Goal: Task Accomplishment & Management: Manage account settings

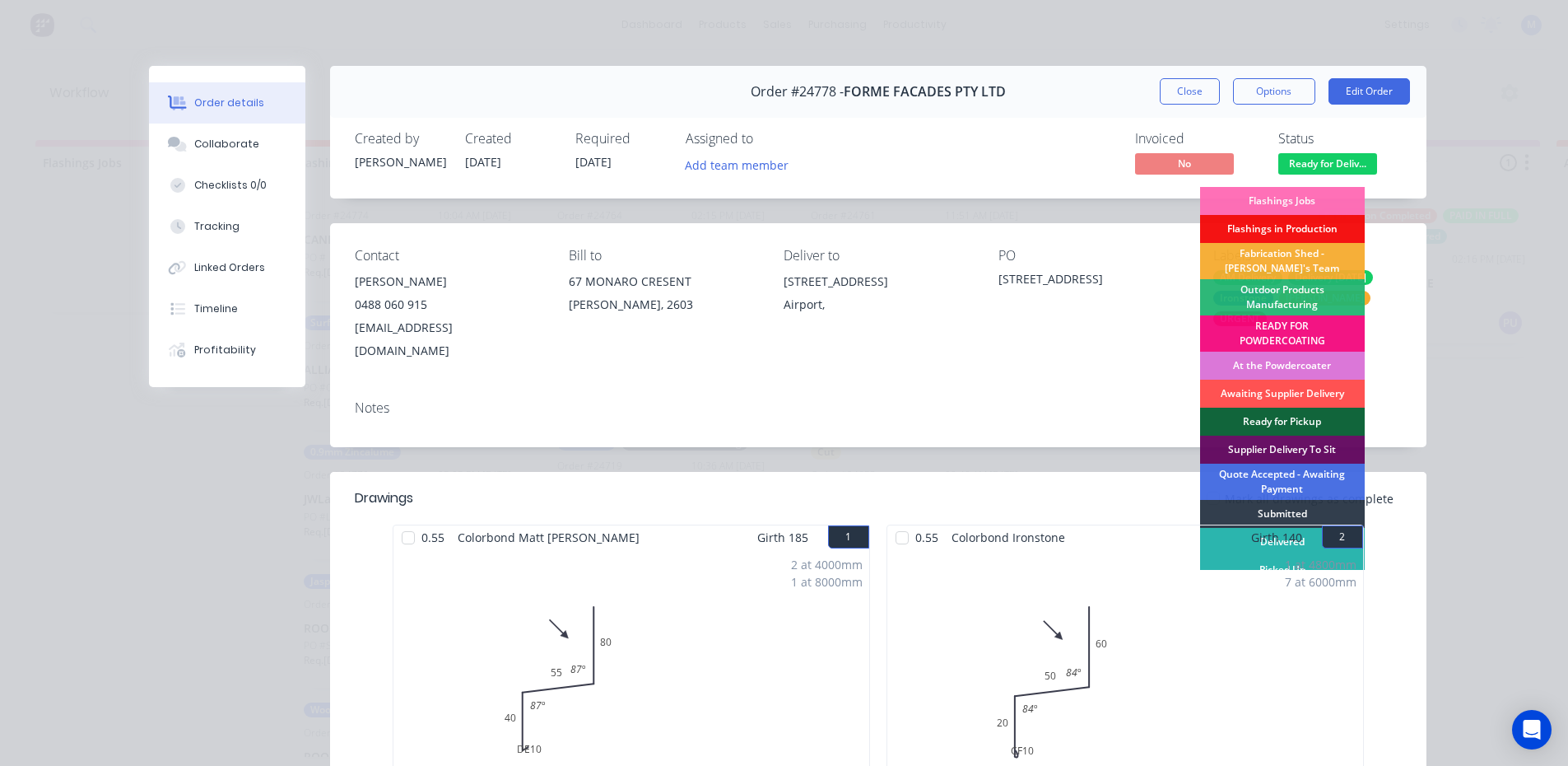
click at [1227, 549] on div "1 at 4800mm 7 at 6000mm Total lm 46.8m" at bounding box center [1125, 674] width 475 height 251
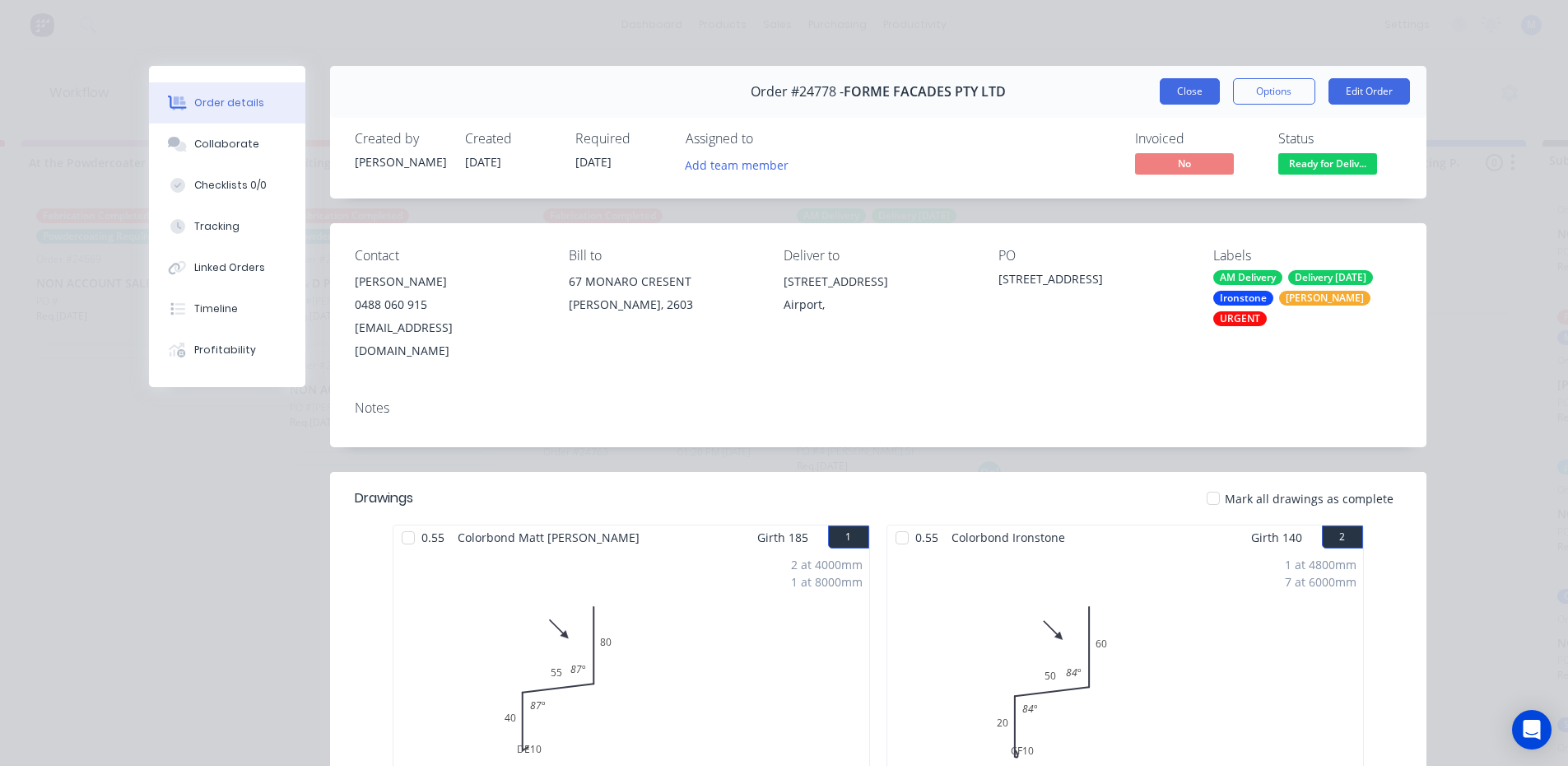
scroll to position [4, 1281]
click at [1198, 95] on button "Close" at bounding box center [1190, 92] width 60 height 27
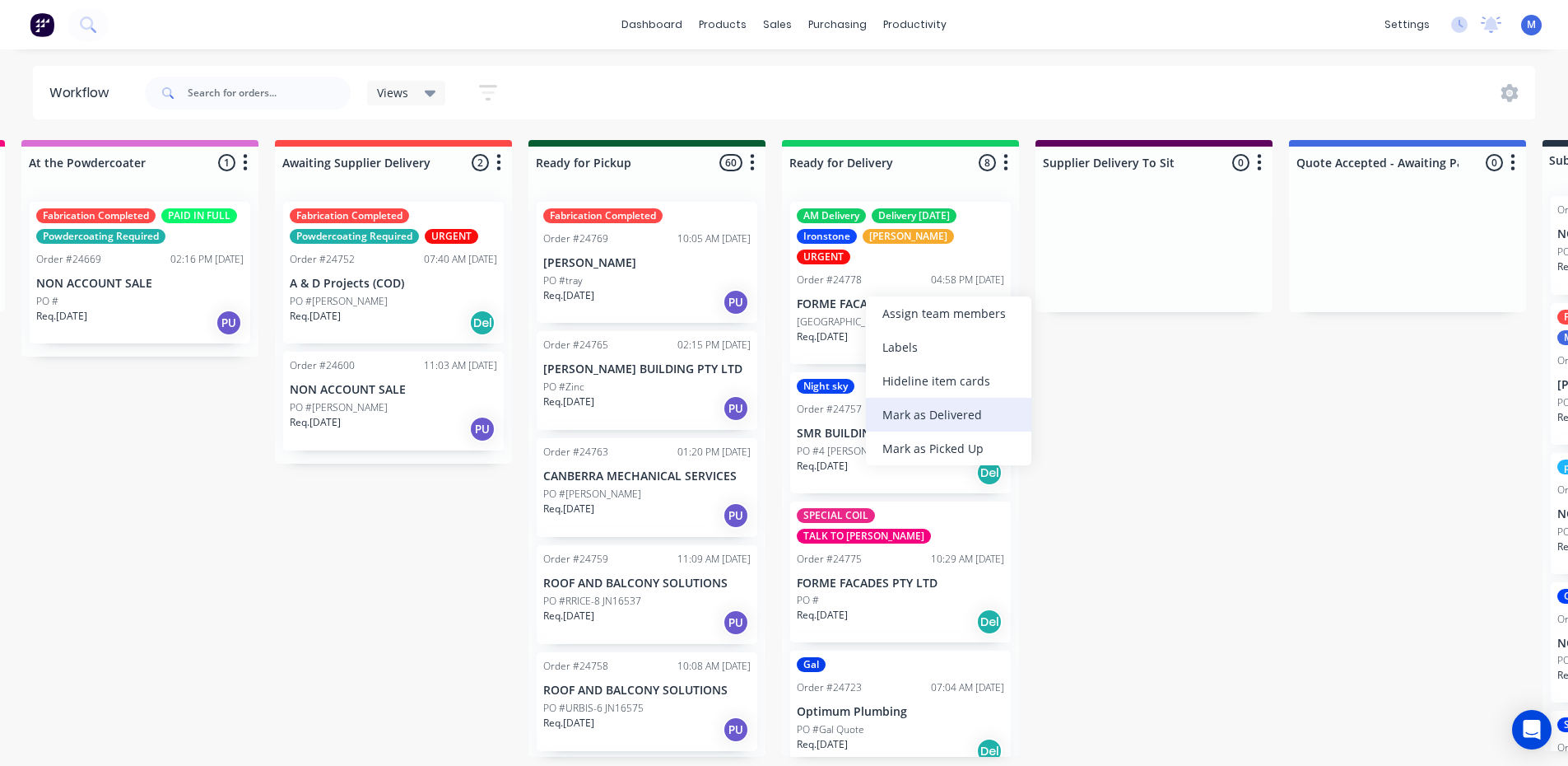
click at [954, 416] on div "Mark as Delivered" at bounding box center [949, 414] width 165 height 34
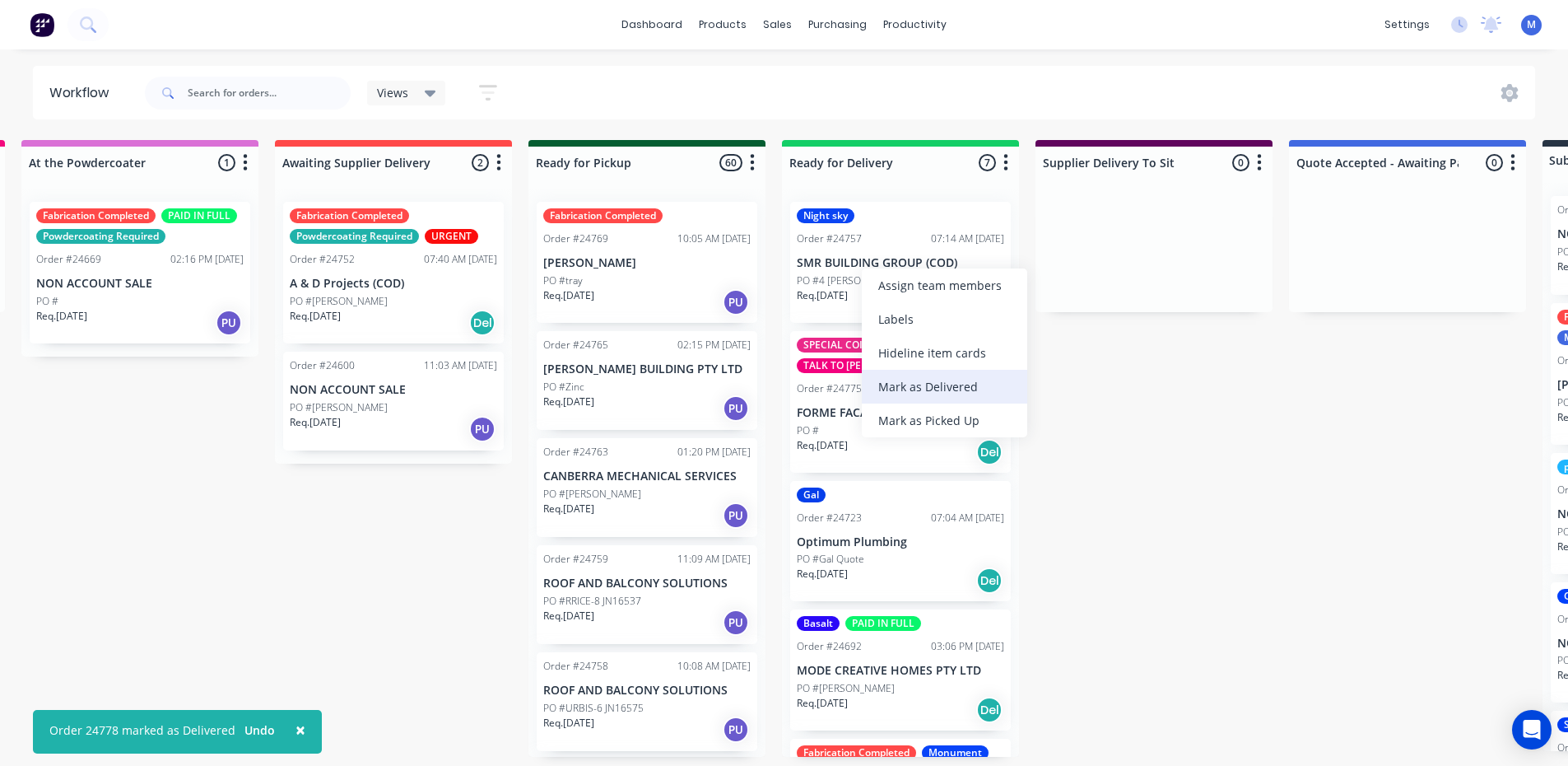
click at [926, 383] on div "Mark as Delivered" at bounding box center [944, 387] width 165 height 34
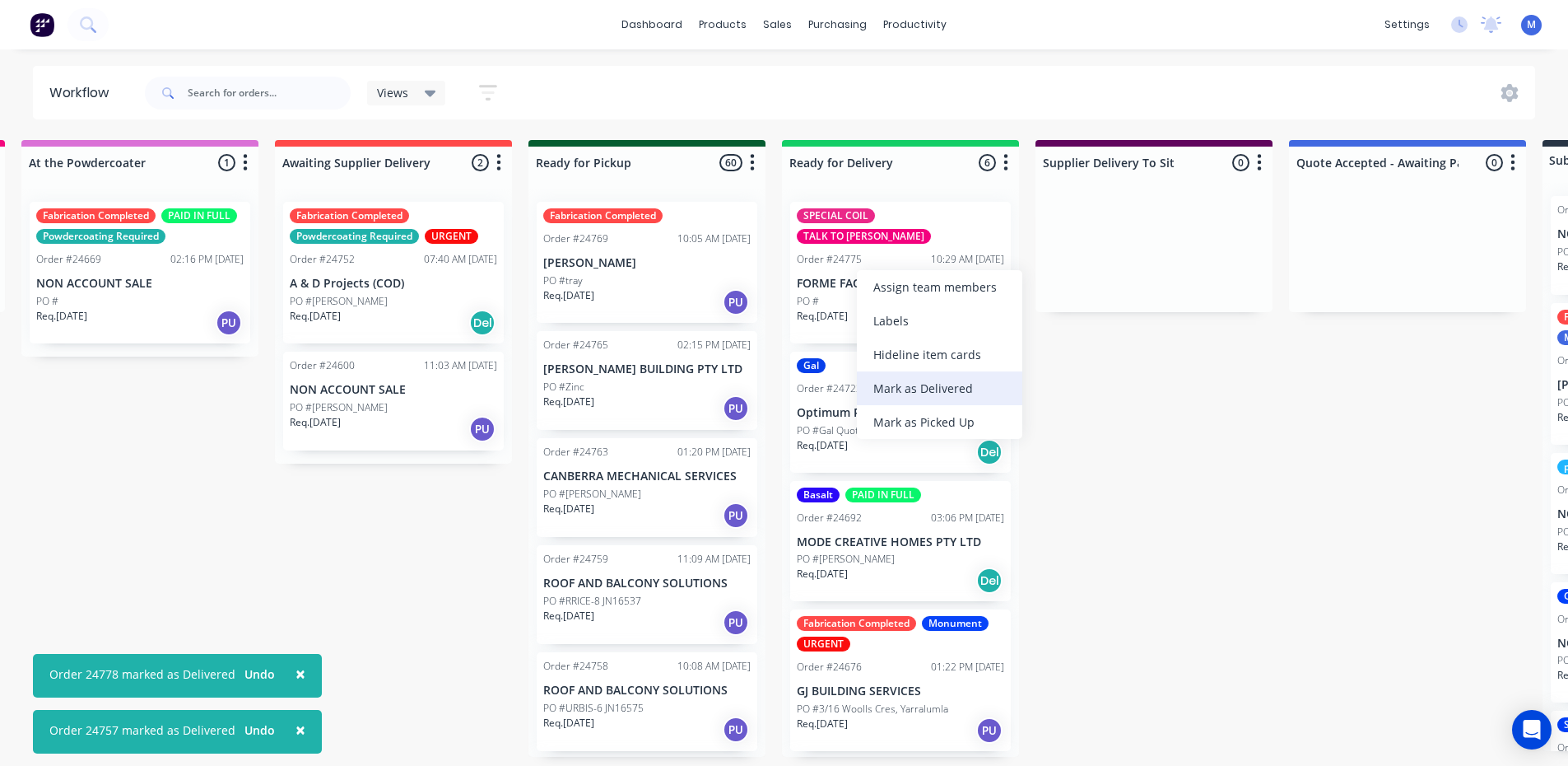
click at [942, 386] on div "Mark as Delivered" at bounding box center [939, 388] width 165 height 34
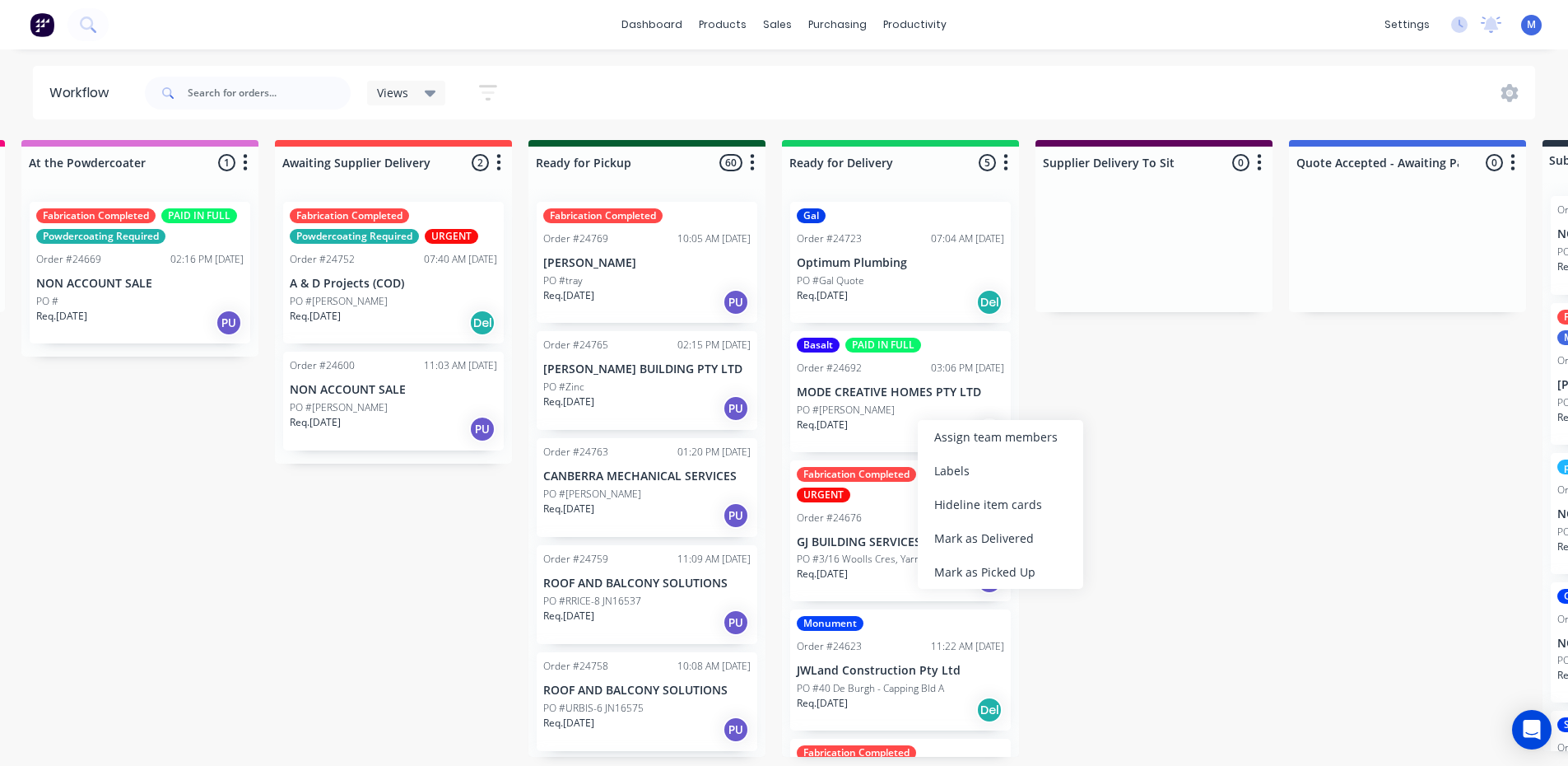
click at [869, 406] on p "PO #Reginald Rd" at bounding box center [846, 410] width 98 height 15
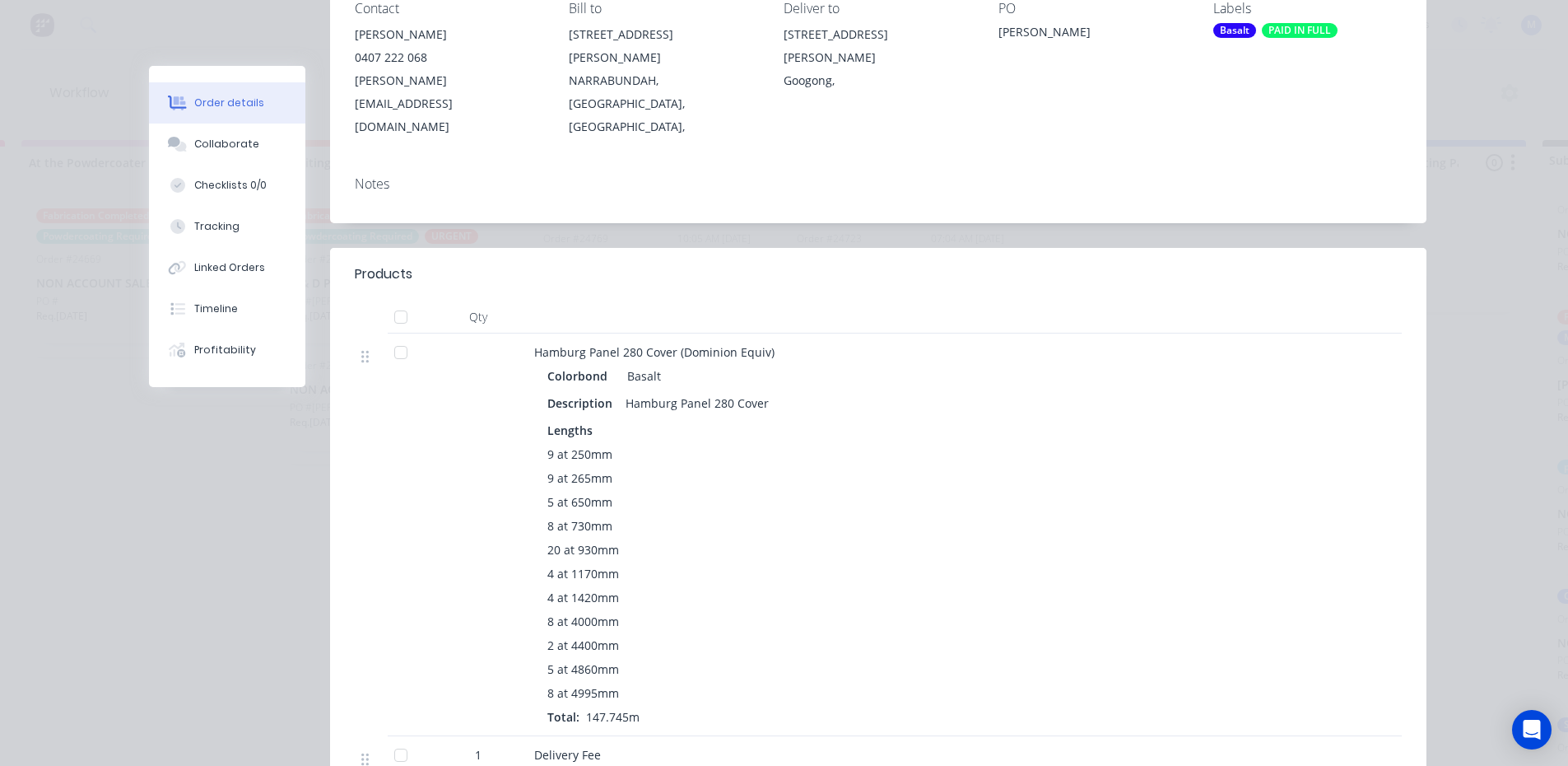
scroll to position [0, 0]
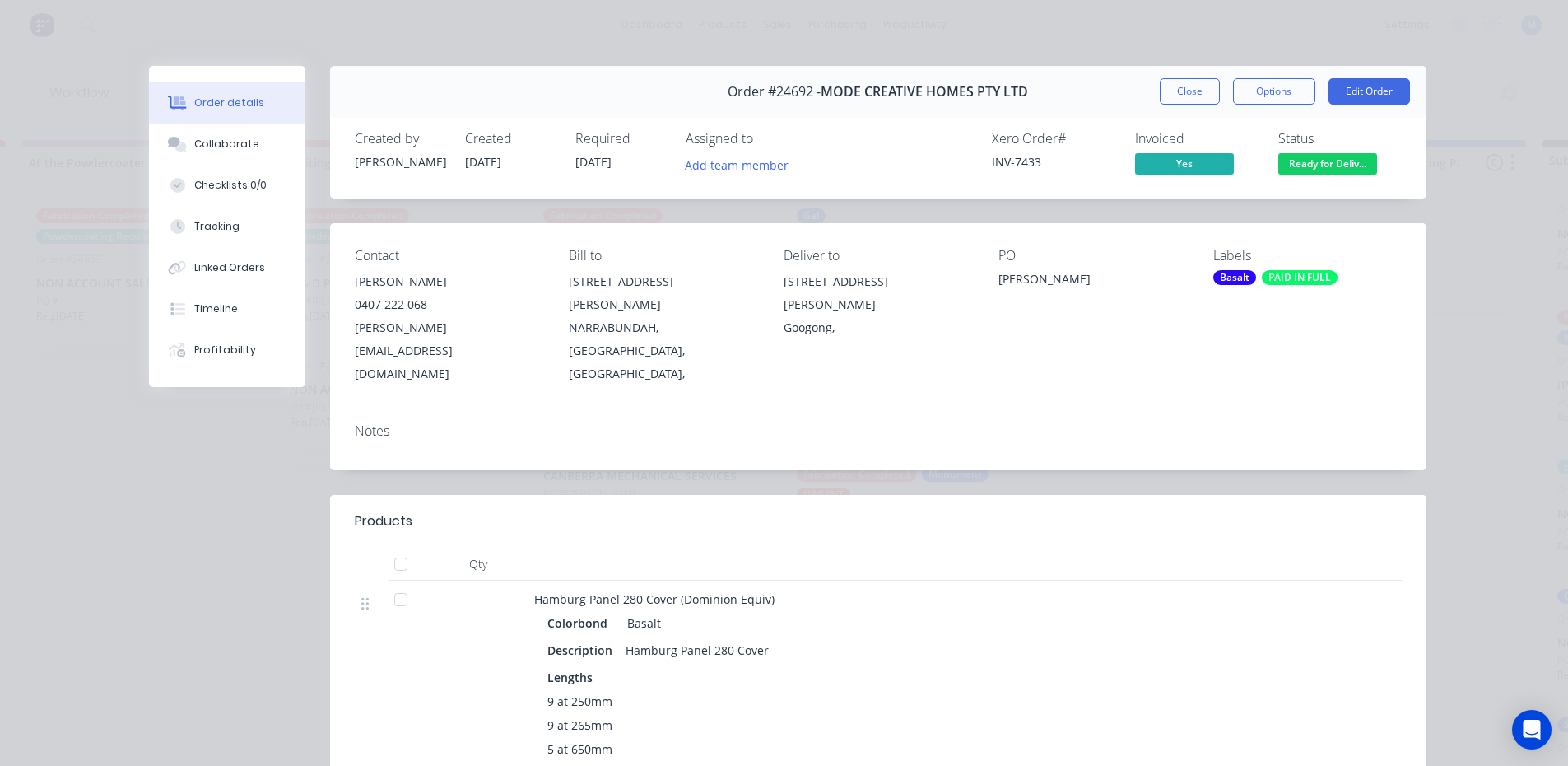
click at [1317, 155] on div "Status Ready for Deliv..." at bounding box center [1340, 155] width 123 height 48
drag, startPoint x: 1324, startPoint y: 164, endPoint x: 1328, endPoint y: 172, distance: 8.9
click at [1324, 166] on span "Ready for Deliv..." at bounding box center [1327, 163] width 99 height 20
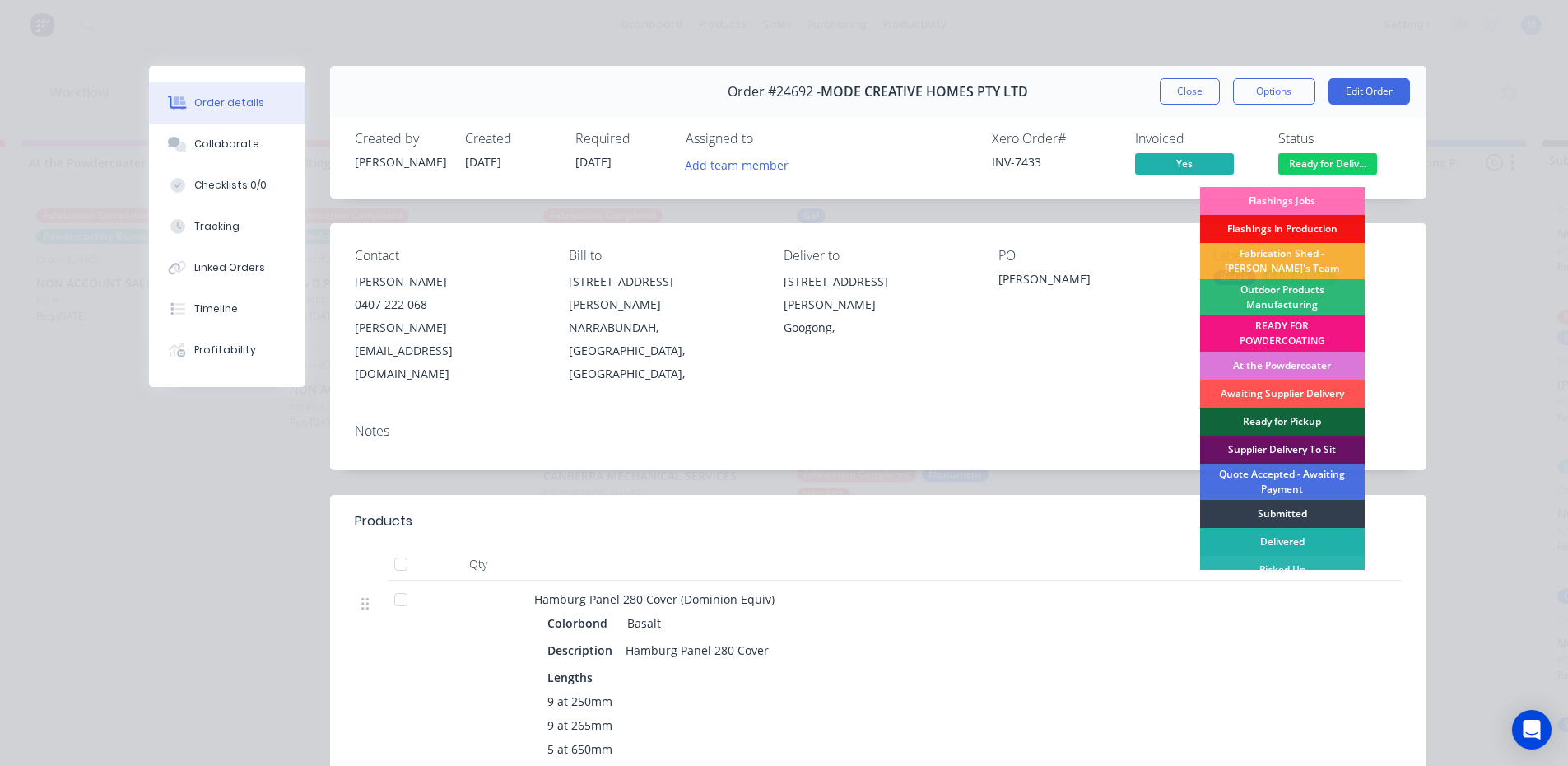
click at [1228, 536] on div "Delivered" at bounding box center [1282, 541] width 164 height 28
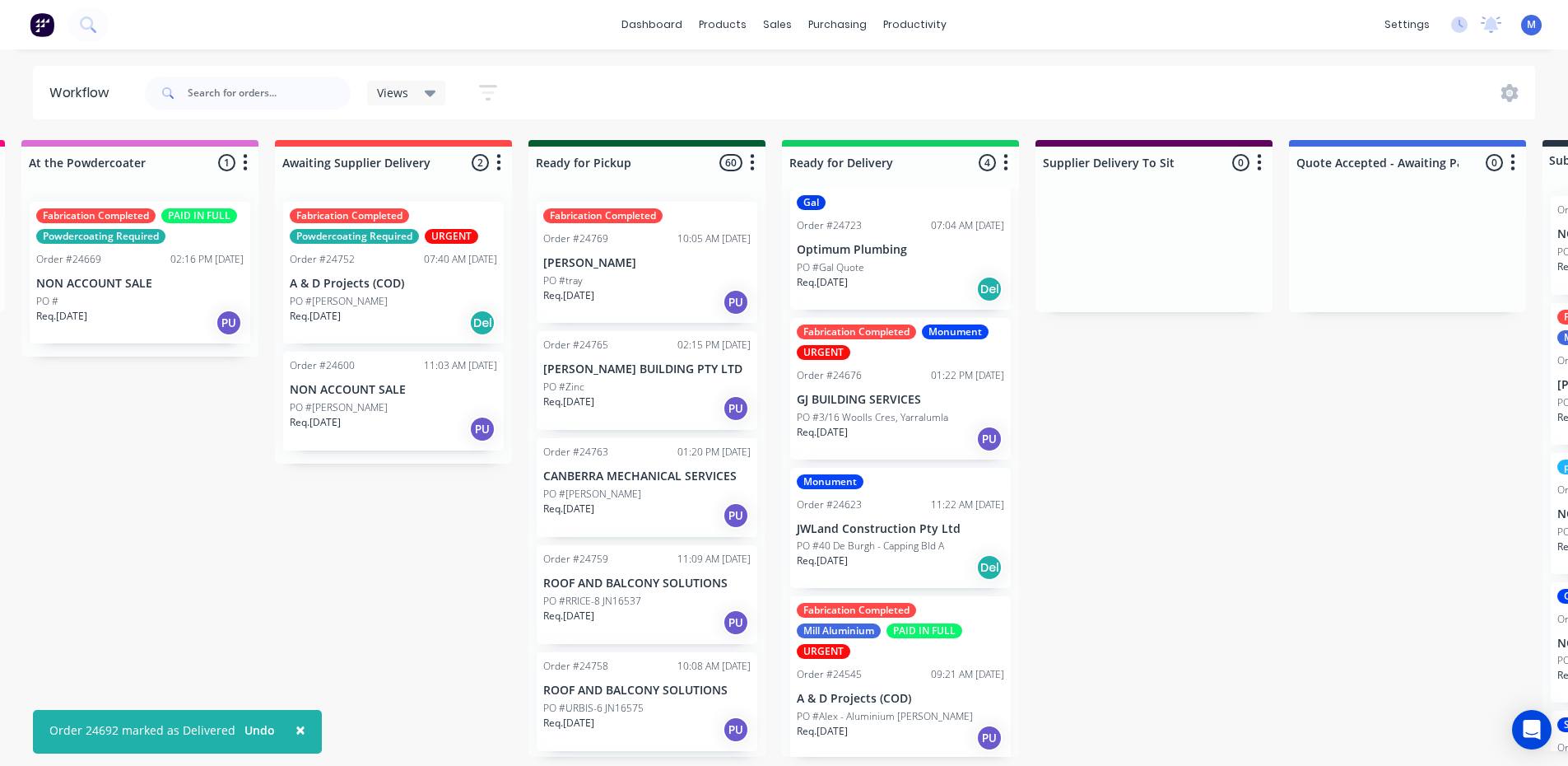
scroll to position [16, 0]
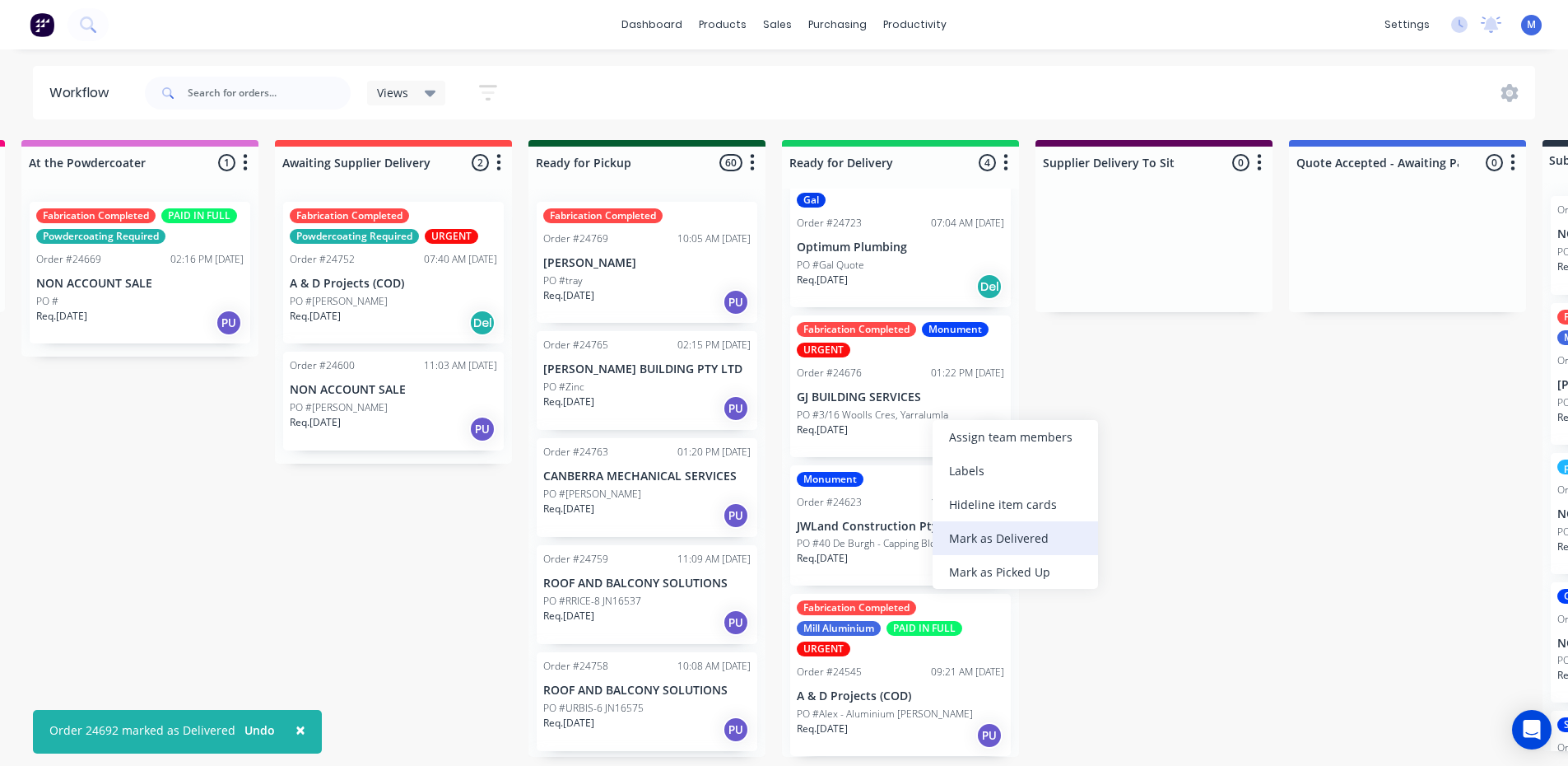
click at [973, 537] on div "Mark as Delivered" at bounding box center [1015, 538] width 165 height 34
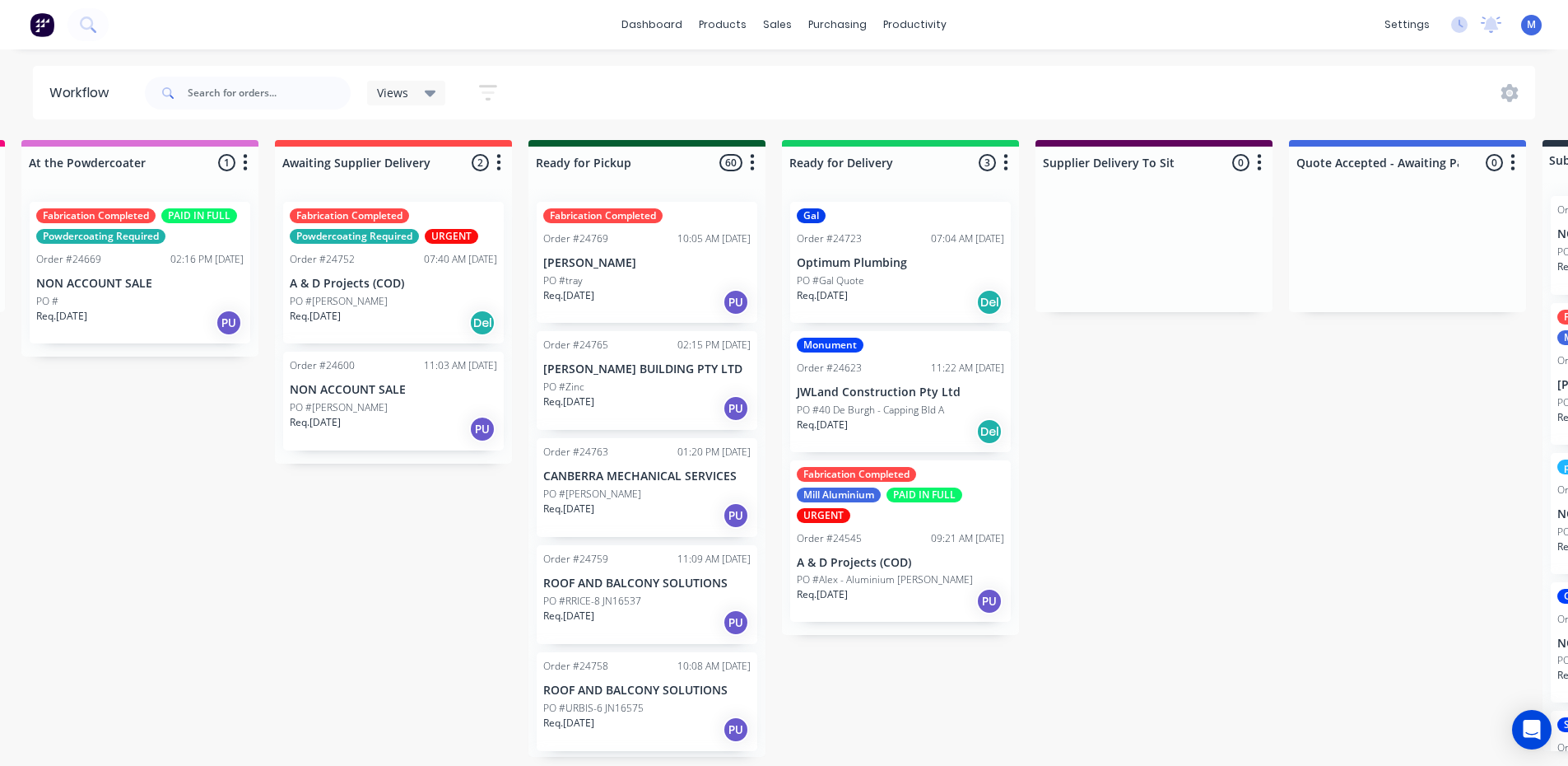
scroll to position [0, 0]
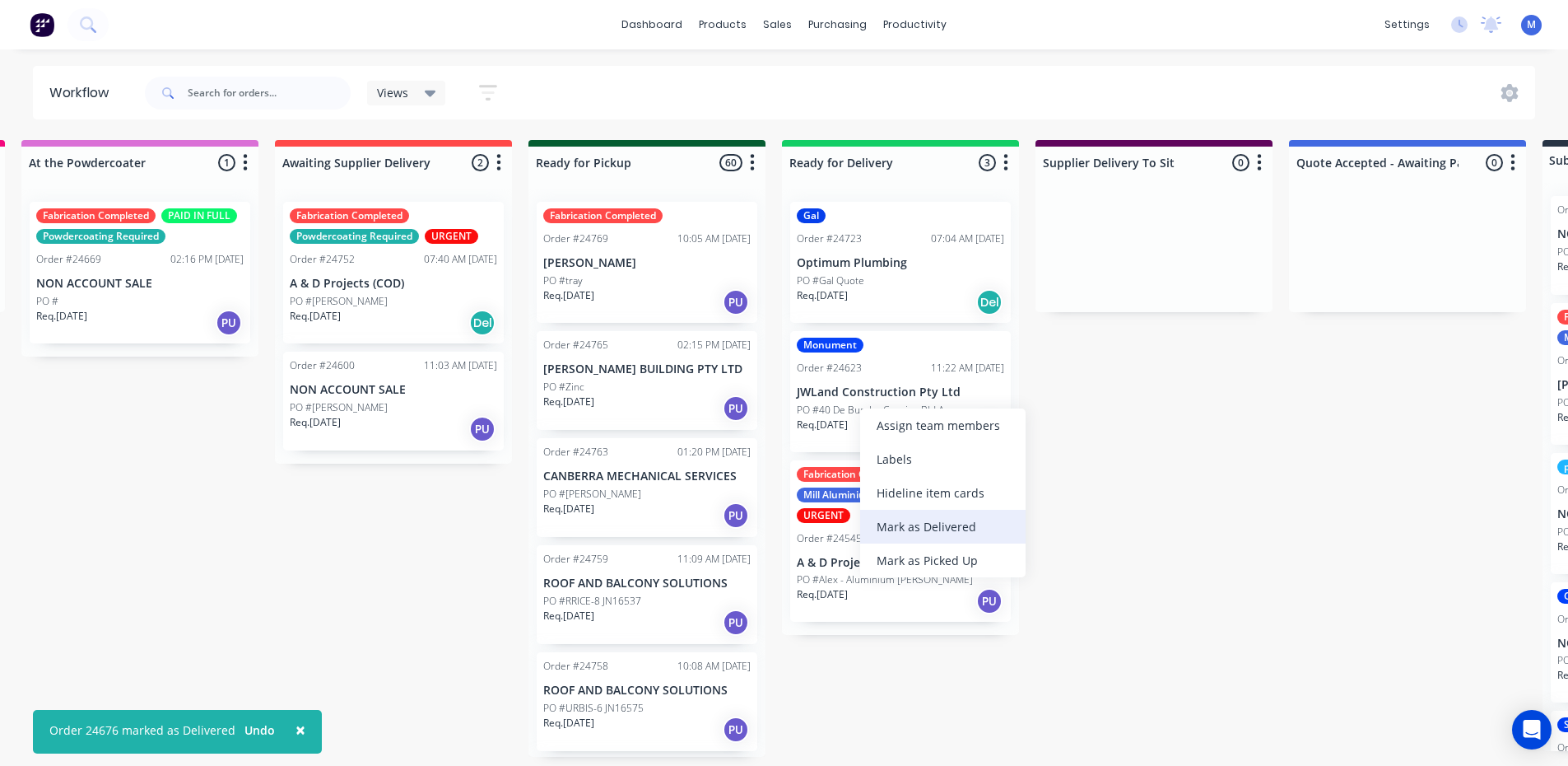
click at [980, 524] on div "Mark as Delivered" at bounding box center [943, 526] width 165 height 34
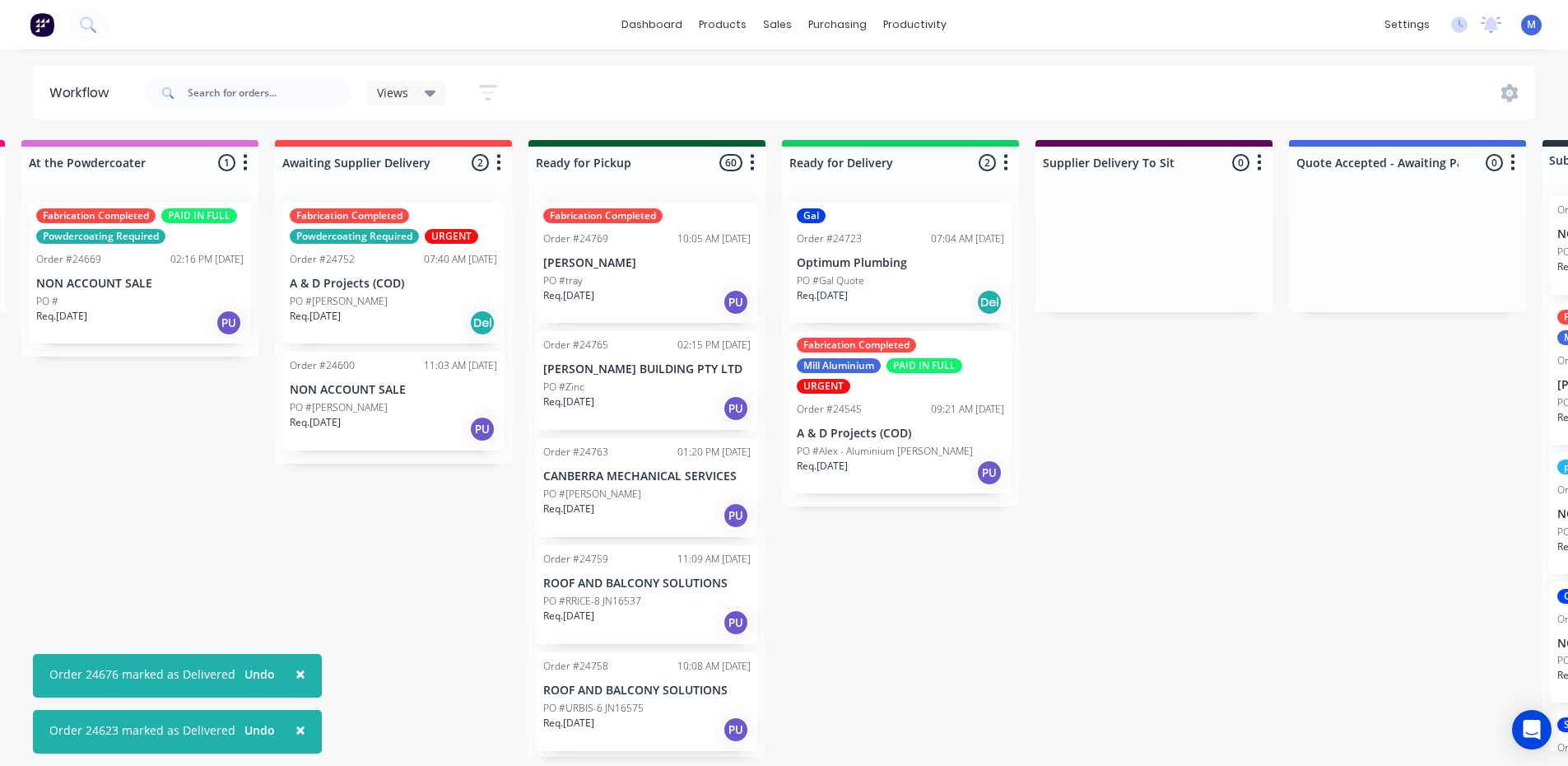
click at [914, 468] on div "Req. 05/08/25 PU" at bounding box center [900, 472] width 207 height 28
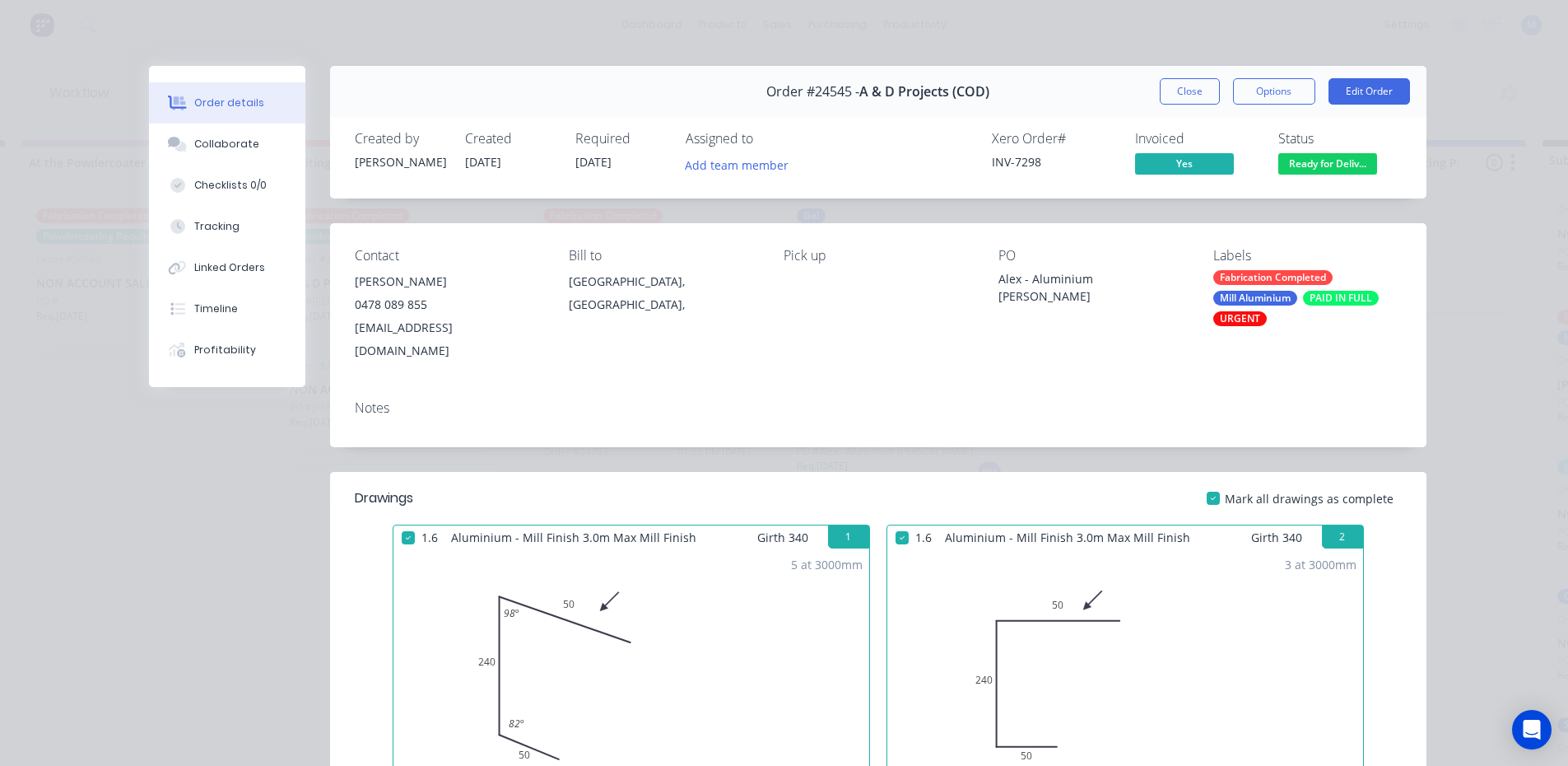
drag, startPoint x: 1319, startPoint y: 164, endPoint x: 1351, endPoint y: 307, distance: 146.5
drag, startPoint x: 1351, startPoint y: 307, endPoint x: 1317, endPoint y: 164, distance: 147.0
click at [1317, 164] on span "Ready for Deliv..." at bounding box center [1327, 163] width 99 height 20
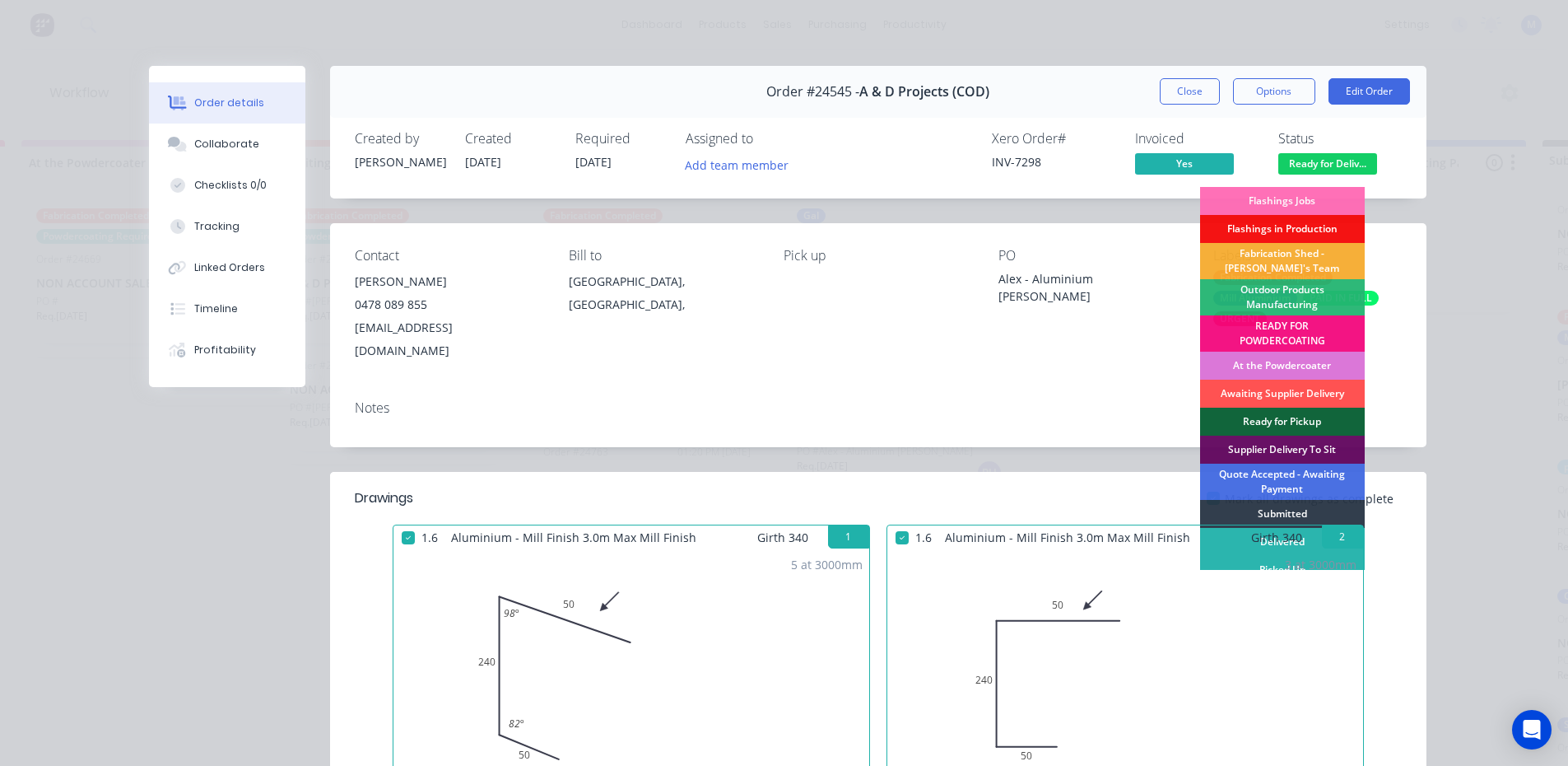
click at [1228, 549] on div "3 at 3000mm Total lm 9m" at bounding box center [1125, 674] width 475 height 251
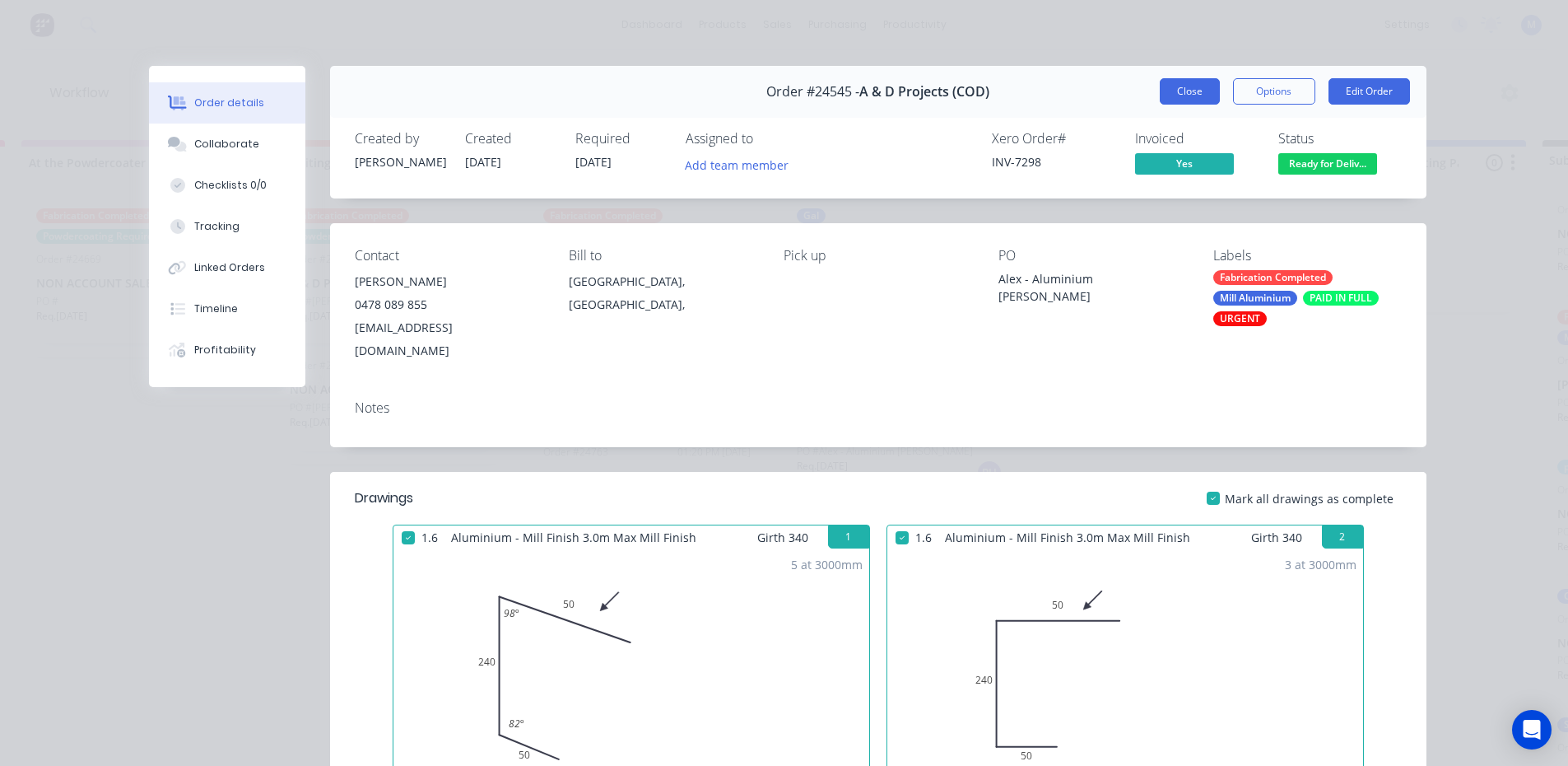
click at [1190, 95] on button "Close" at bounding box center [1190, 92] width 60 height 27
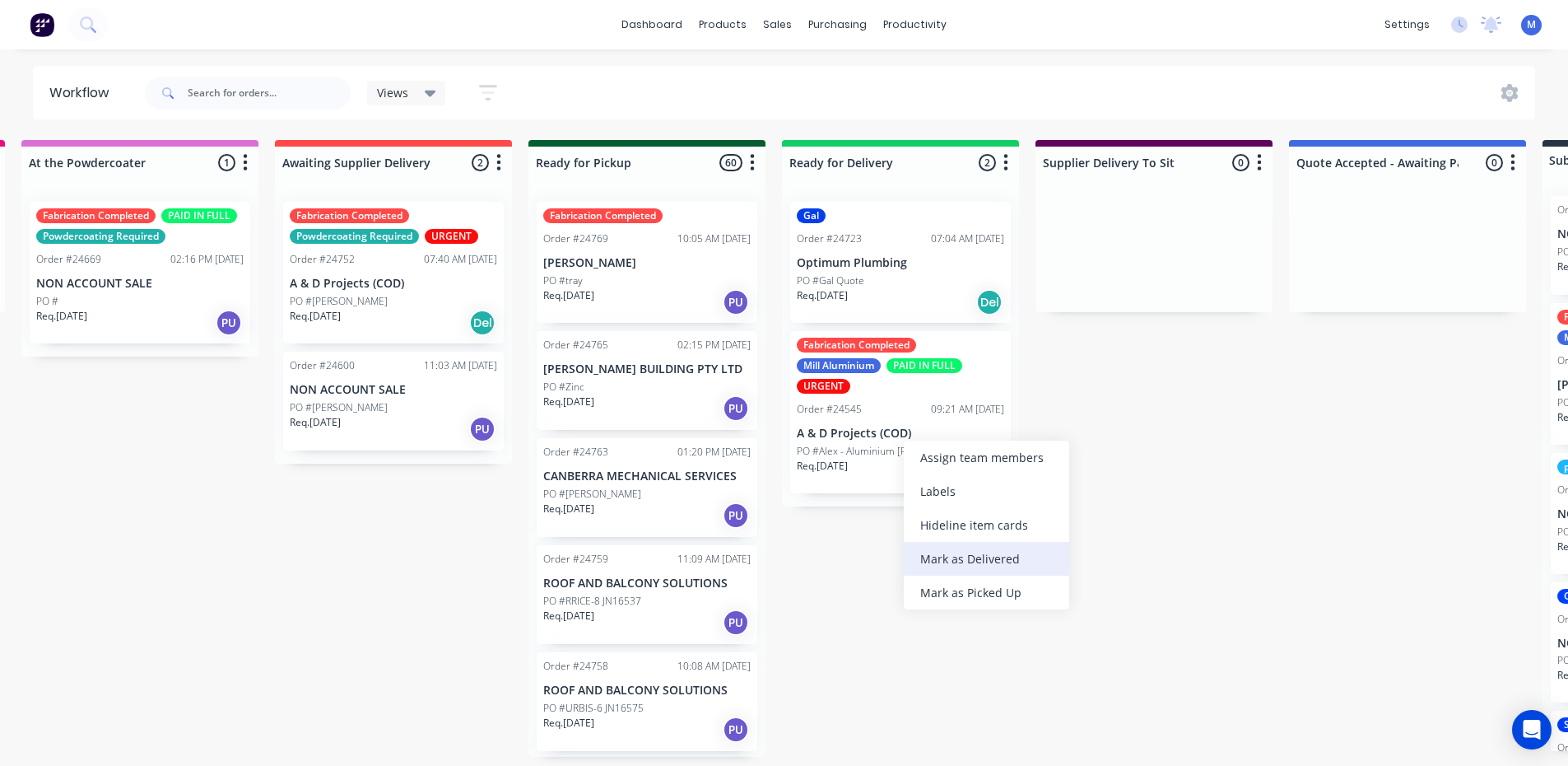
click at [1007, 556] on div "Mark as Delivered" at bounding box center [986, 559] width 165 height 34
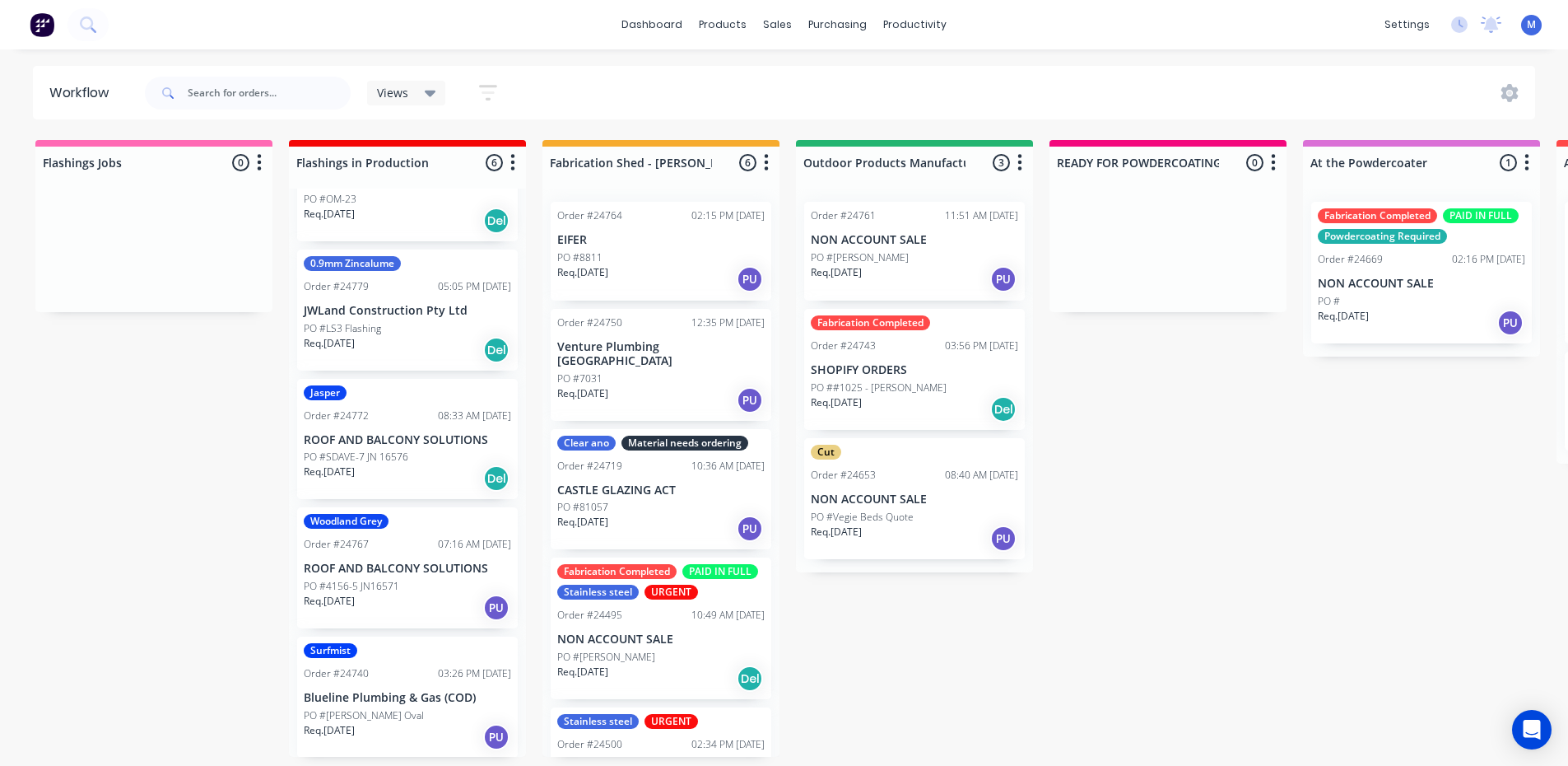
scroll to position [190, 0]
click at [390, 341] on div "Req. 29/08/25 Del" at bounding box center [407, 347] width 207 height 28
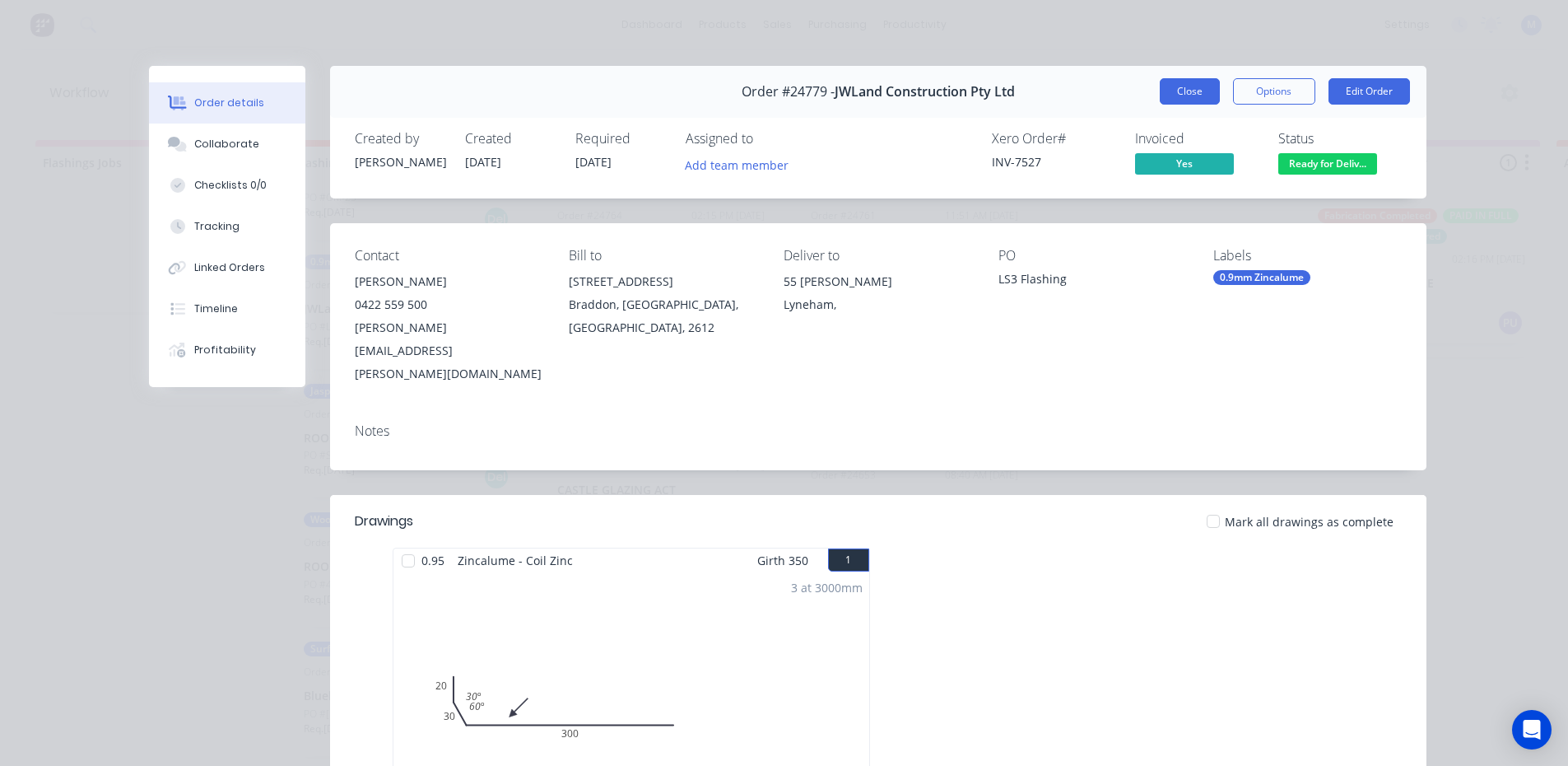
click at [1174, 95] on button "Close" at bounding box center [1190, 92] width 60 height 27
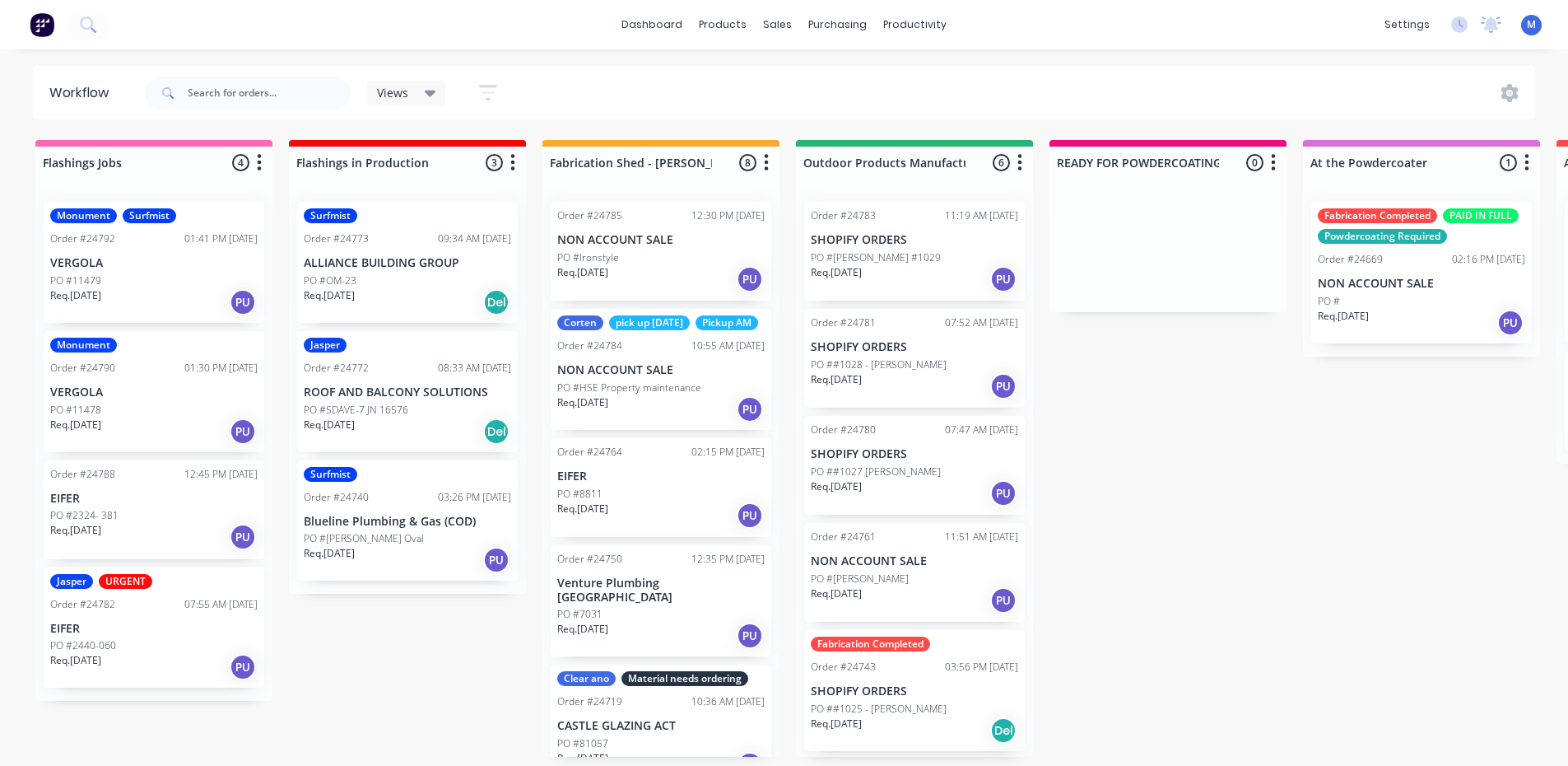
click at [335, 404] on p "PO #SDAVE-7 JN 16576" at bounding box center [356, 410] width 105 height 15
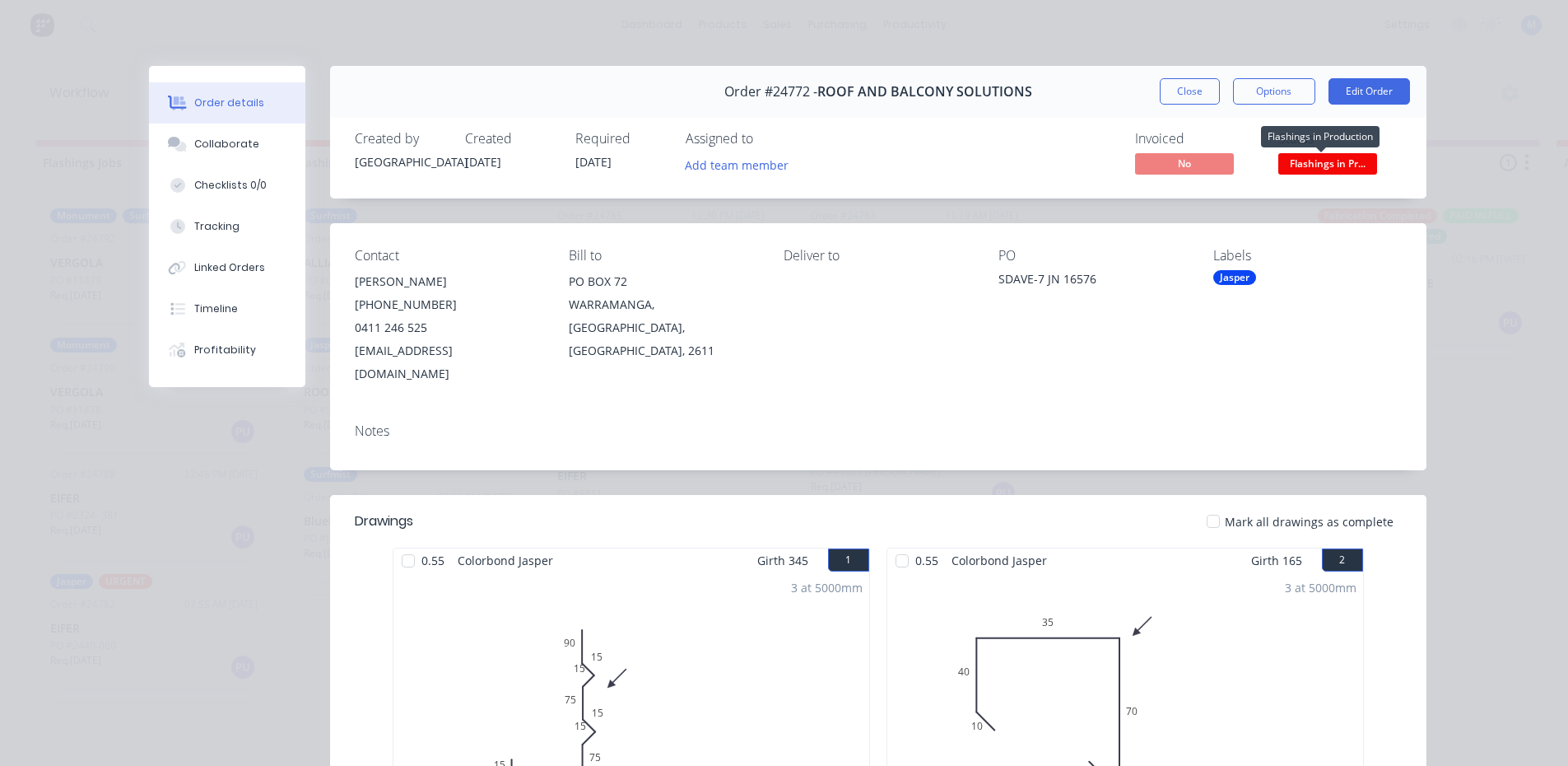
click at [1301, 162] on span "Flashings in Pr..." at bounding box center [1327, 163] width 99 height 20
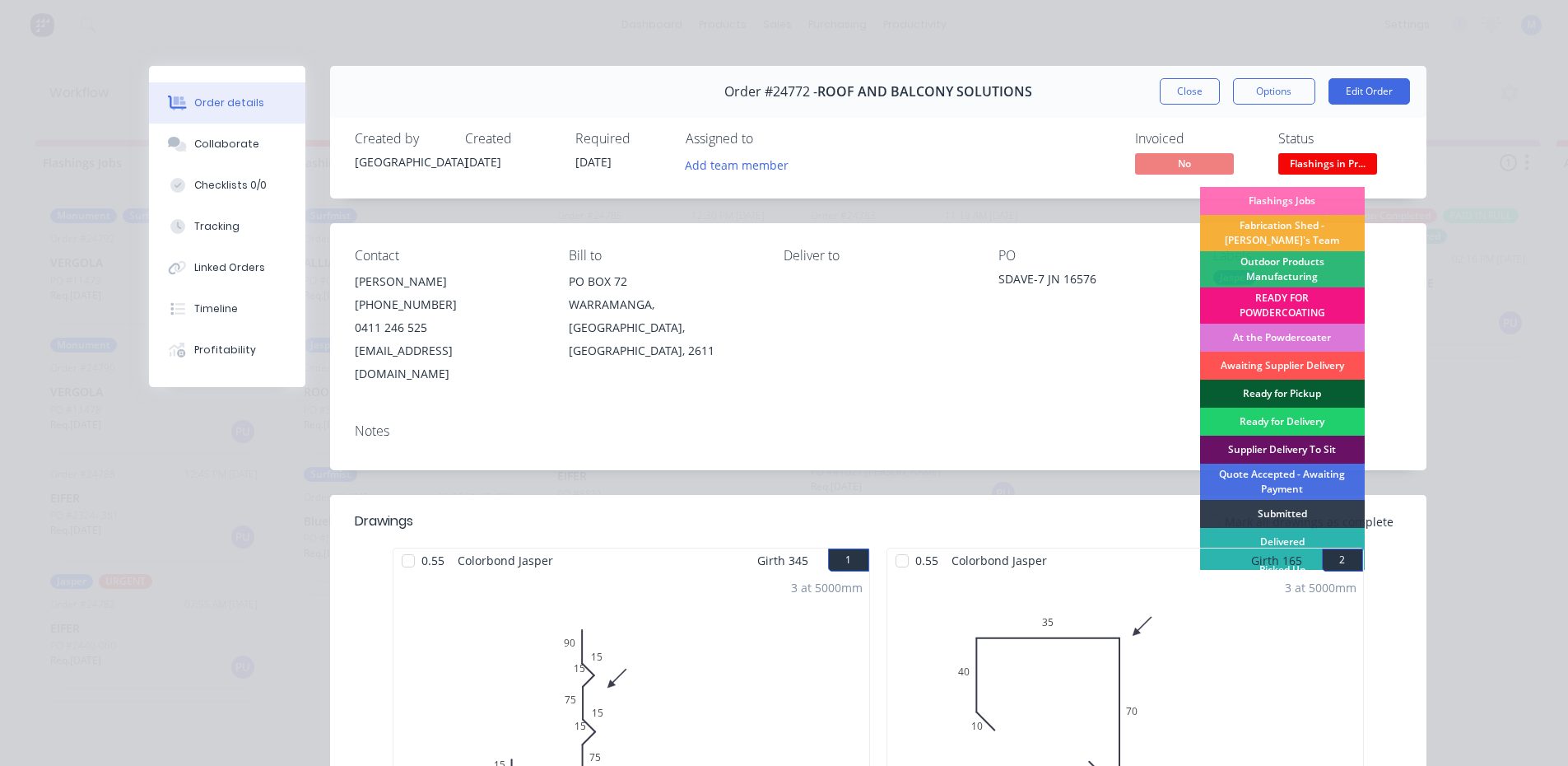
click at [1268, 386] on div "Ready for Pickup" at bounding box center [1282, 393] width 164 height 28
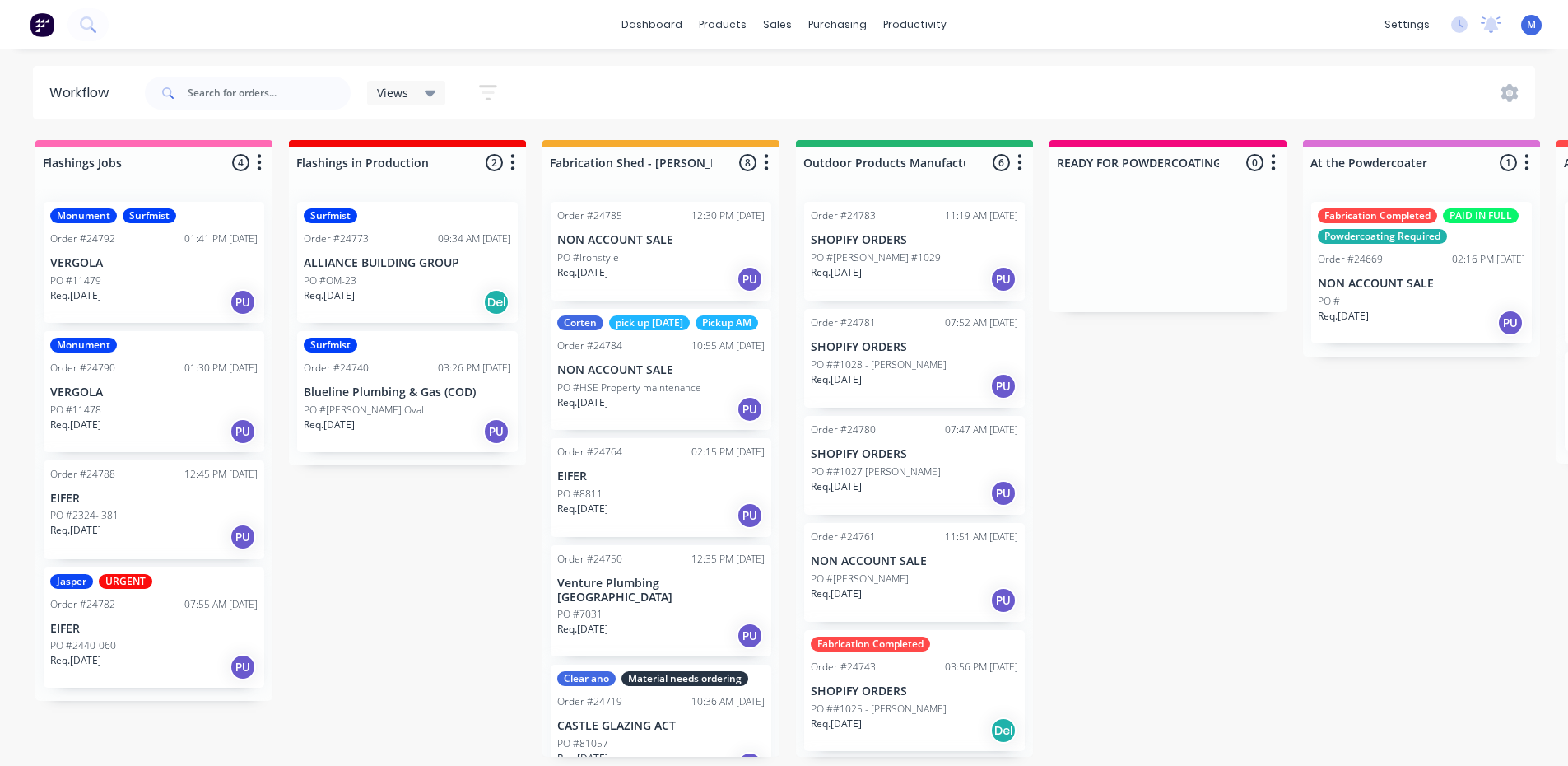
click at [92, 634] on p "EIFER" at bounding box center [154, 628] width 207 height 14
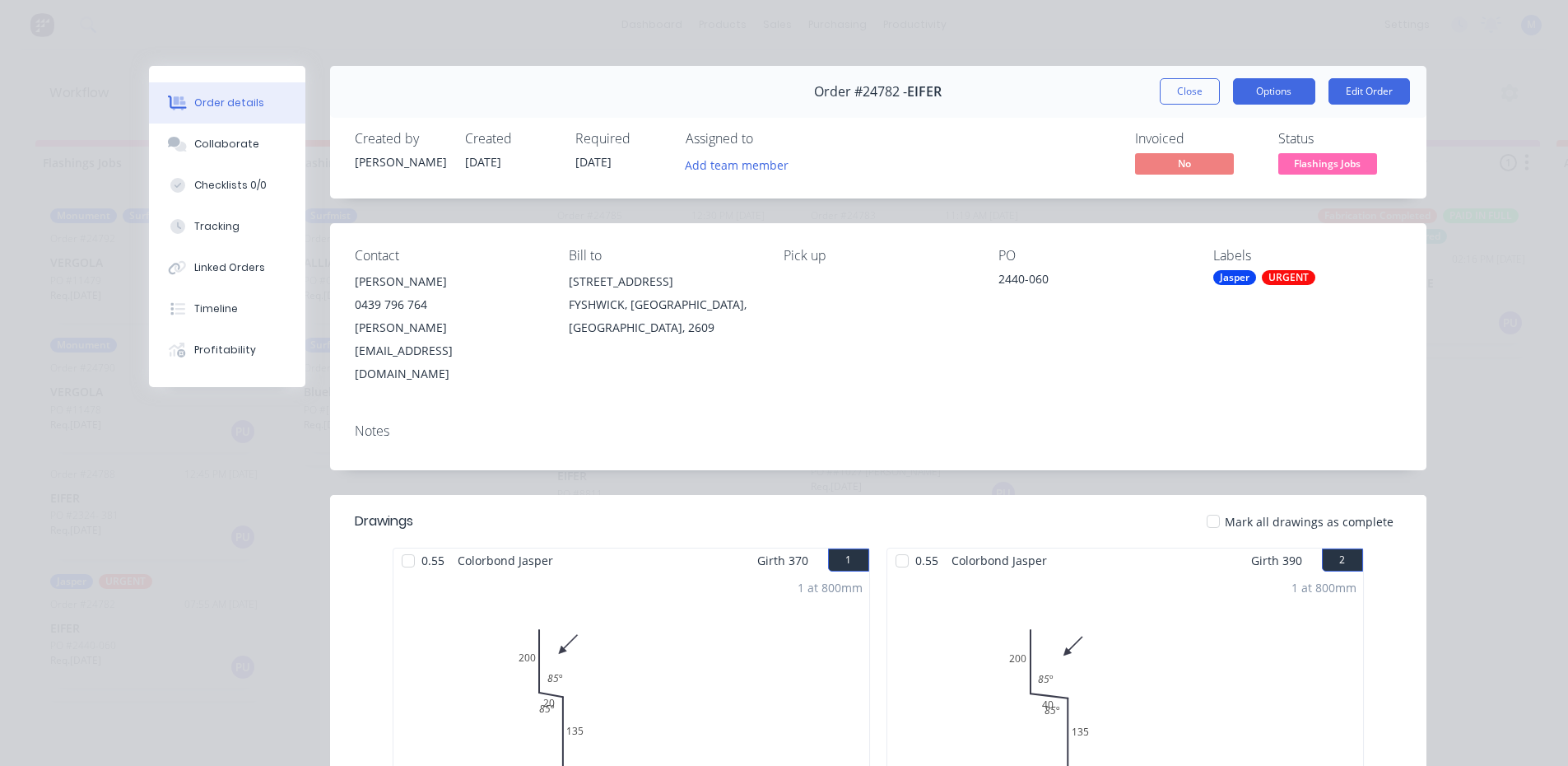
click at [1272, 92] on button "Options" at bounding box center [1274, 92] width 83 height 27
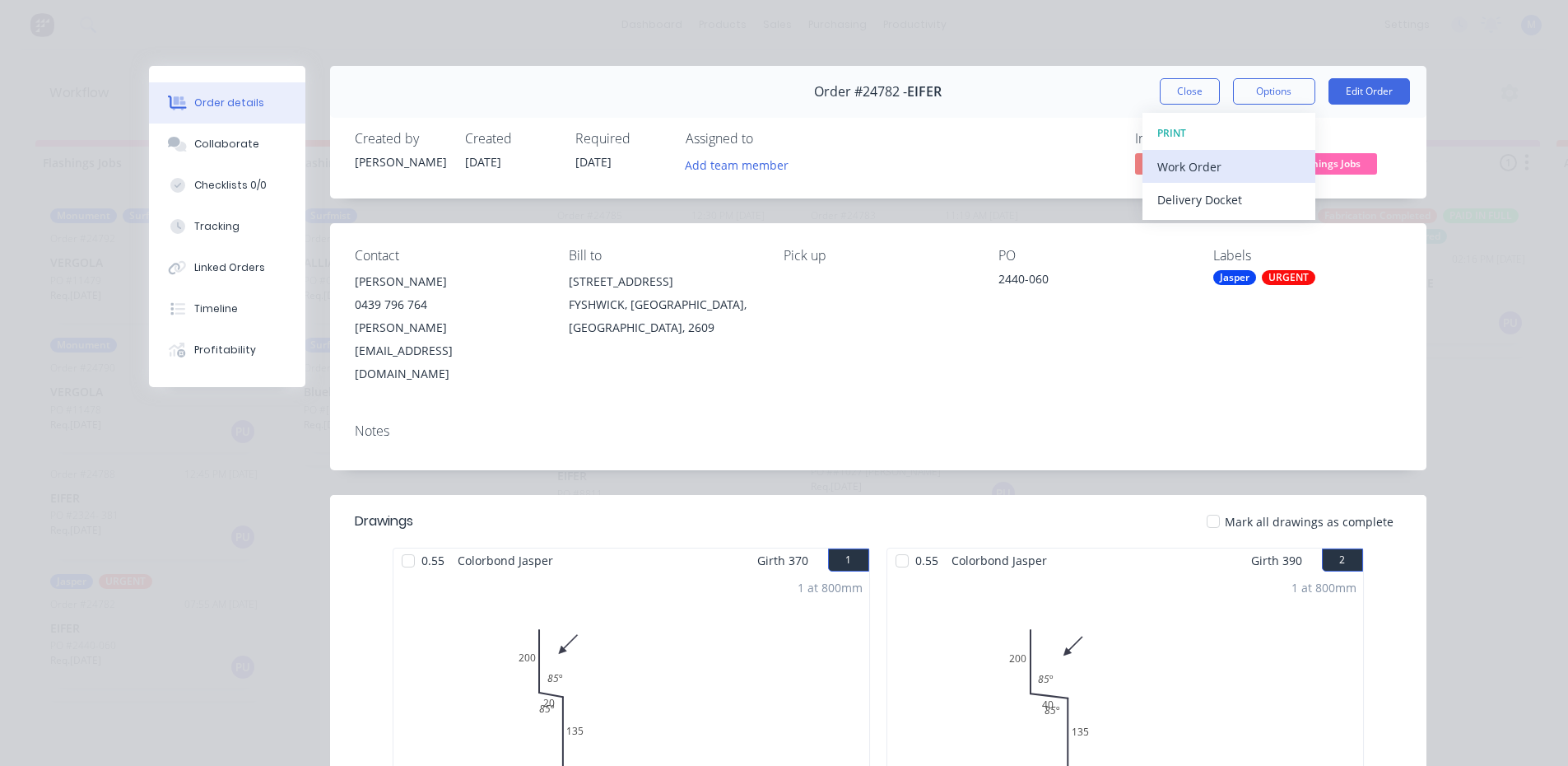
click at [1220, 170] on div "Work Order" at bounding box center [1228, 166] width 143 height 24
click at [1208, 195] on div "Standard" at bounding box center [1228, 199] width 143 height 24
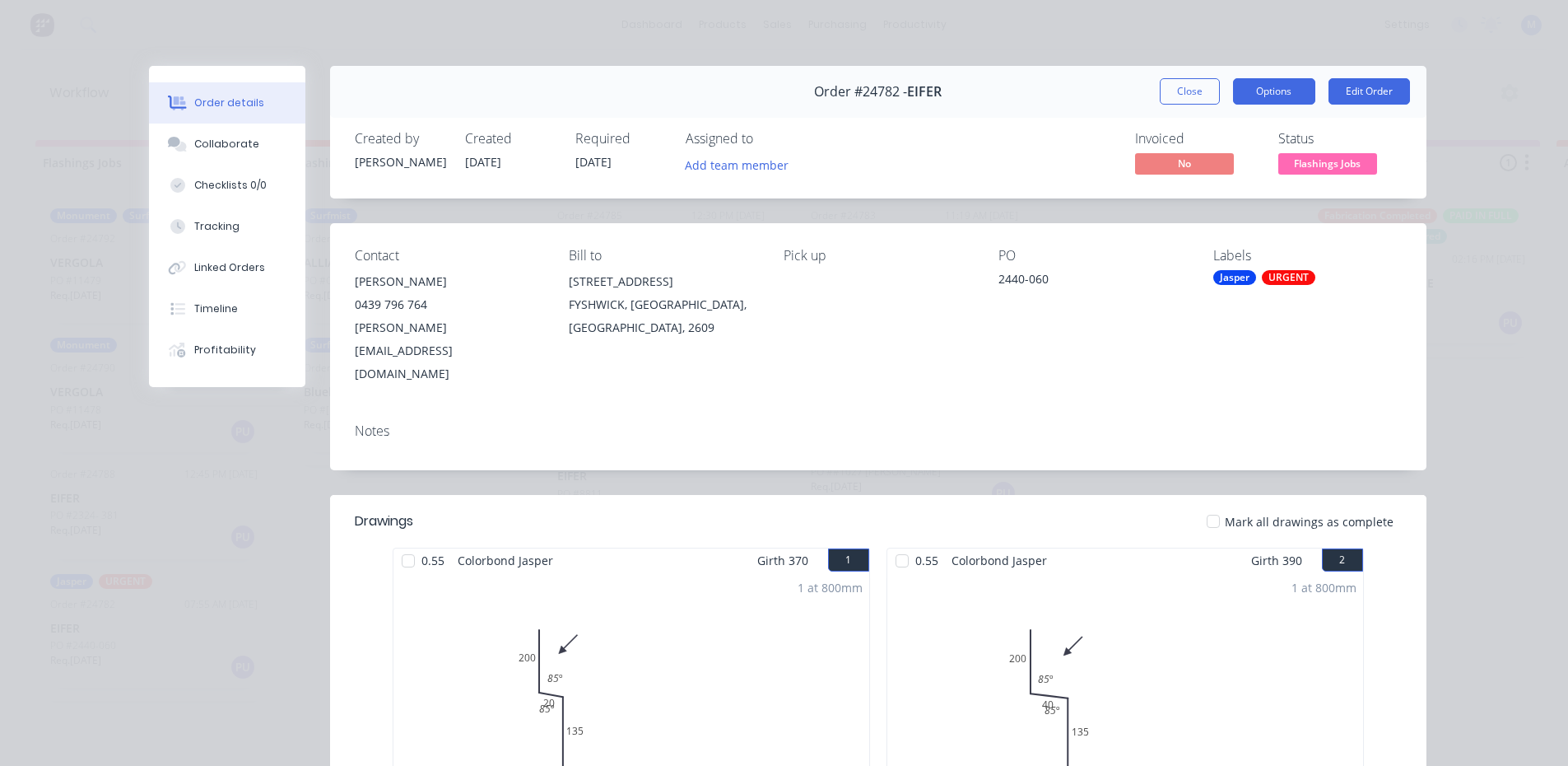
click at [1285, 94] on button "Options" at bounding box center [1274, 92] width 83 height 27
click at [1279, 94] on button "Options" at bounding box center [1274, 92] width 83 height 27
click at [1269, 99] on button "Options" at bounding box center [1274, 92] width 83 height 27
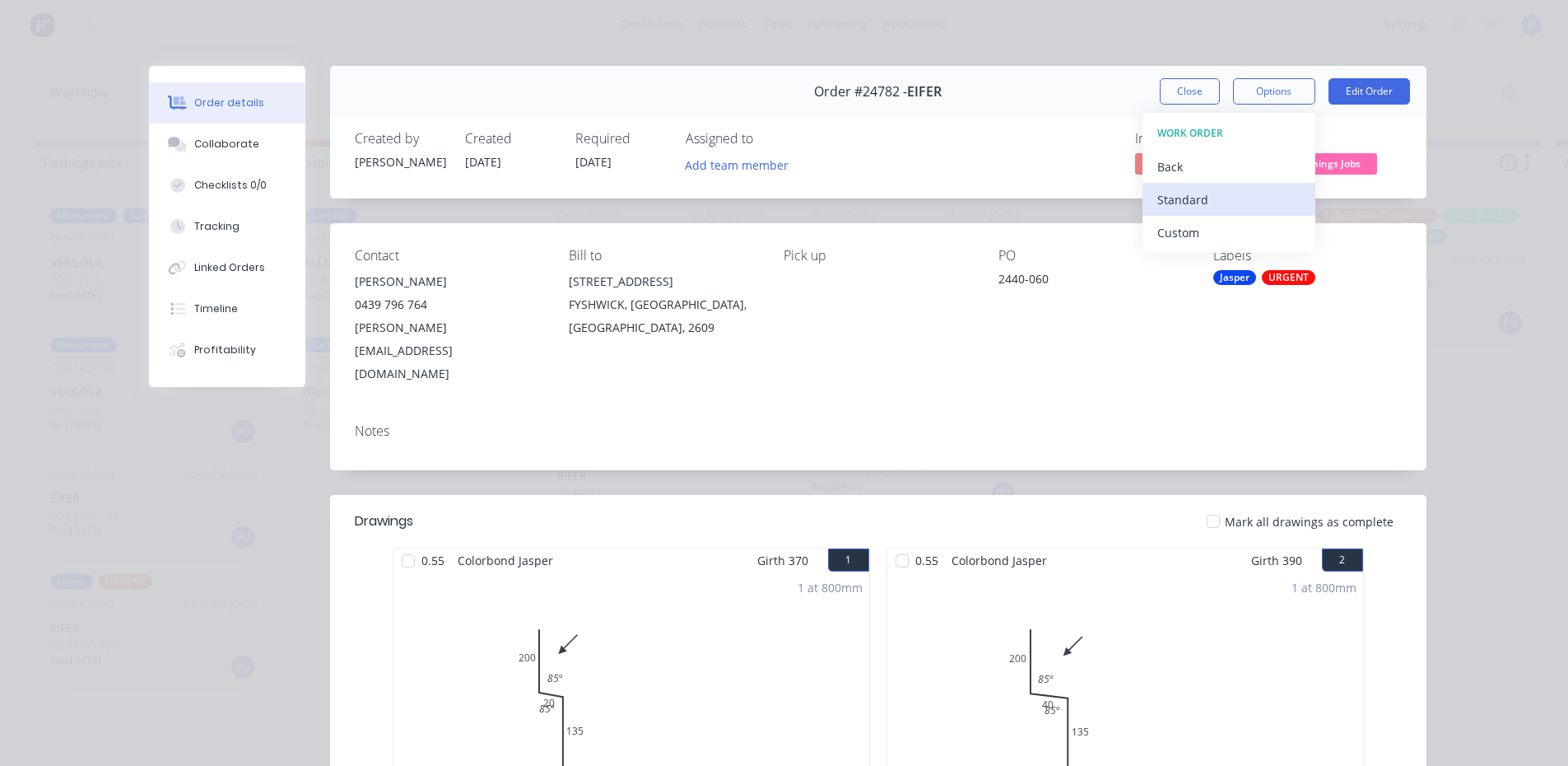
click at [1211, 195] on div "Standard" at bounding box center [1228, 199] width 143 height 24
click at [1171, 95] on button "Close" at bounding box center [1190, 92] width 60 height 27
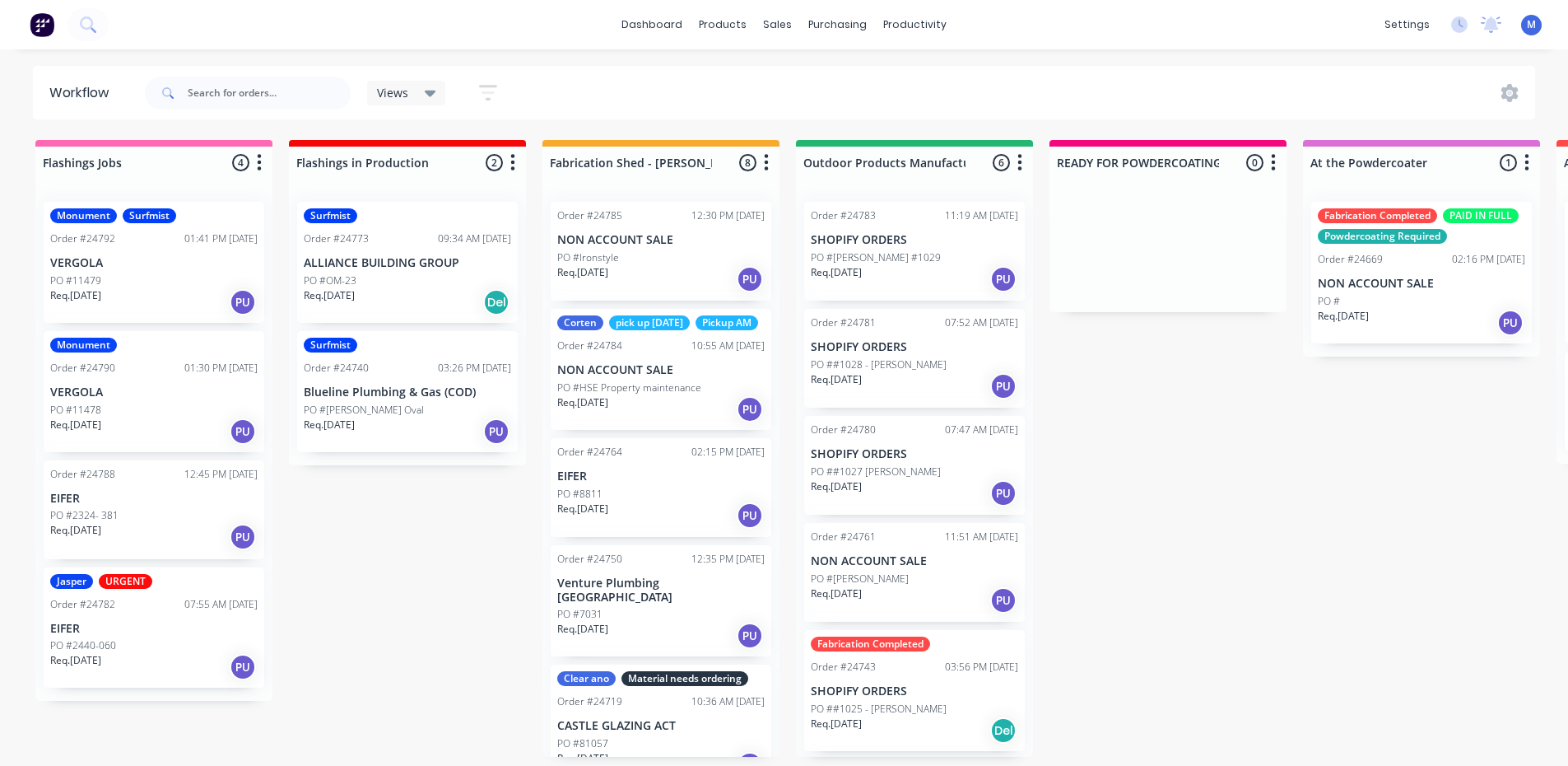
click at [149, 527] on div "Req. [DATE] PU" at bounding box center [154, 536] width 207 height 28
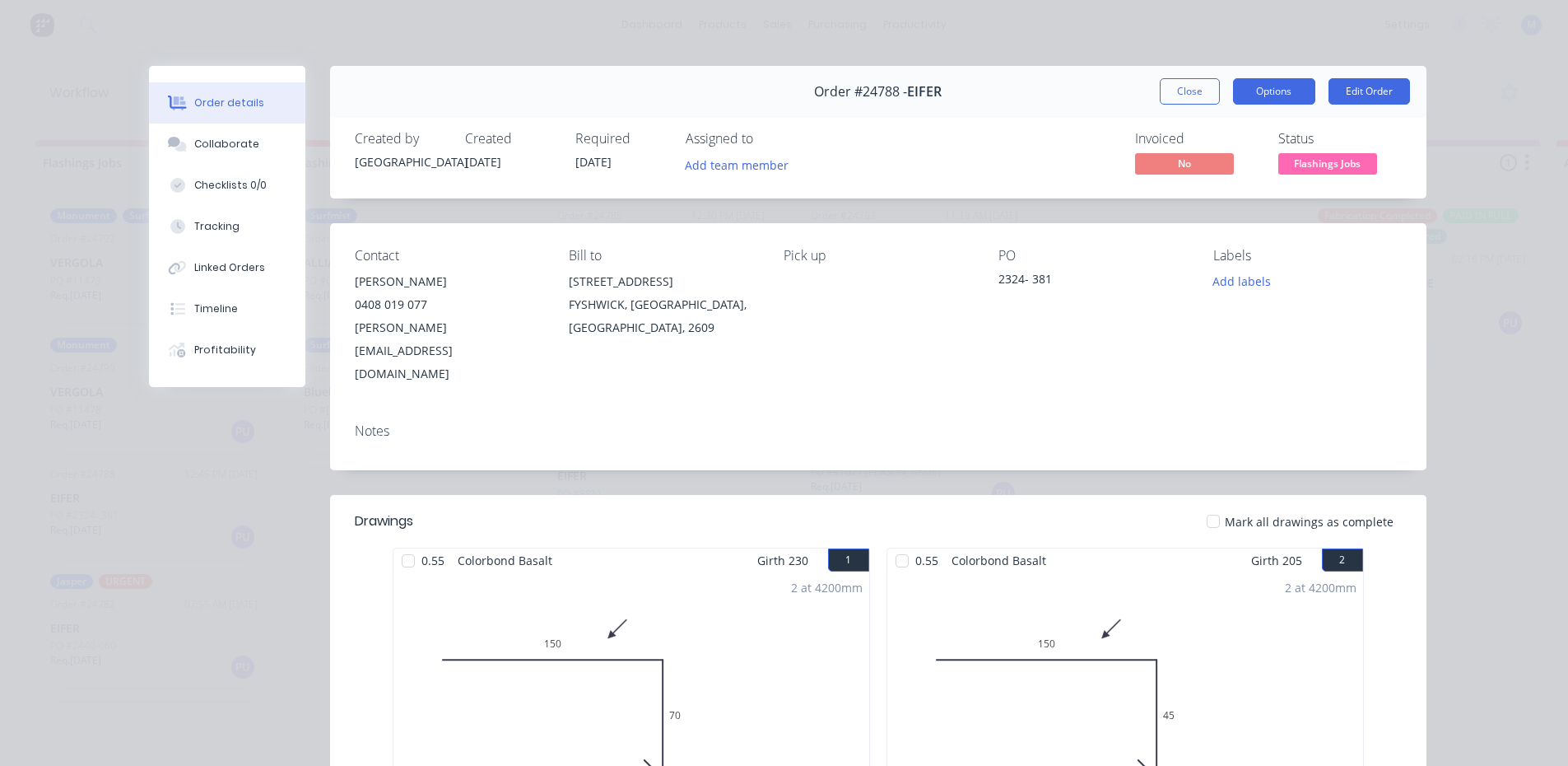
click at [1264, 86] on button "Options" at bounding box center [1274, 92] width 83 height 27
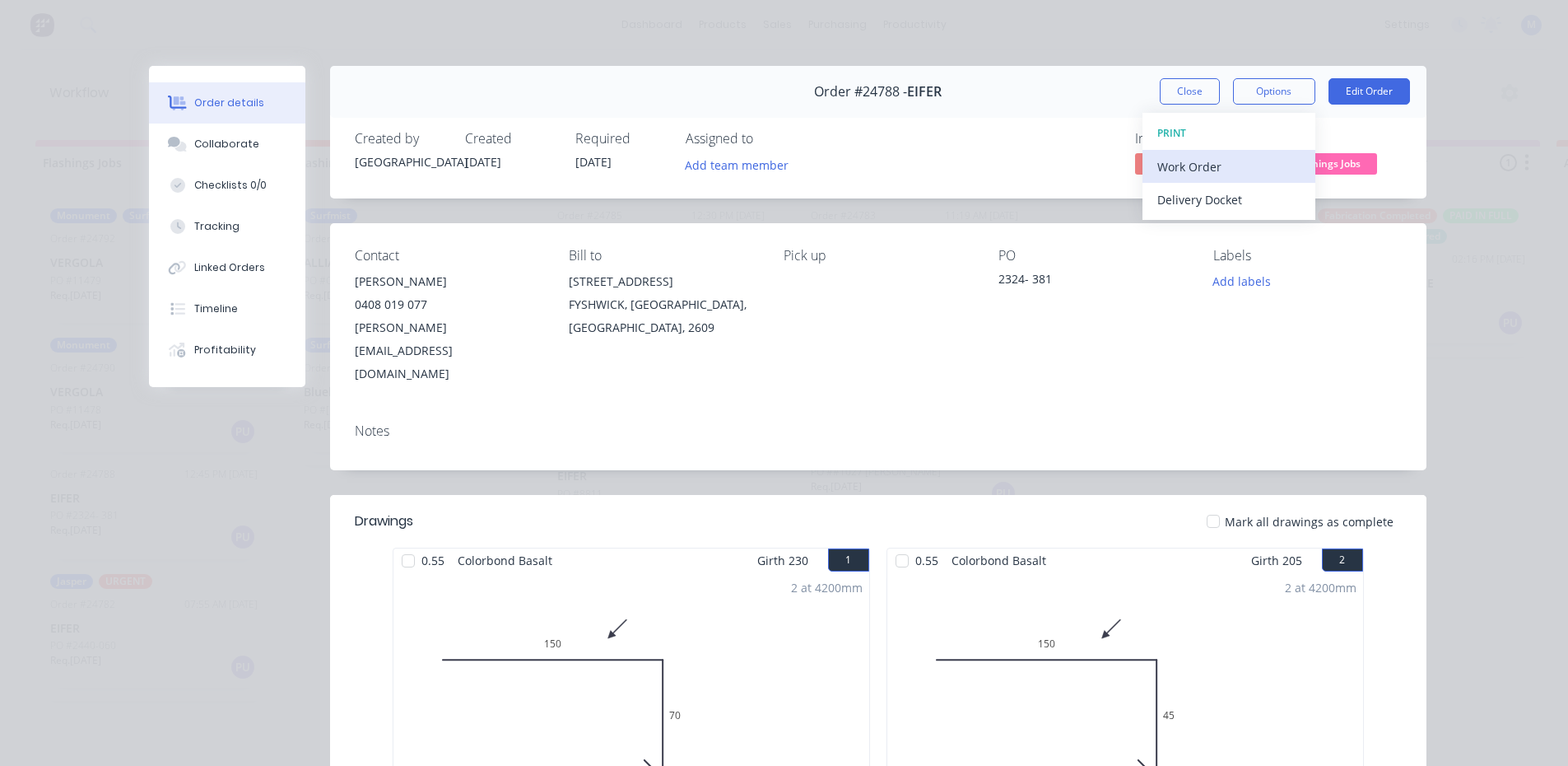
click at [1236, 164] on div "Work Order" at bounding box center [1228, 166] width 143 height 24
click at [1223, 199] on div "Standard" at bounding box center [1228, 199] width 143 height 24
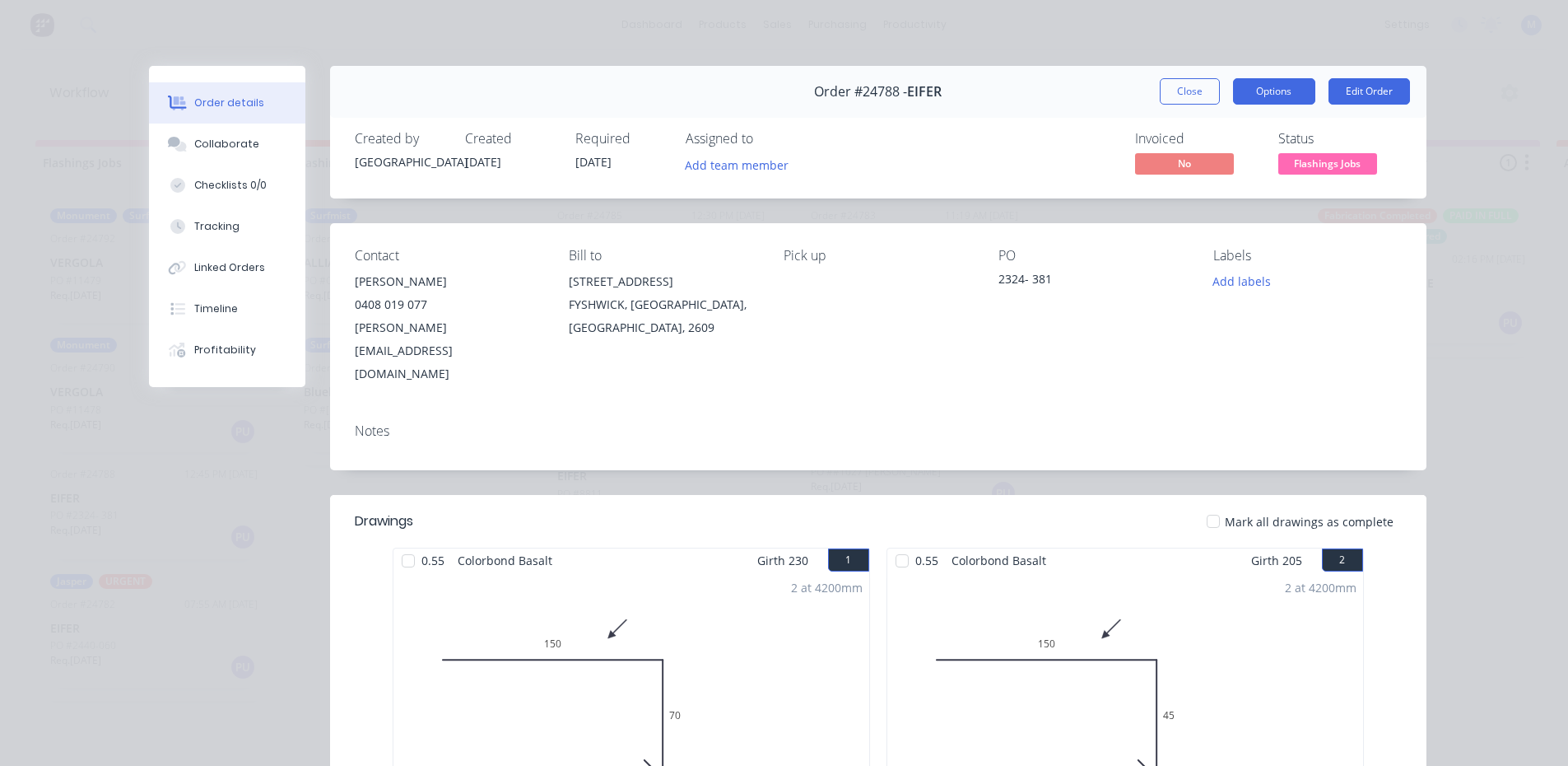
click at [1265, 89] on button "Options" at bounding box center [1274, 92] width 83 height 27
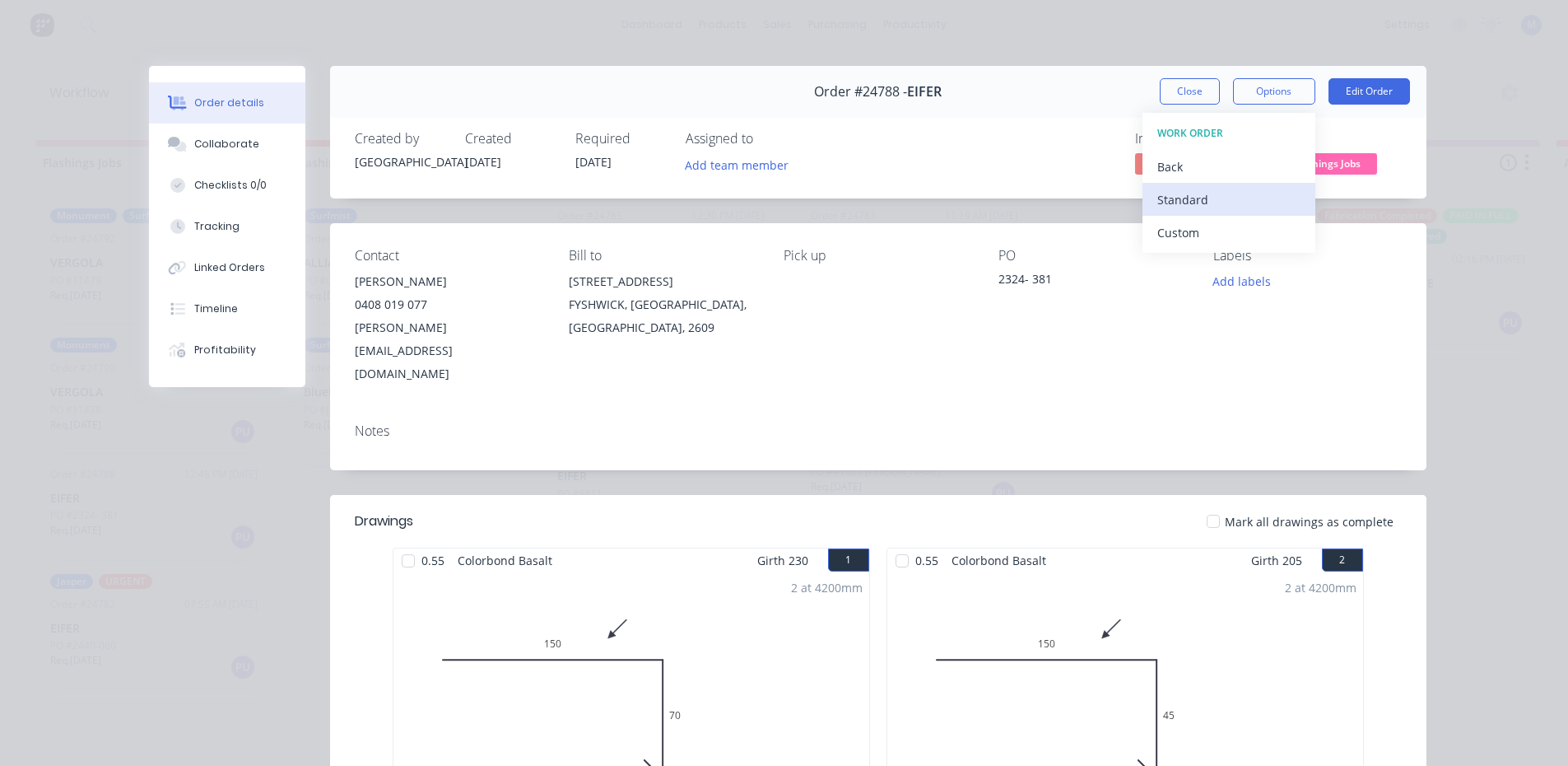
click at [1227, 197] on div "Standard" at bounding box center [1228, 199] width 143 height 24
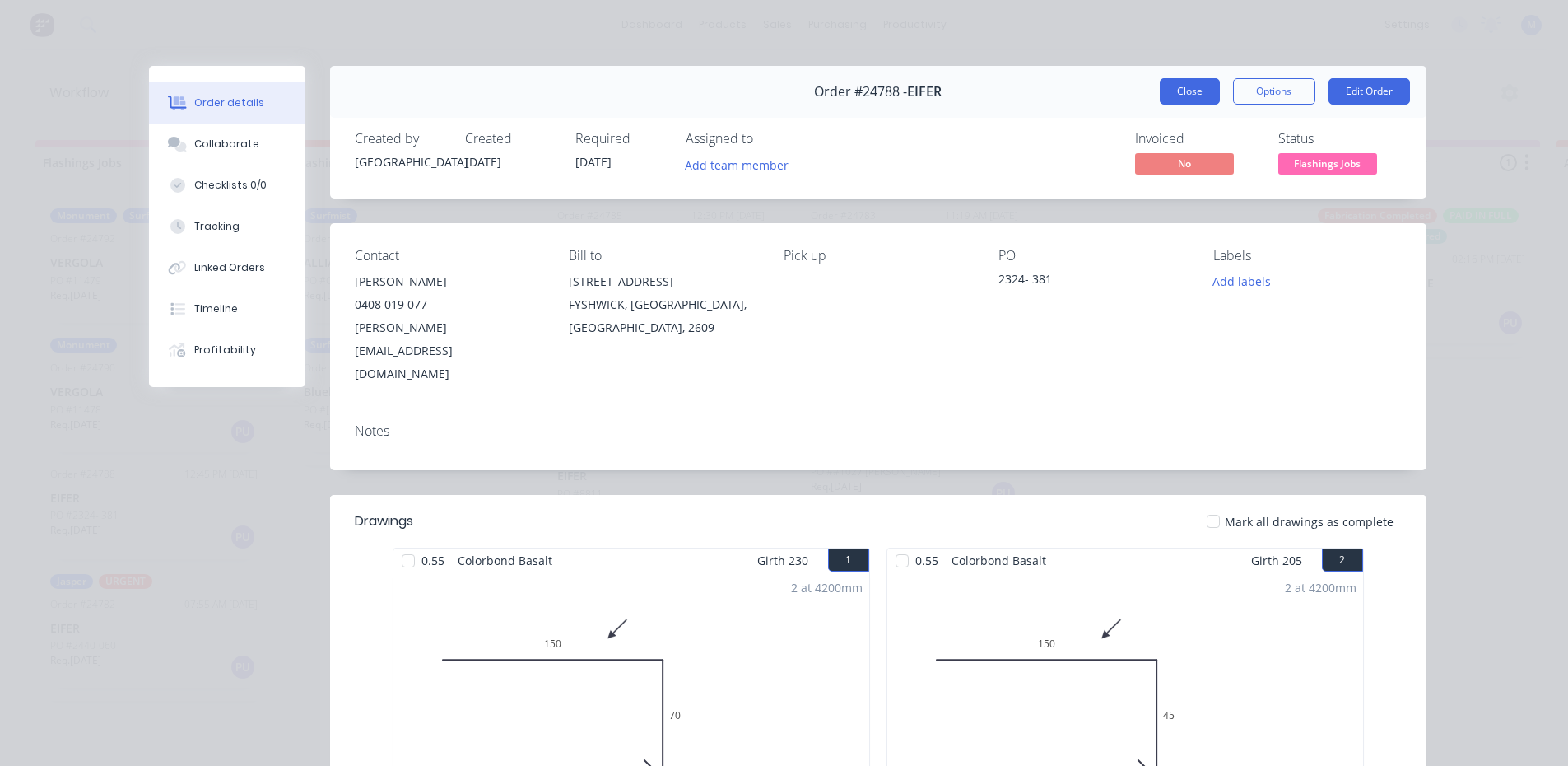
click at [1183, 92] on button "Close" at bounding box center [1190, 92] width 60 height 27
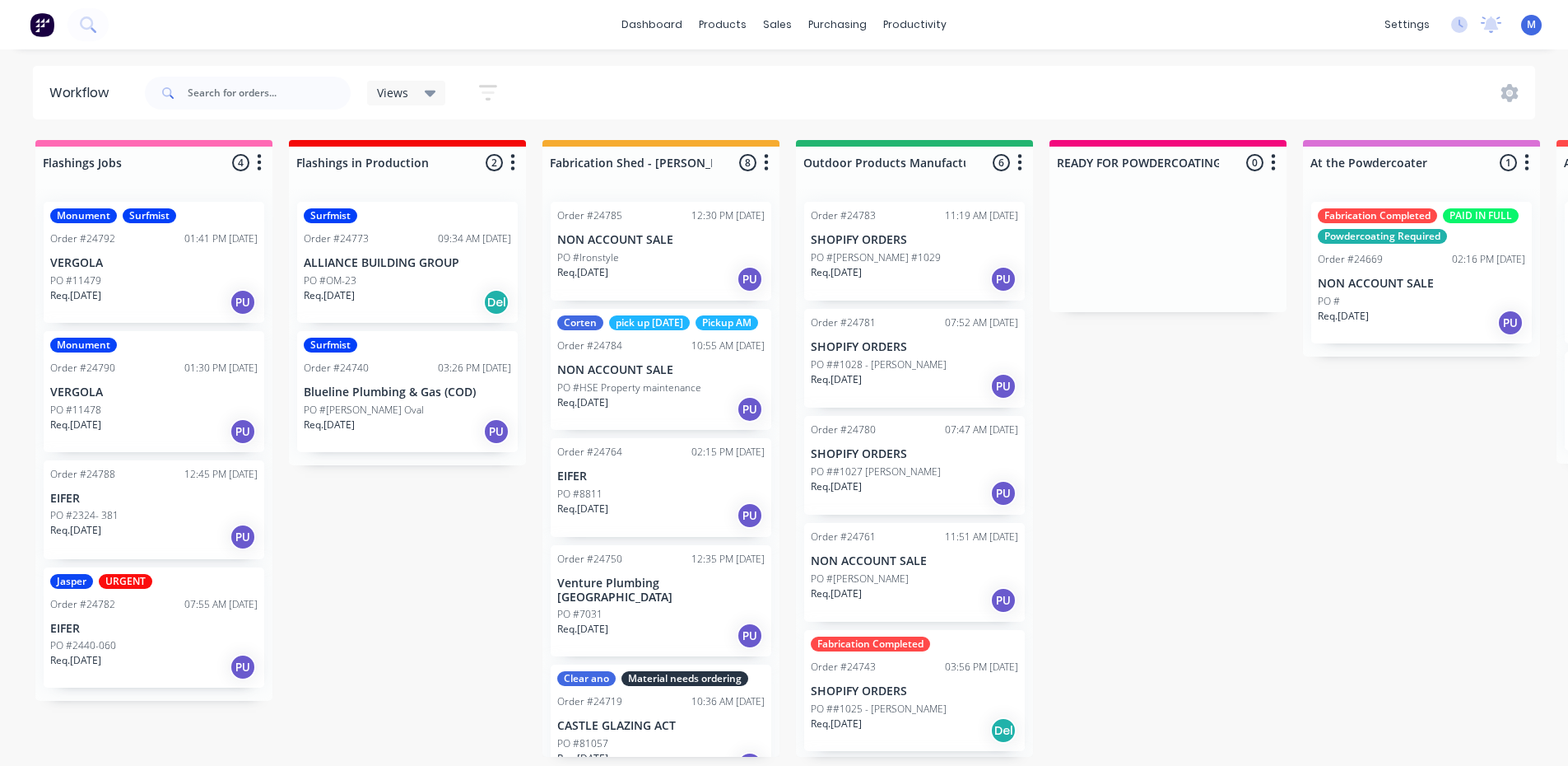
click at [118, 393] on p "VERGOLA" at bounding box center [154, 393] width 207 height 14
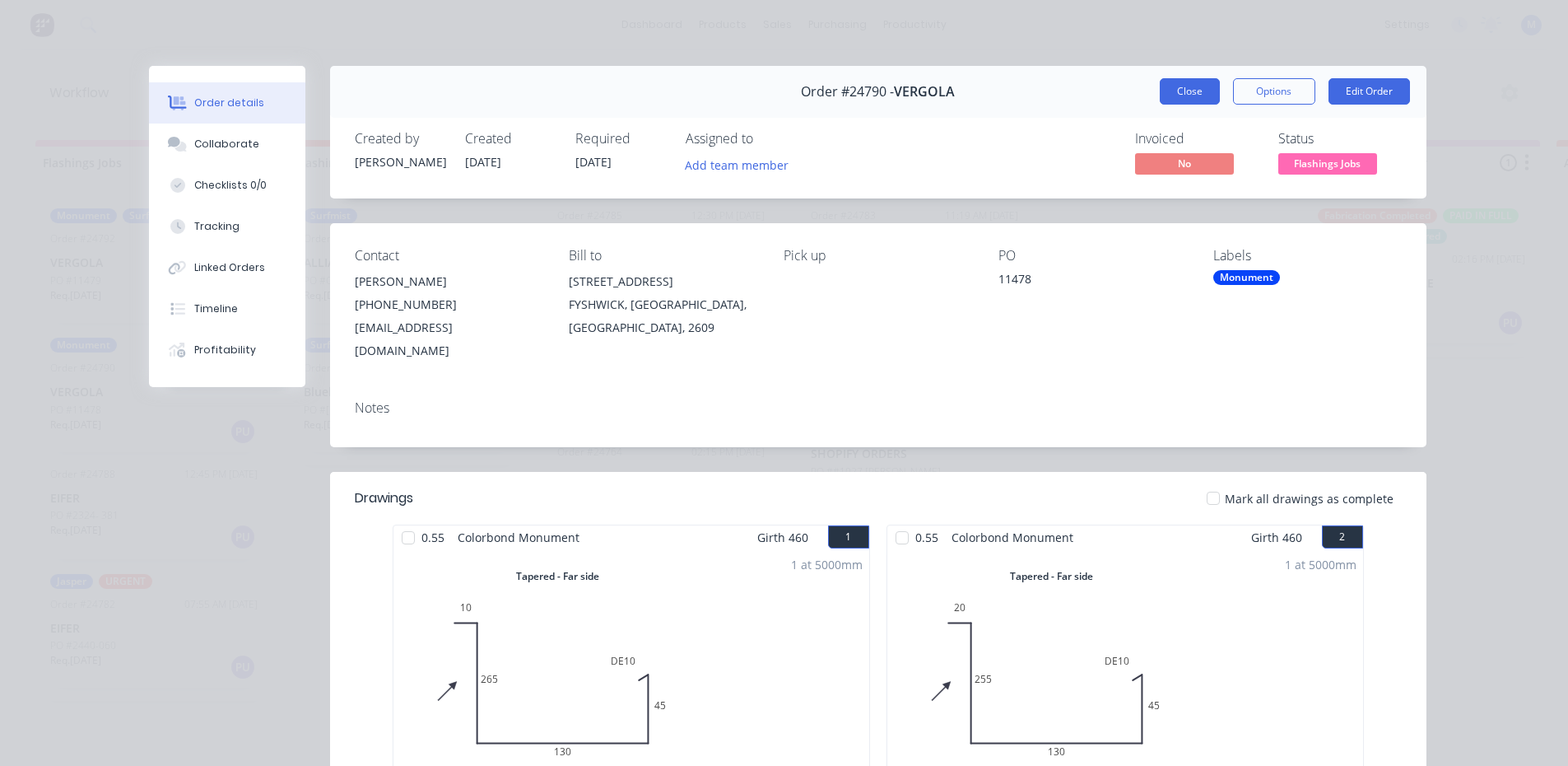
click at [1181, 95] on button "Close" at bounding box center [1190, 92] width 60 height 27
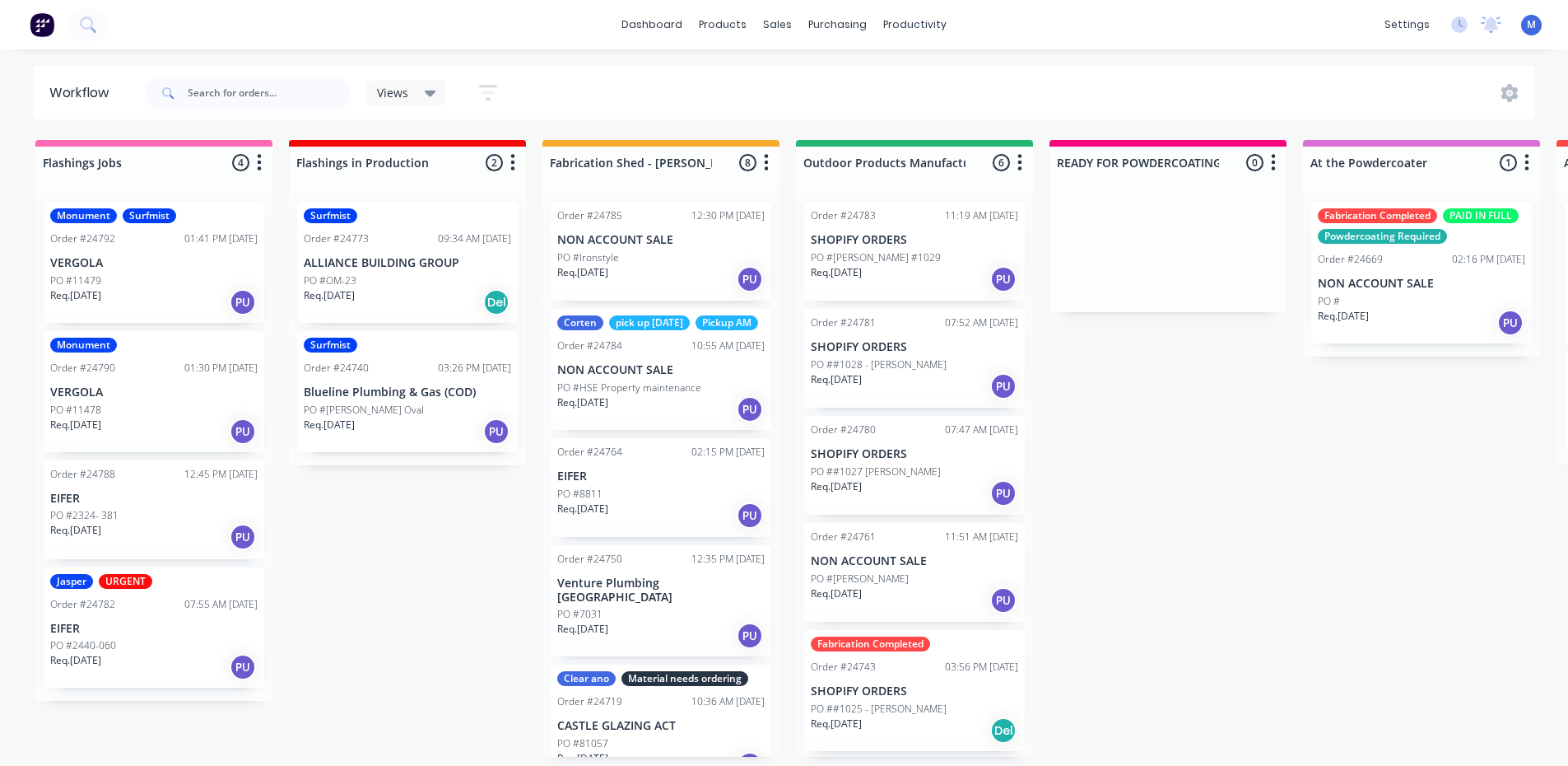
click at [172, 270] on div "Monument Surfmist Order #24792 01:41 PM [DATE] VERGOLA PO #11479 Req. [DATE] PU" at bounding box center [154, 262] width 220 height 121
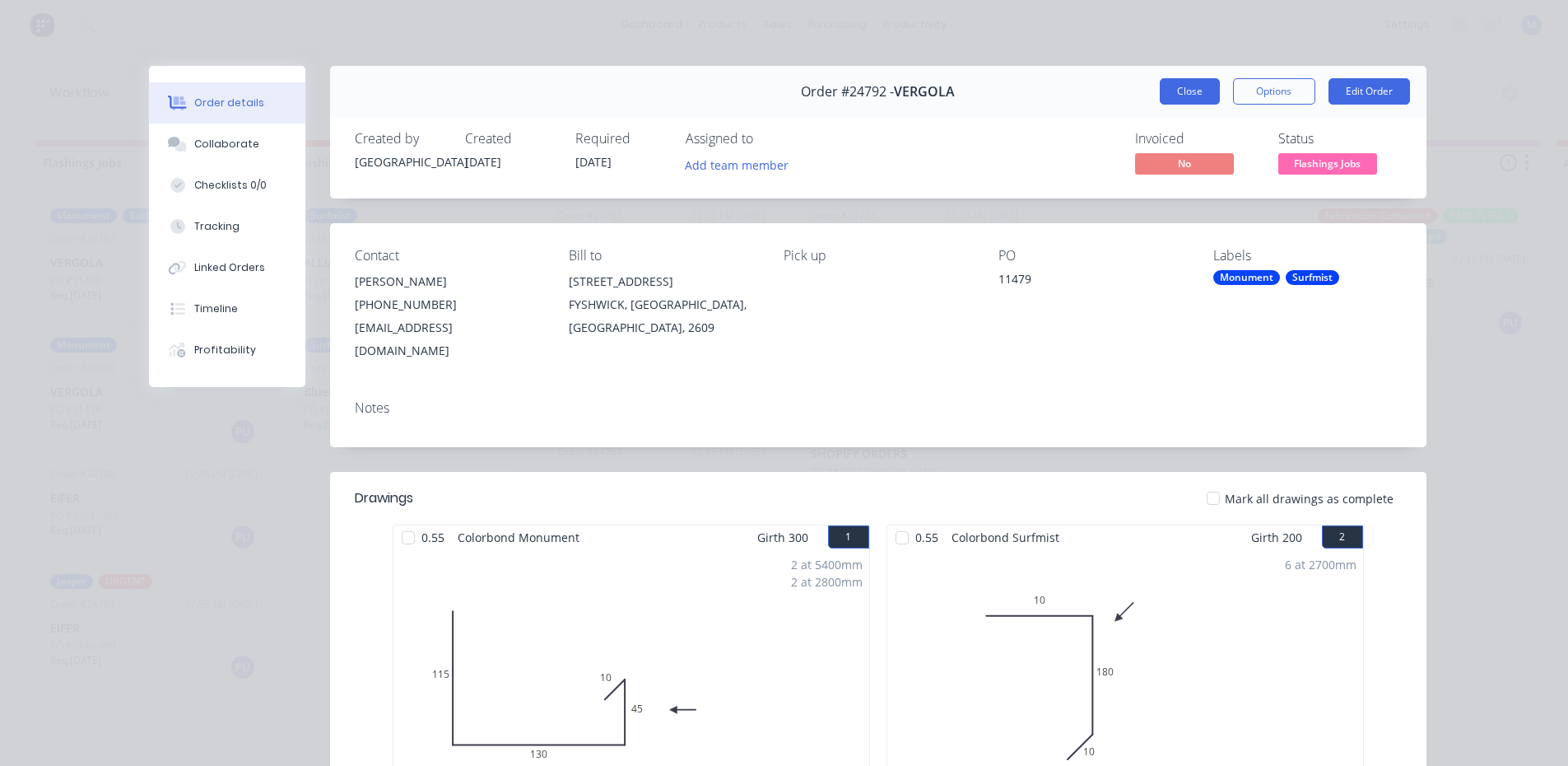
click at [1177, 97] on button "Close" at bounding box center [1190, 92] width 60 height 27
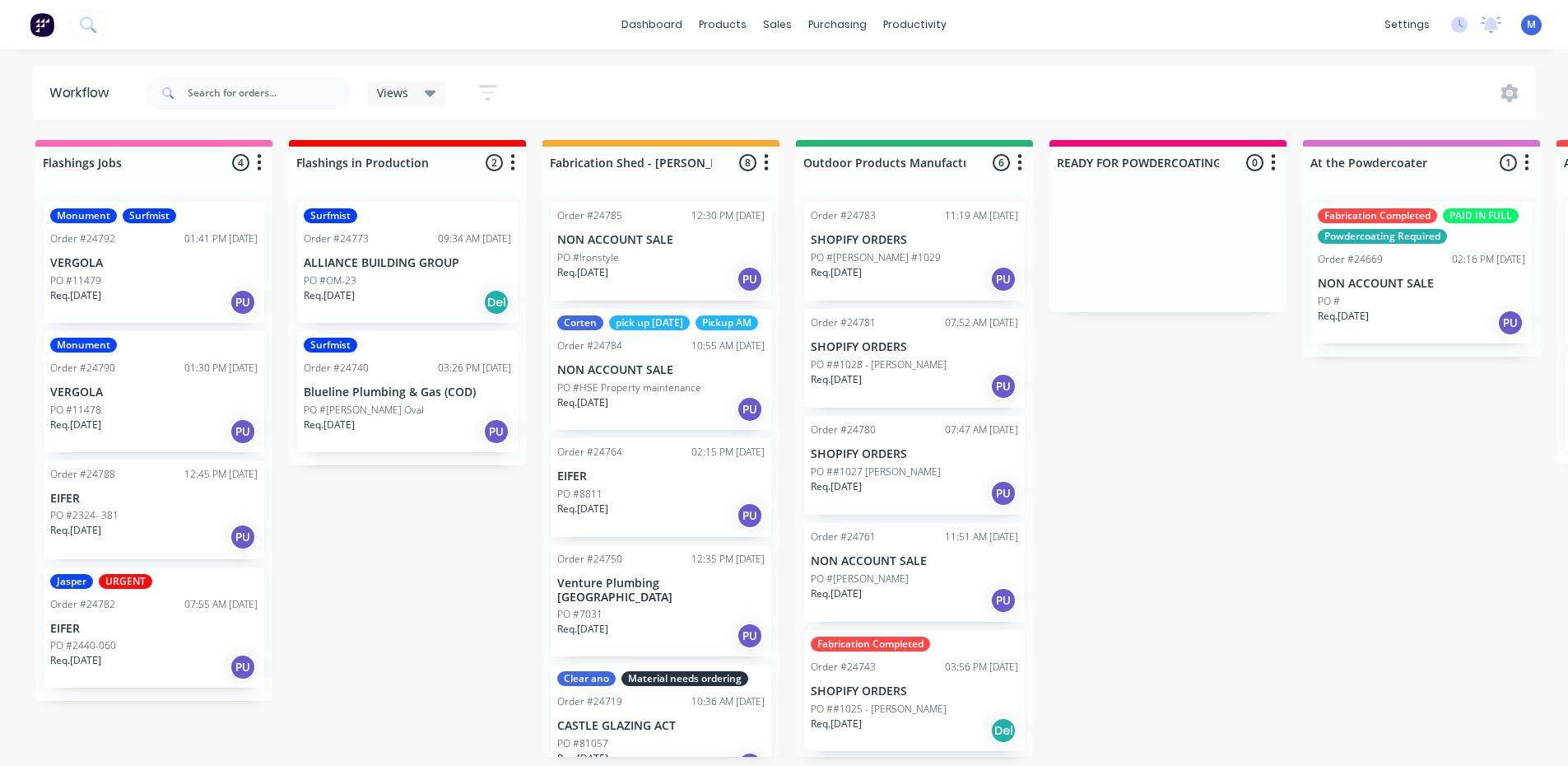
scroll to position [4, 0]
click at [303, 760] on div "Mark as Picked Up" at bounding box center [277, 766] width 165 height 34
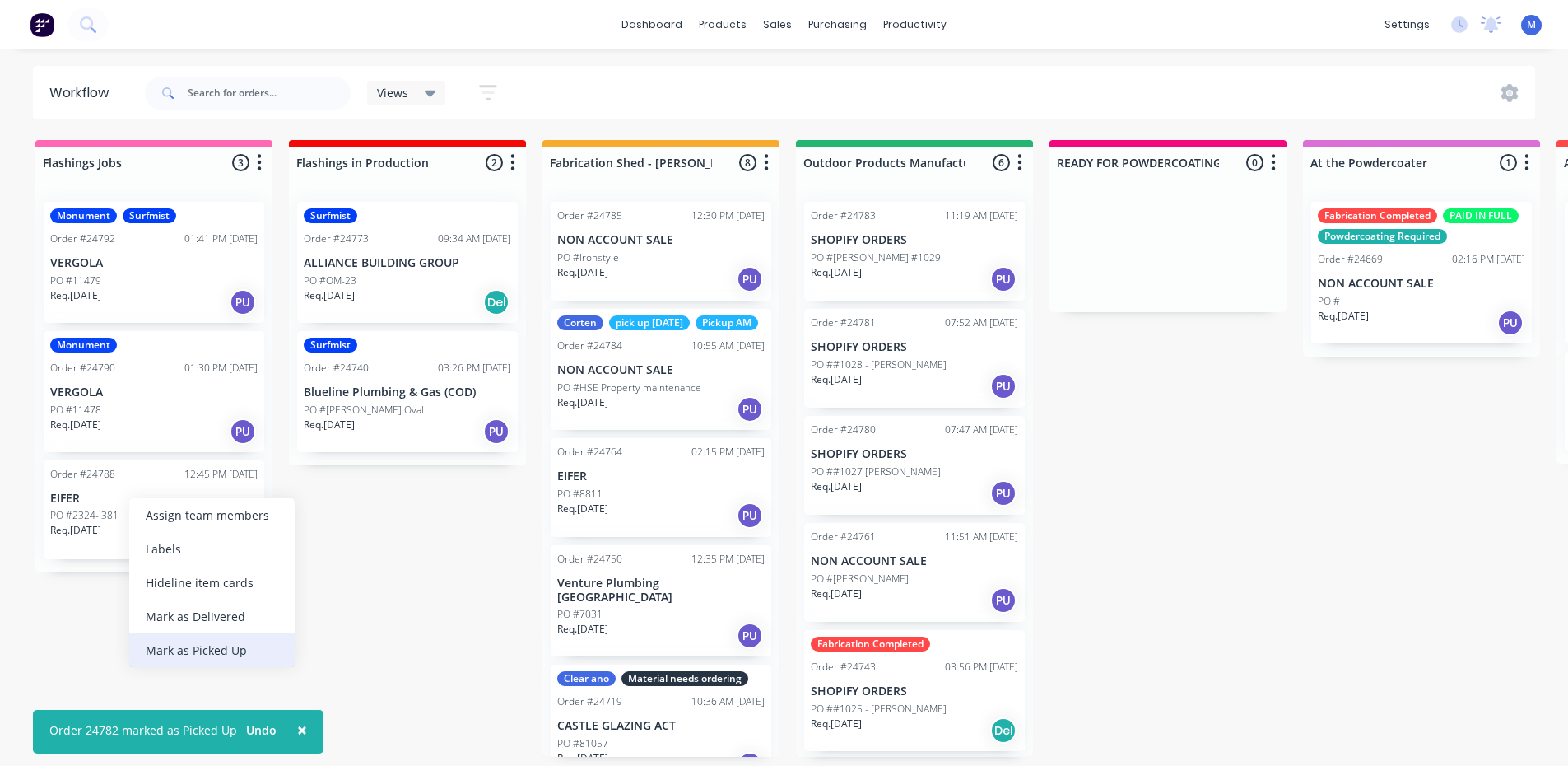
click at [230, 652] on div "Mark as Picked Up" at bounding box center [211, 650] width 165 height 34
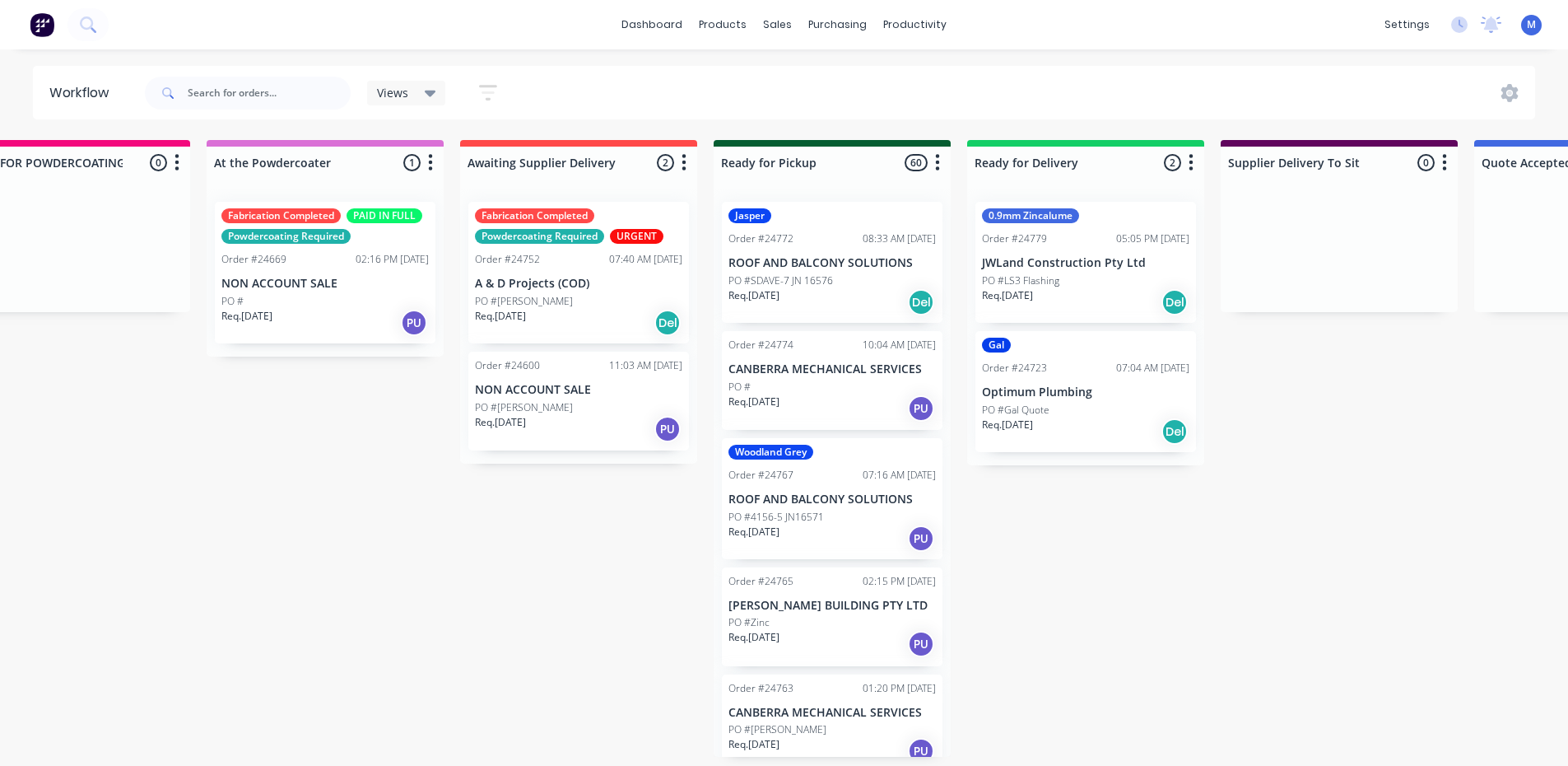
scroll to position [4, 1128]
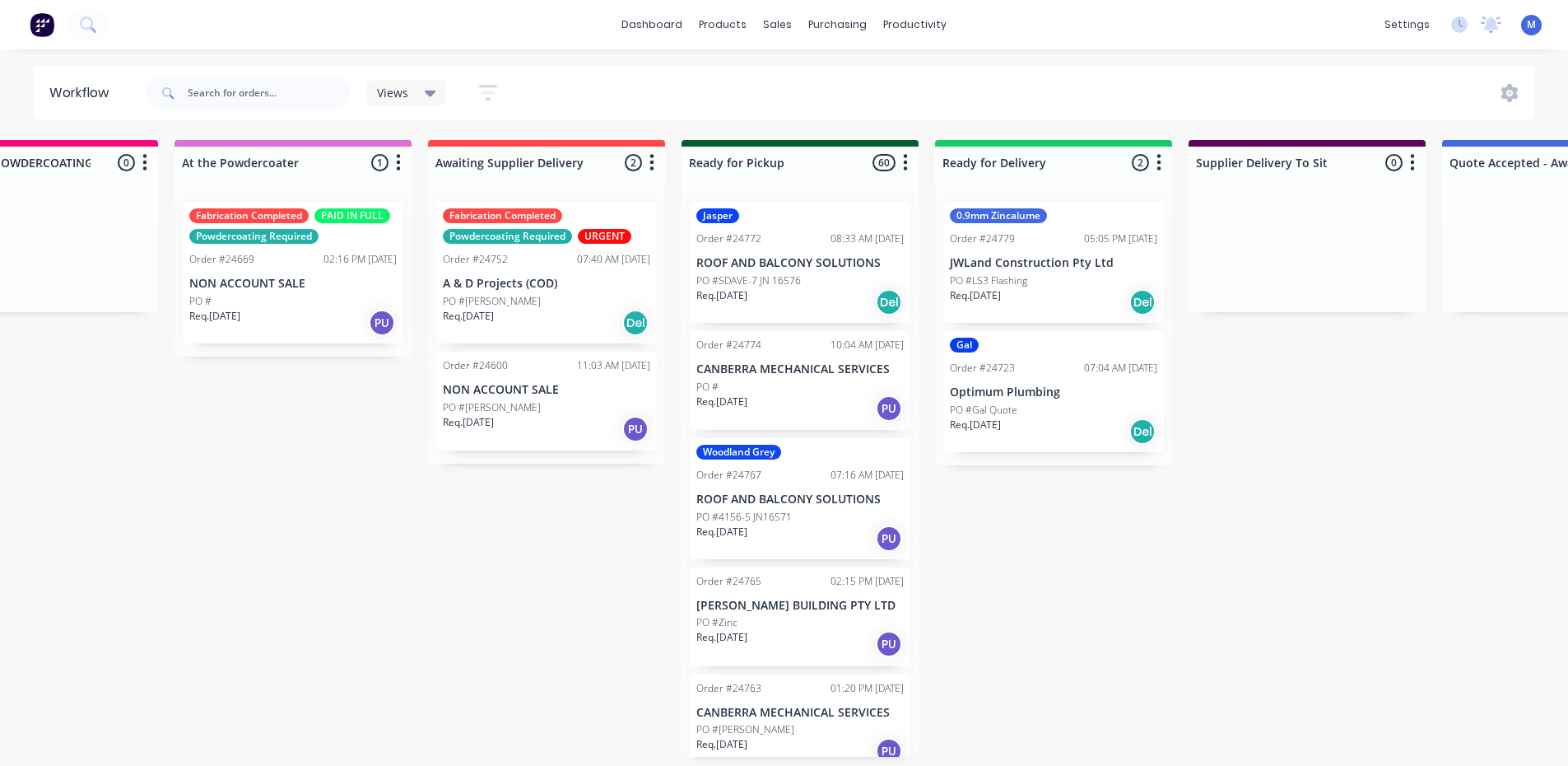
click at [538, 314] on div "Req. [DATE] Del" at bounding box center [545, 322] width 207 height 28
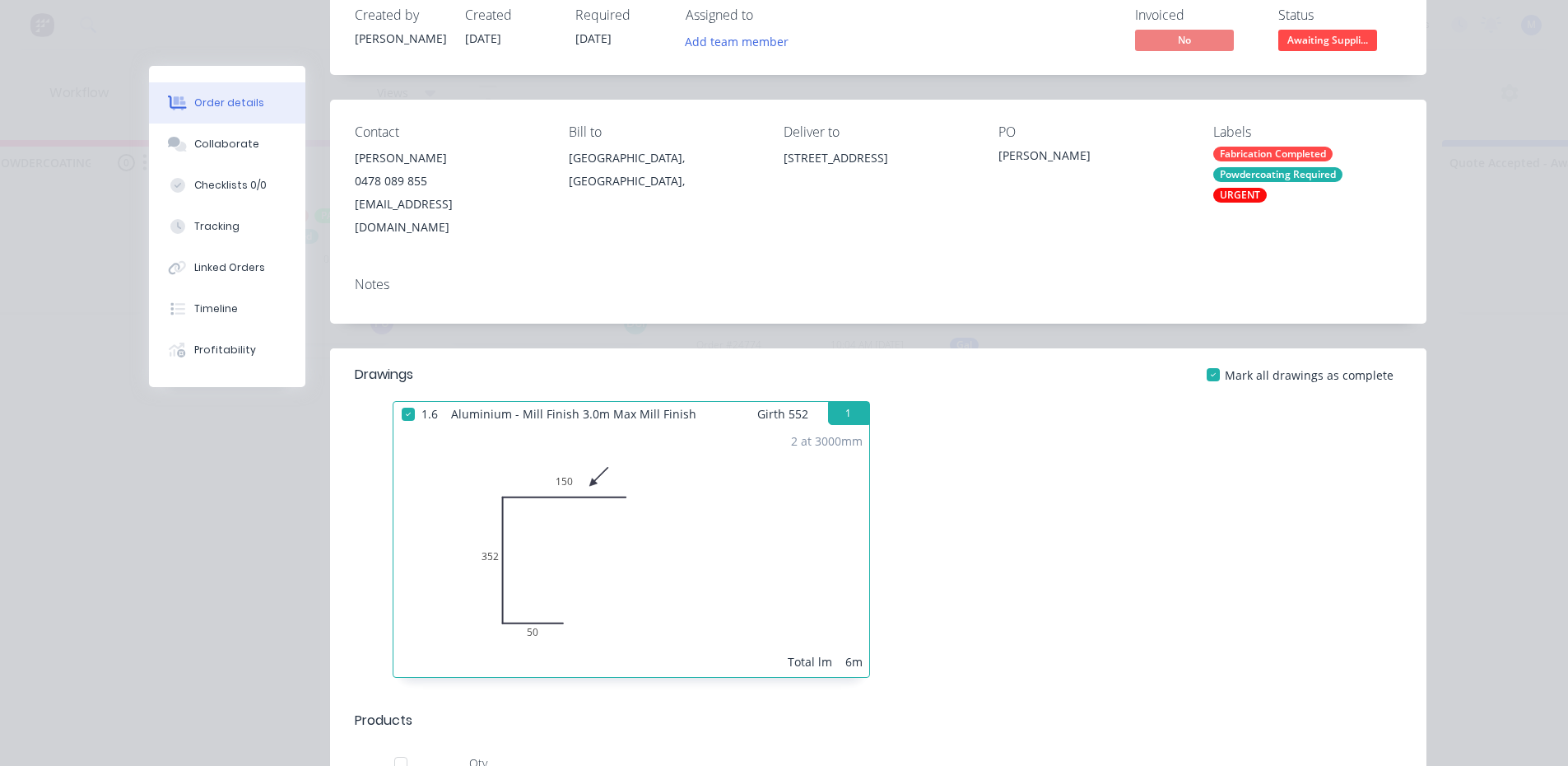
scroll to position [0, 0]
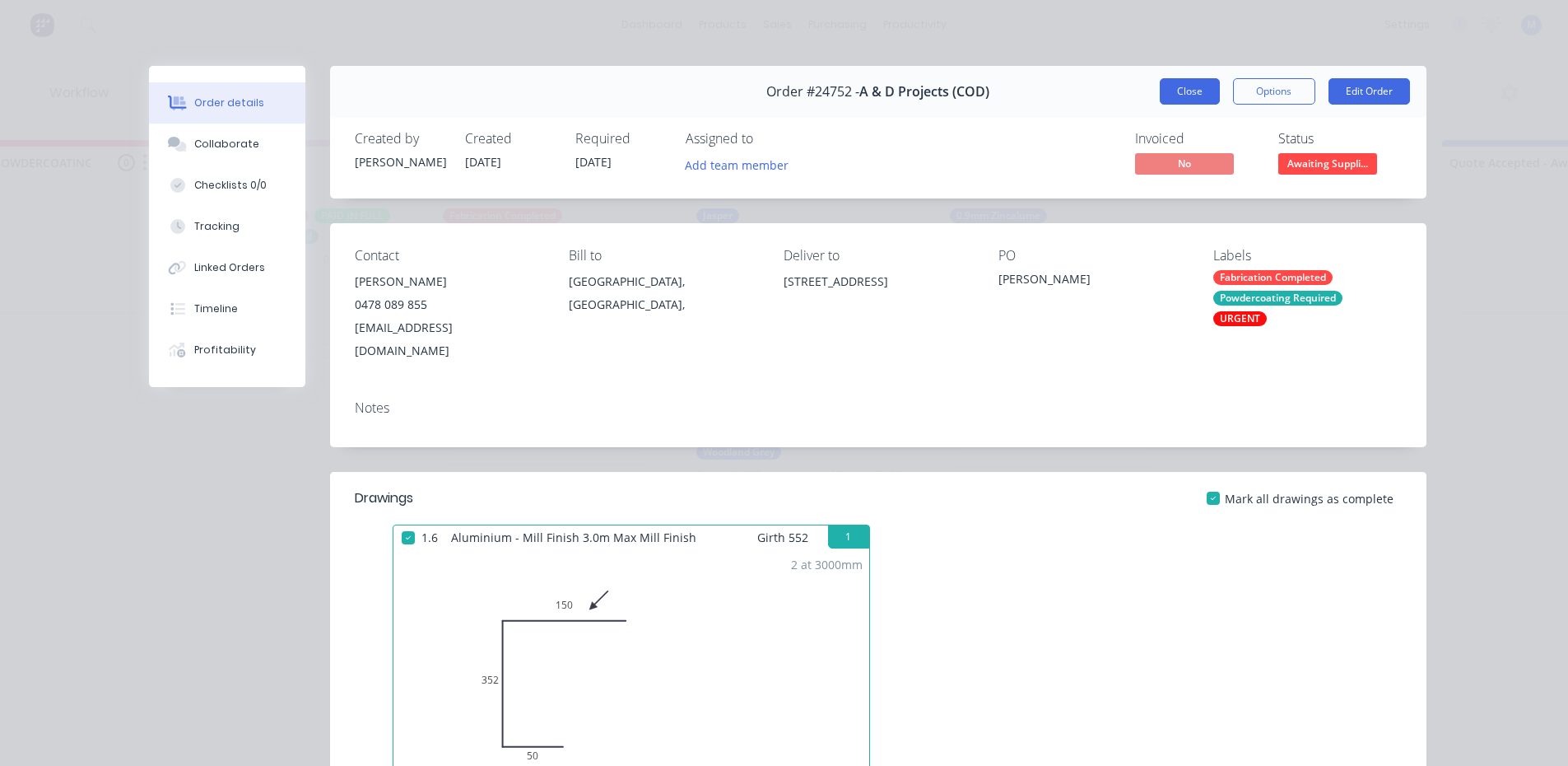
click at [1166, 86] on button "Close" at bounding box center [1190, 92] width 60 height 27
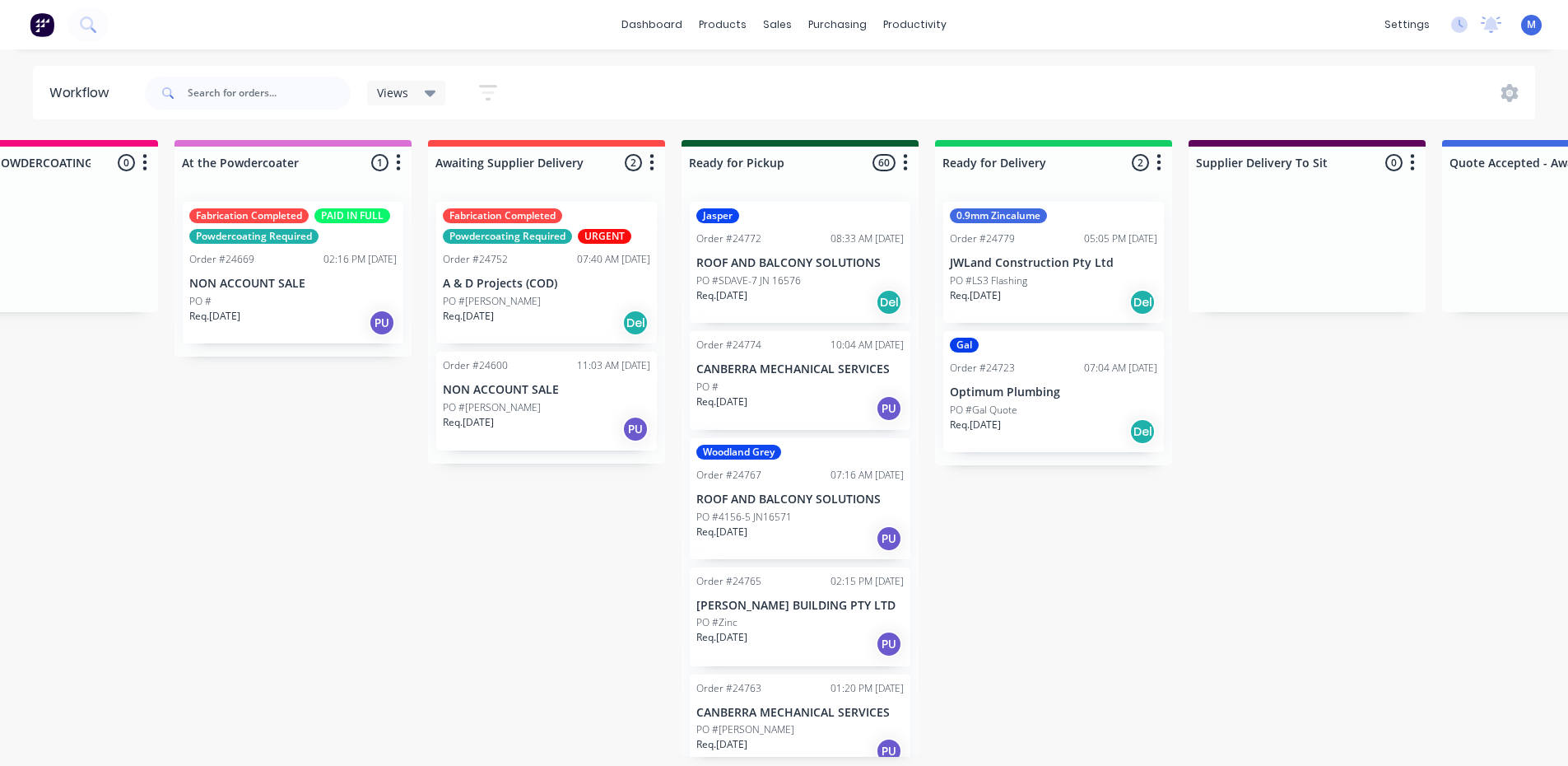
click at [281, 311] on div "Req. [DATE] PU" at bounding box center [292, 322] width 207 height 28
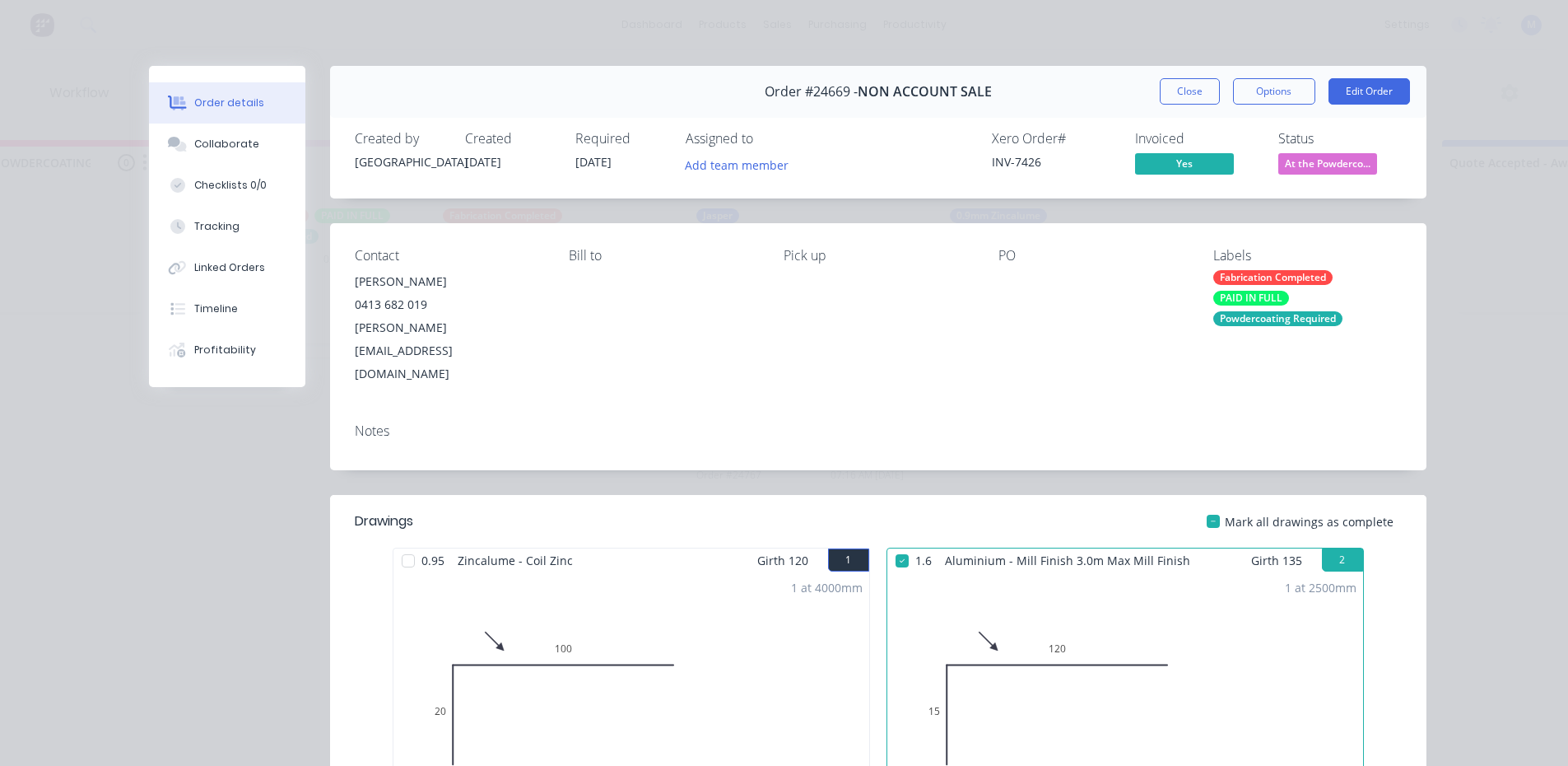
scroll to position [0, 1128]
click at [1328, 158] on span "At the Powderco..." at bounding box center [1327, 163] width 99 height 20
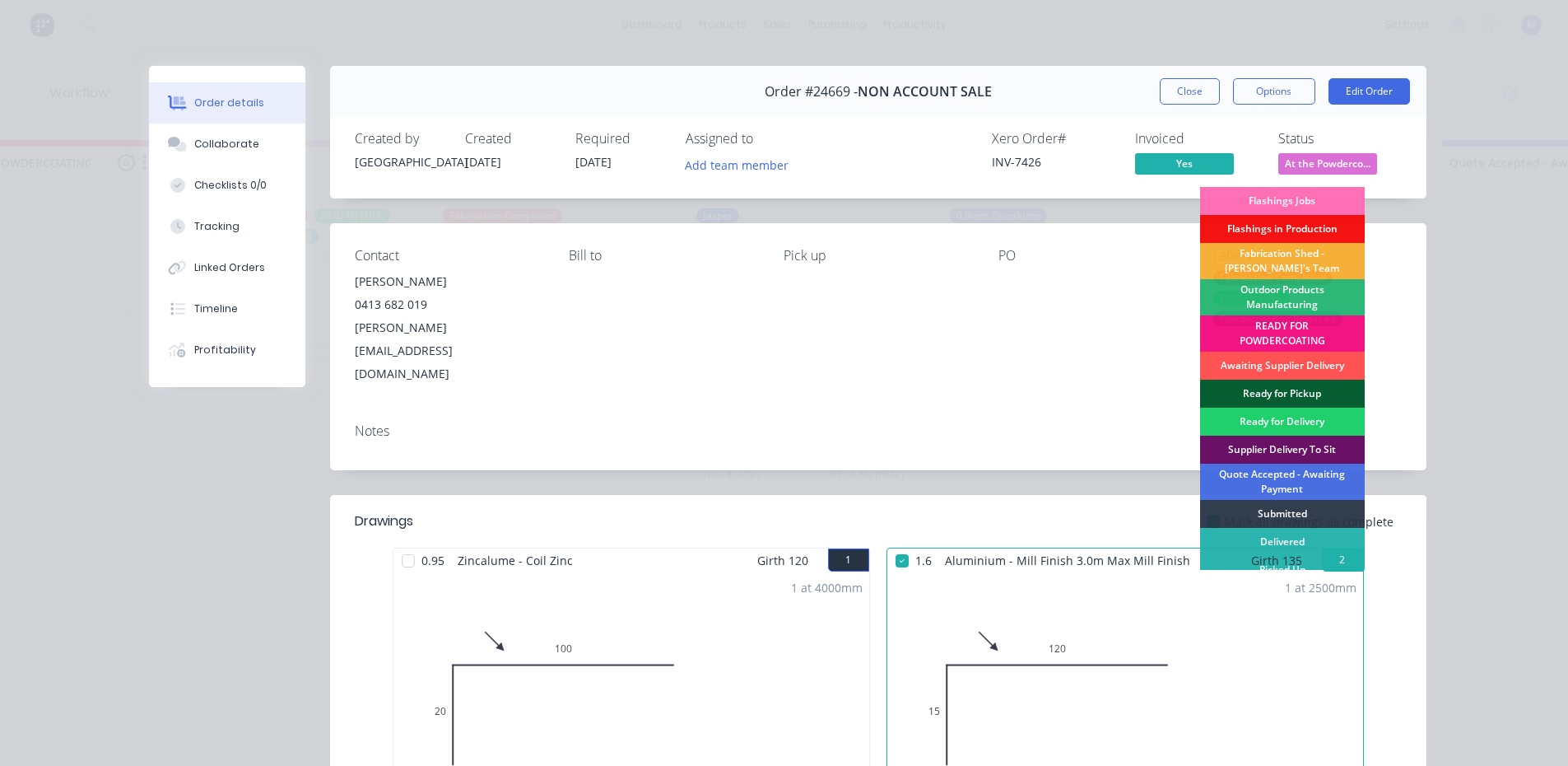
click at [1265, 387] on div "Ready for Pickup" at bounding box center [1282, 393] width 164 height 28
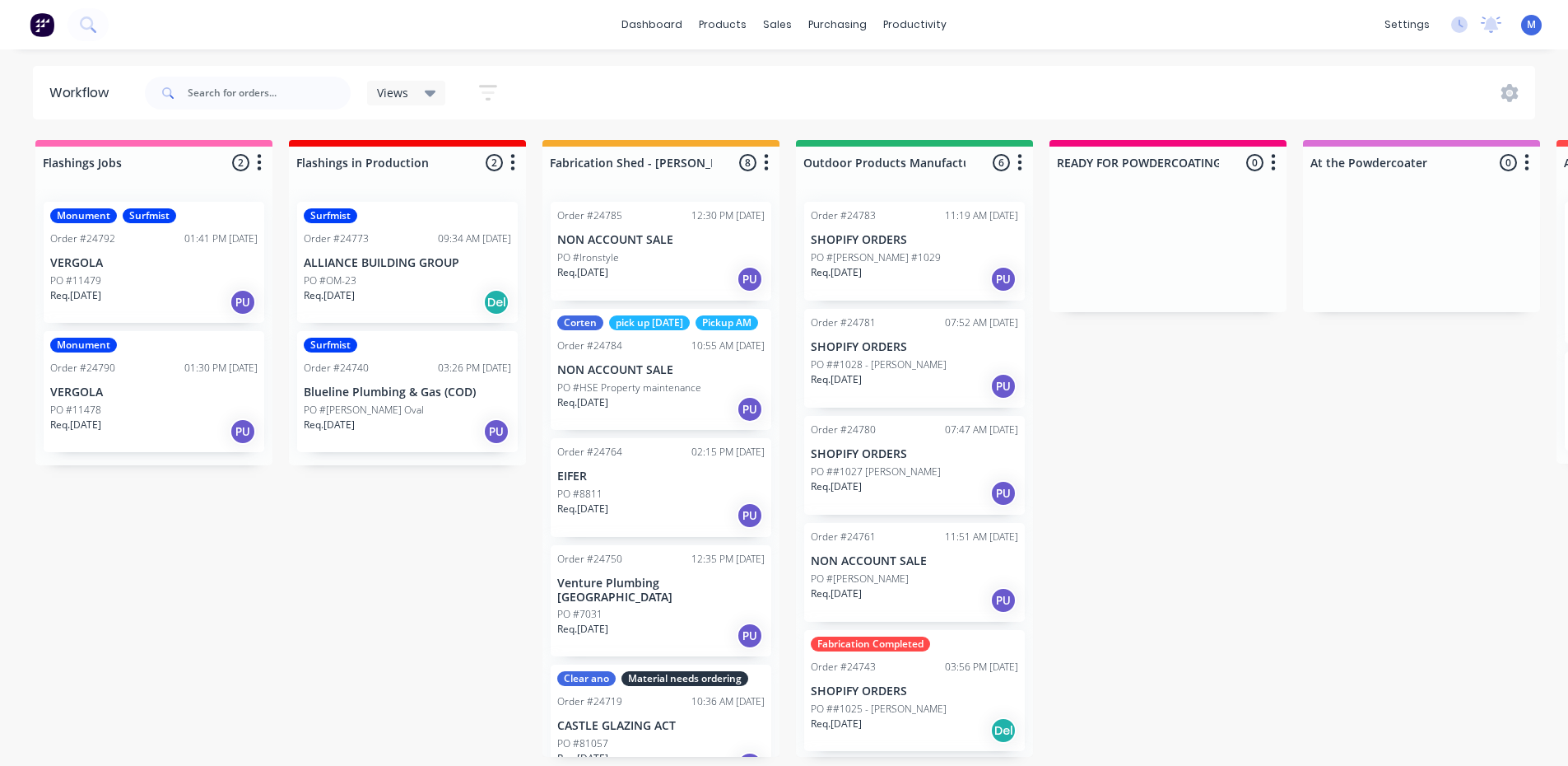
scroll to position [0, 0]
click at [149, 294] on div "Req. [DATE] PU" at bounding box center [154, 301] width 207 height 28
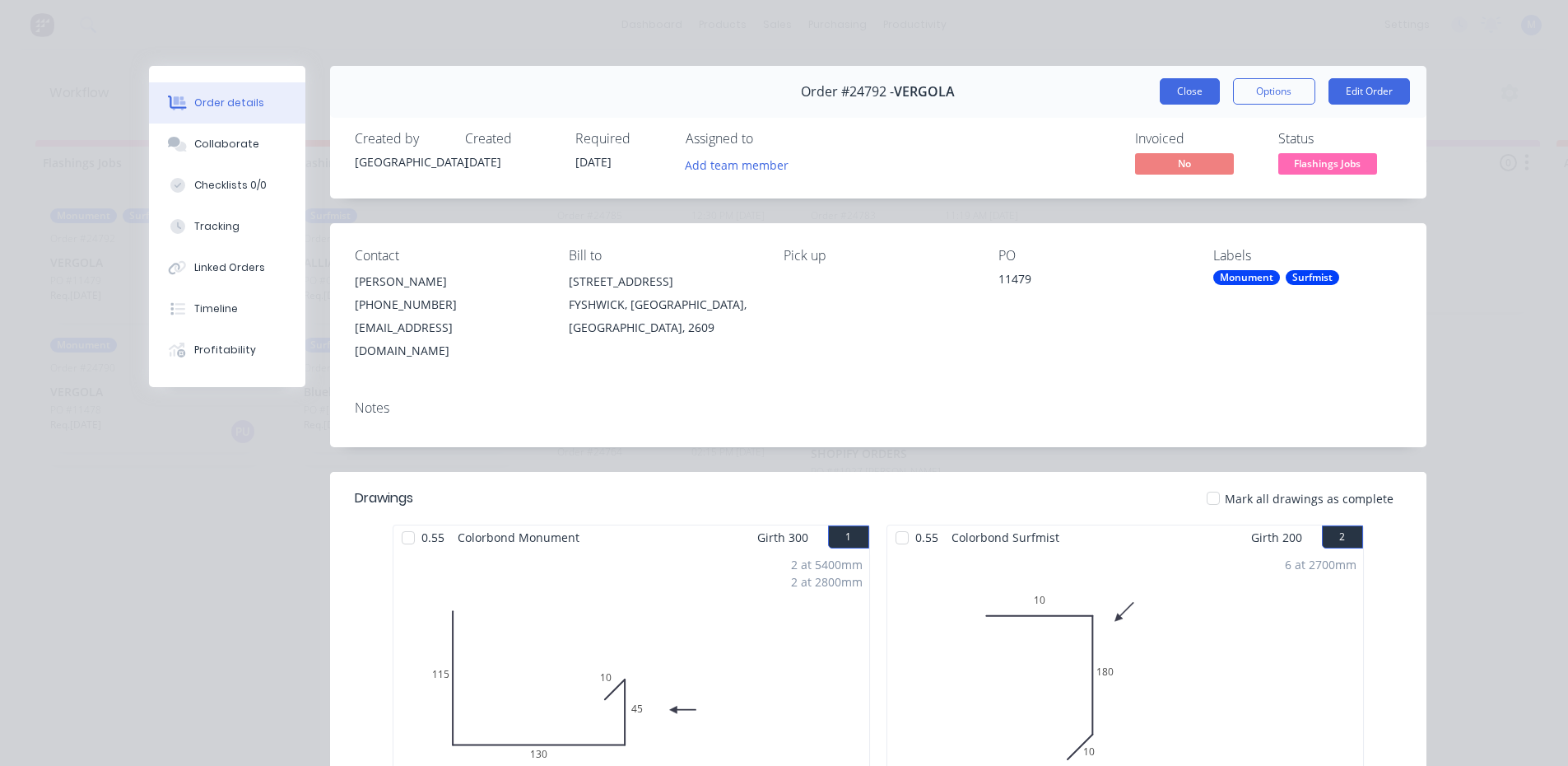
click at [1178, 92] on button "Close" at bounding box center [1190, 92] width 60 height 27
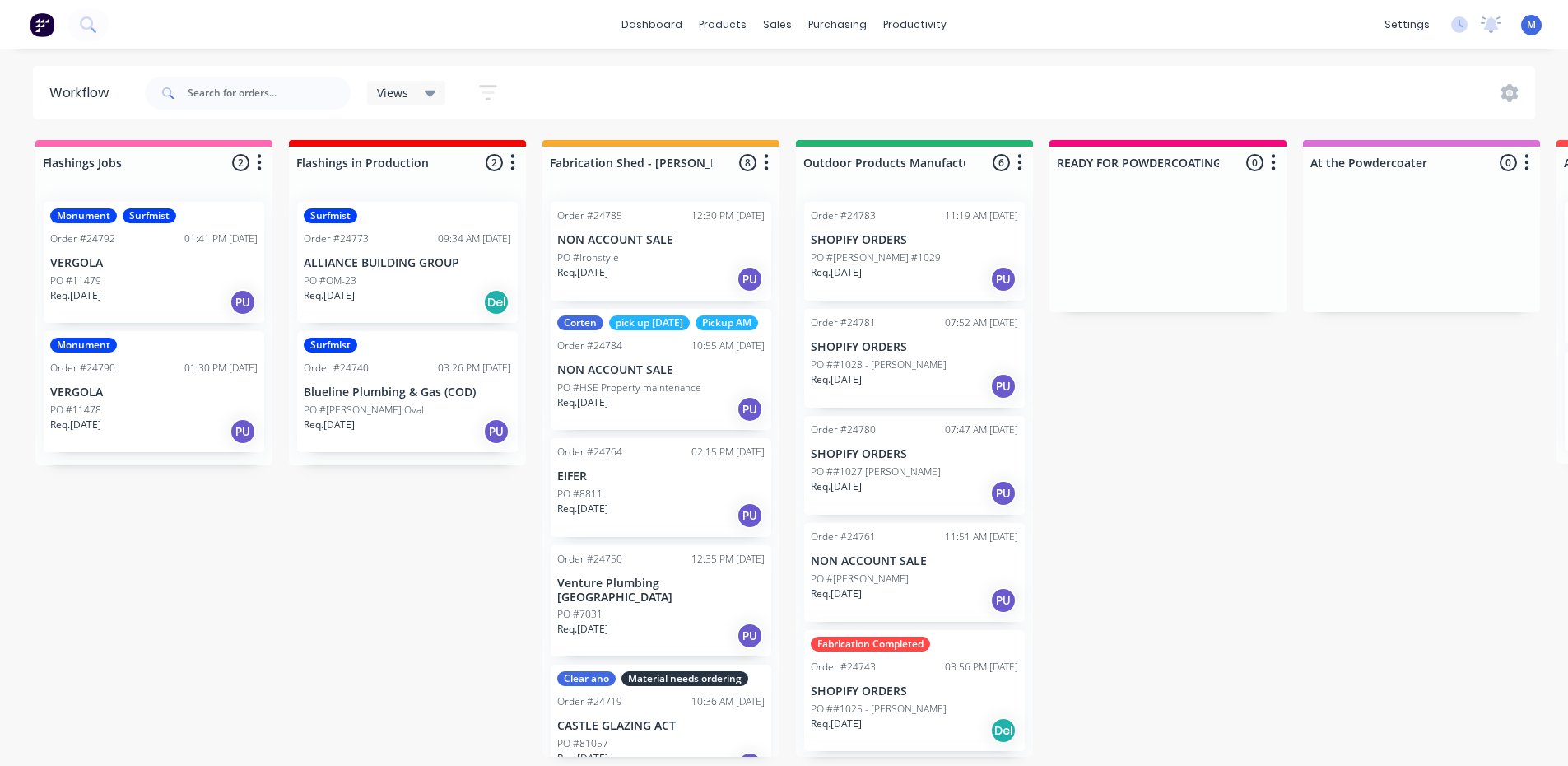
click at [164, 288] on div "Req. [DATE] PU" at bounding box center [154, 301] width 207 height 28
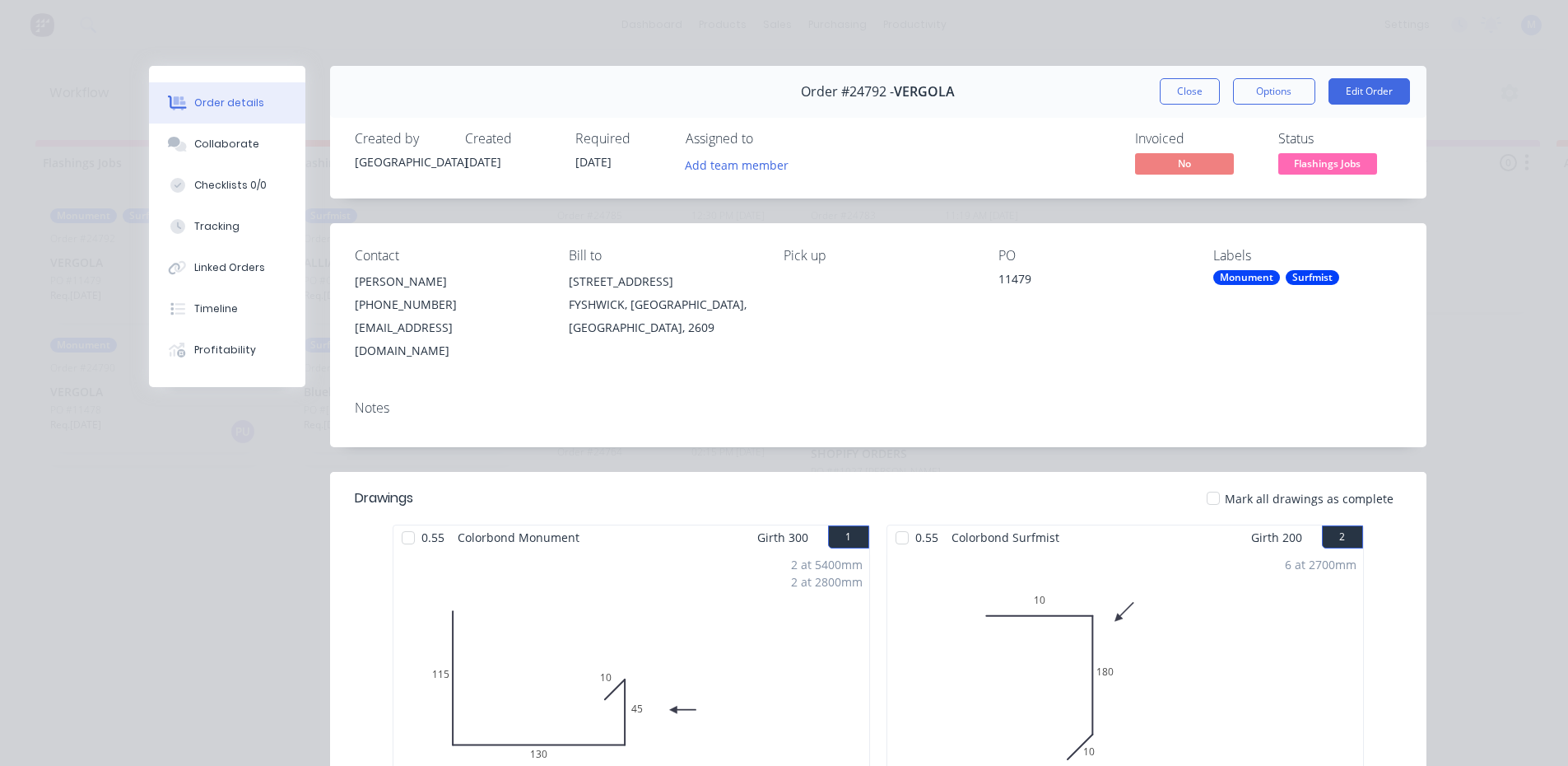
click at [1144, 91] on div "Order #24792 - VERGOLA Close Options Edit Order" at bounding box center [878, 92] width 1096 height 52
click at [1176, 90] on button "Close" at bounding box center [1190, 92] width 60 height 27
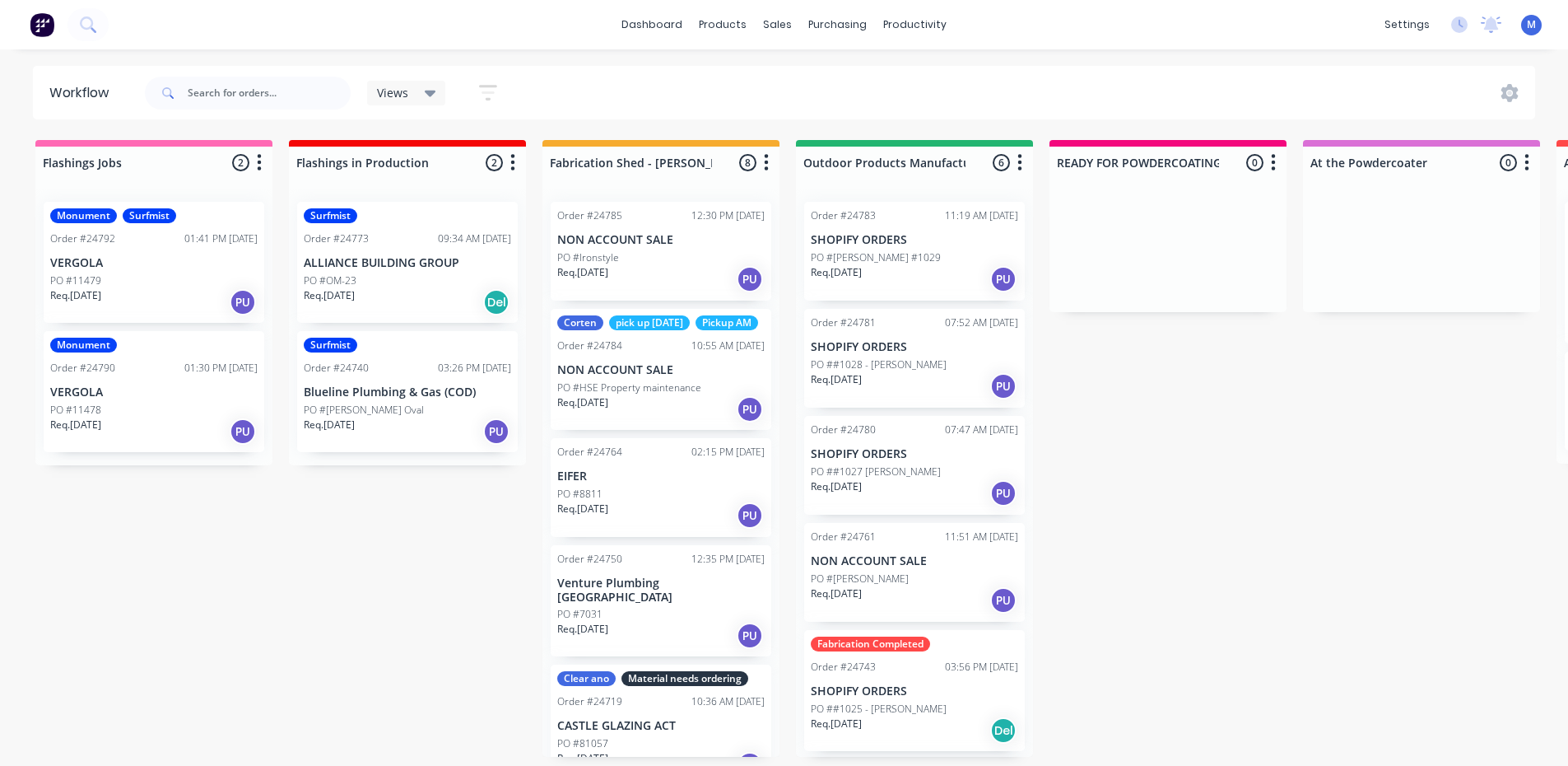
click at [128, 418] on div "Req. [DATE] PU" at bounding box center [154, 431] width 207 height 28
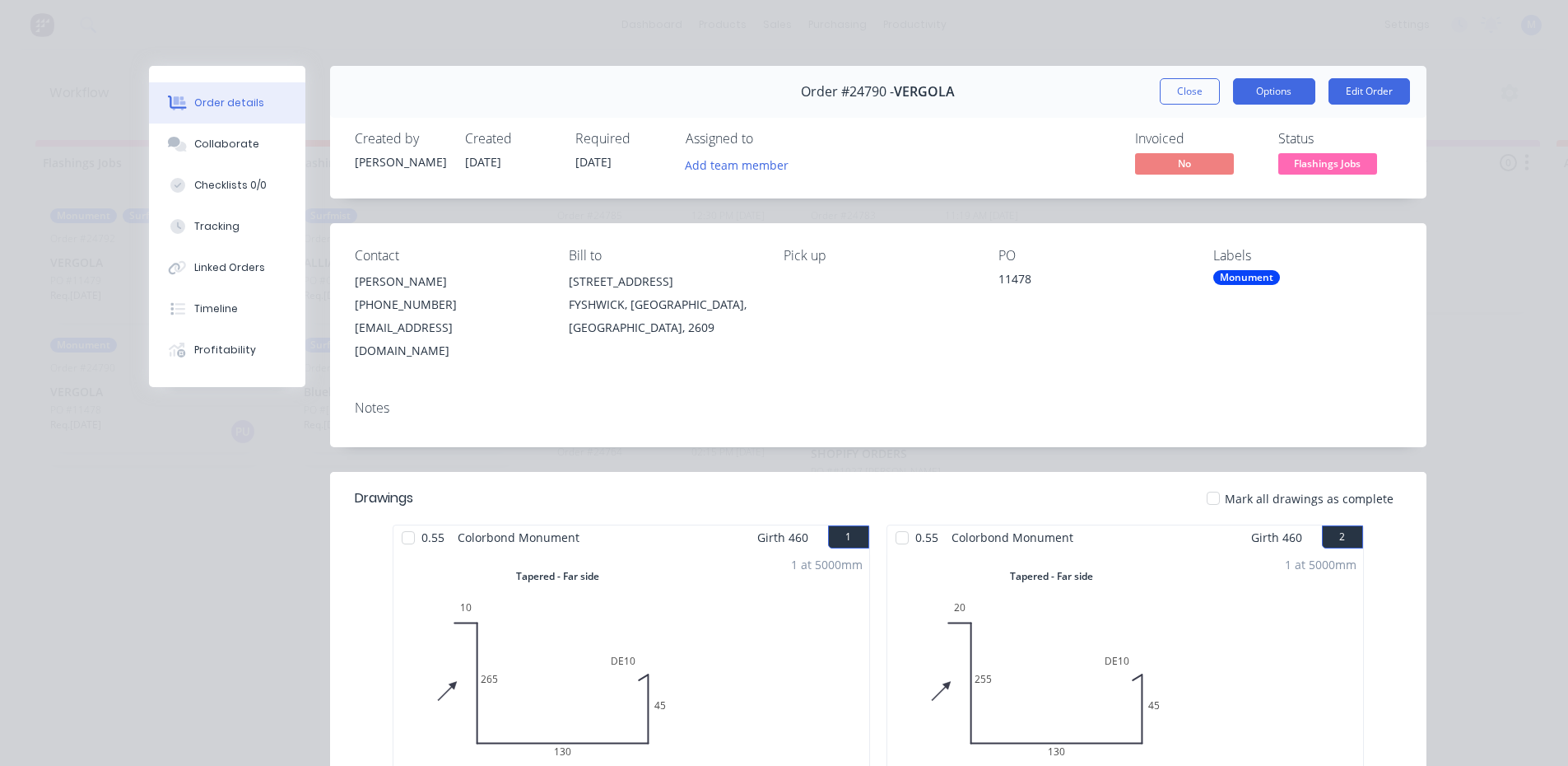
click at [1246, 95] on button "Options" at bounding box center [1274, 92] width 83 height 27
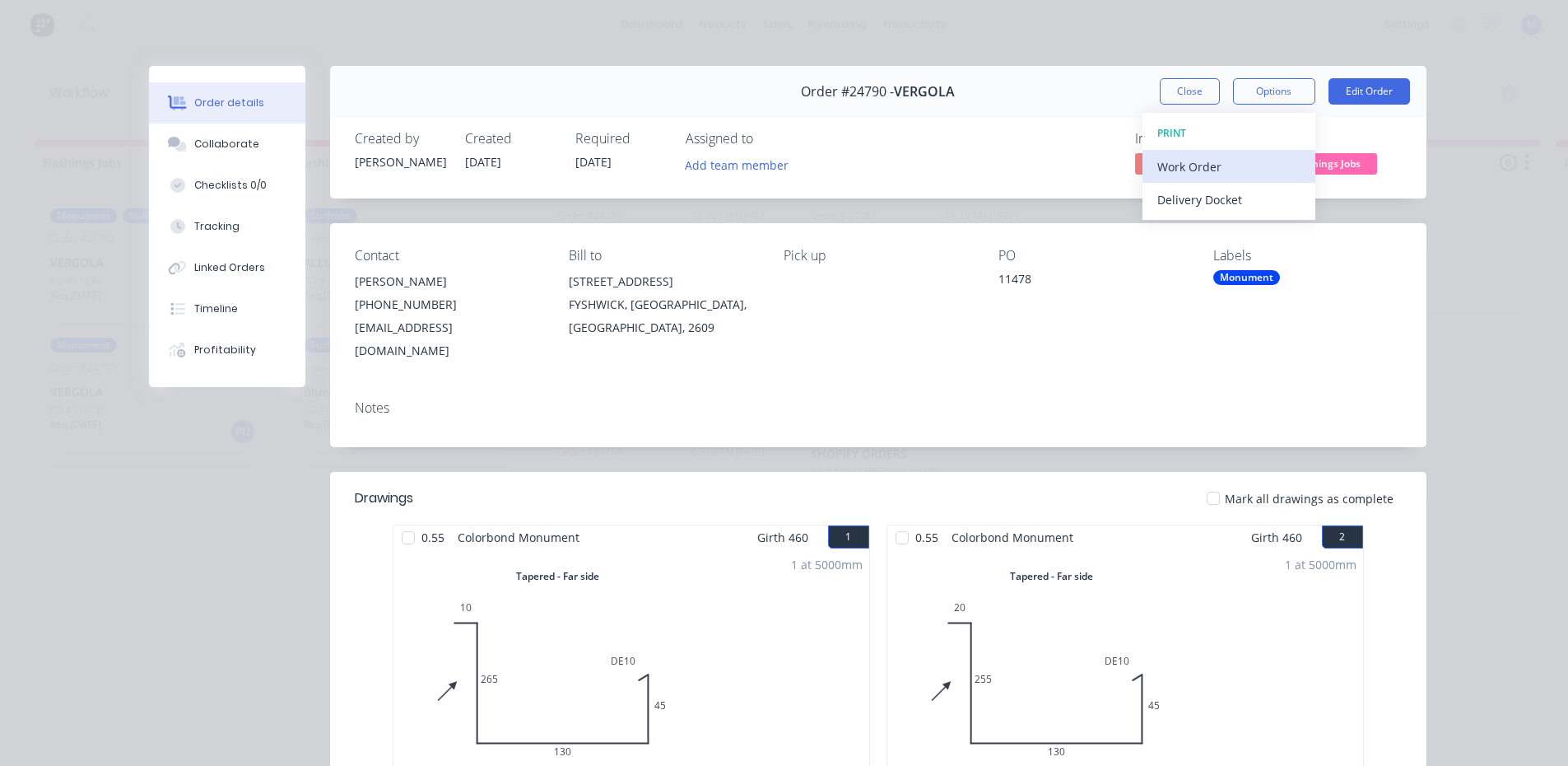
click at [1247, 162] on div "Work Order" at bounding box center [1228, 166] width 143 height 24
click at [1201, 195] on div "Standard" at bounding box center [1228, 199] width 143 height 24
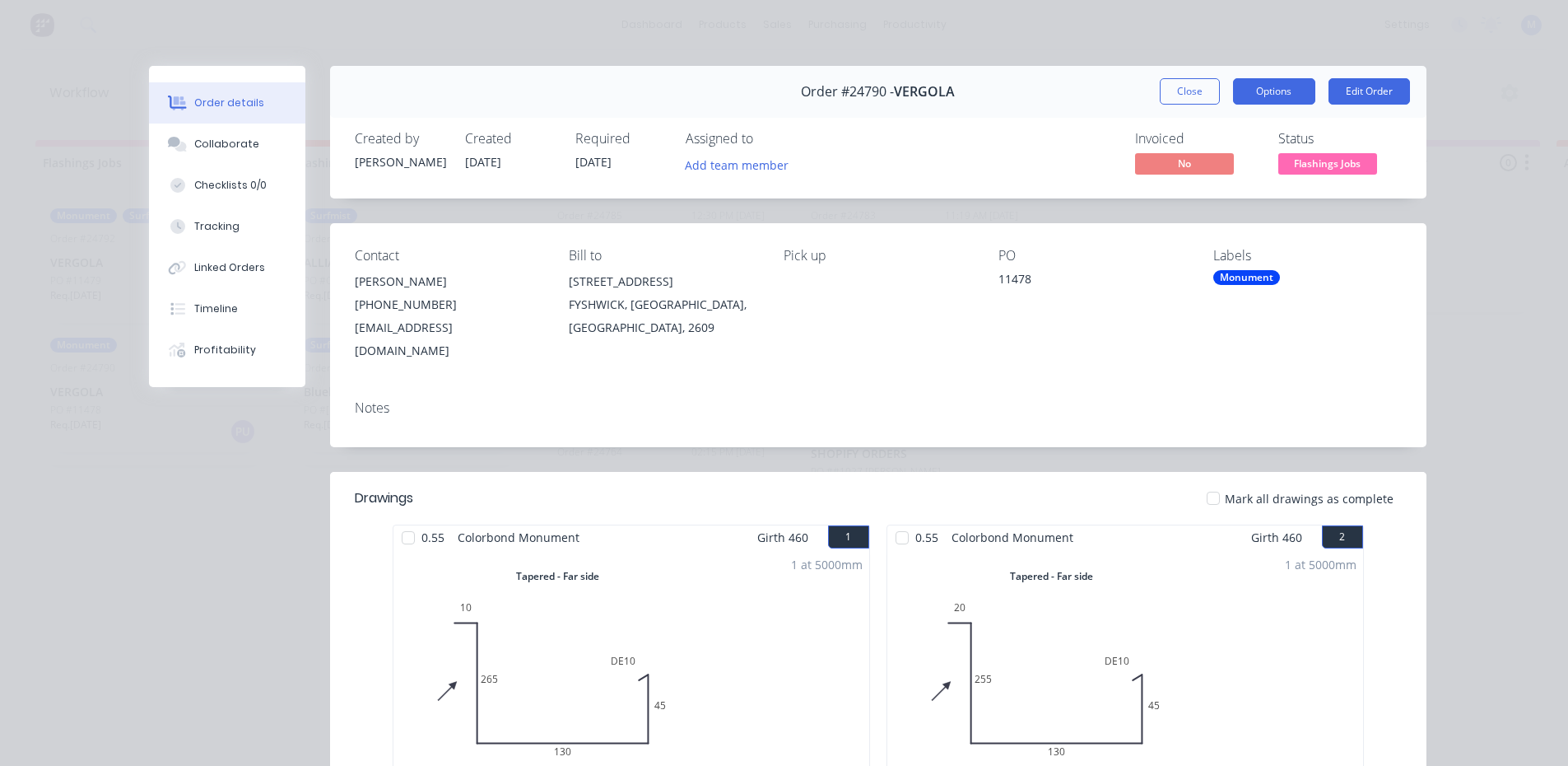
click at [1262, 96] on button "Options" at bounding box center [1274, 92] width 83 height 27
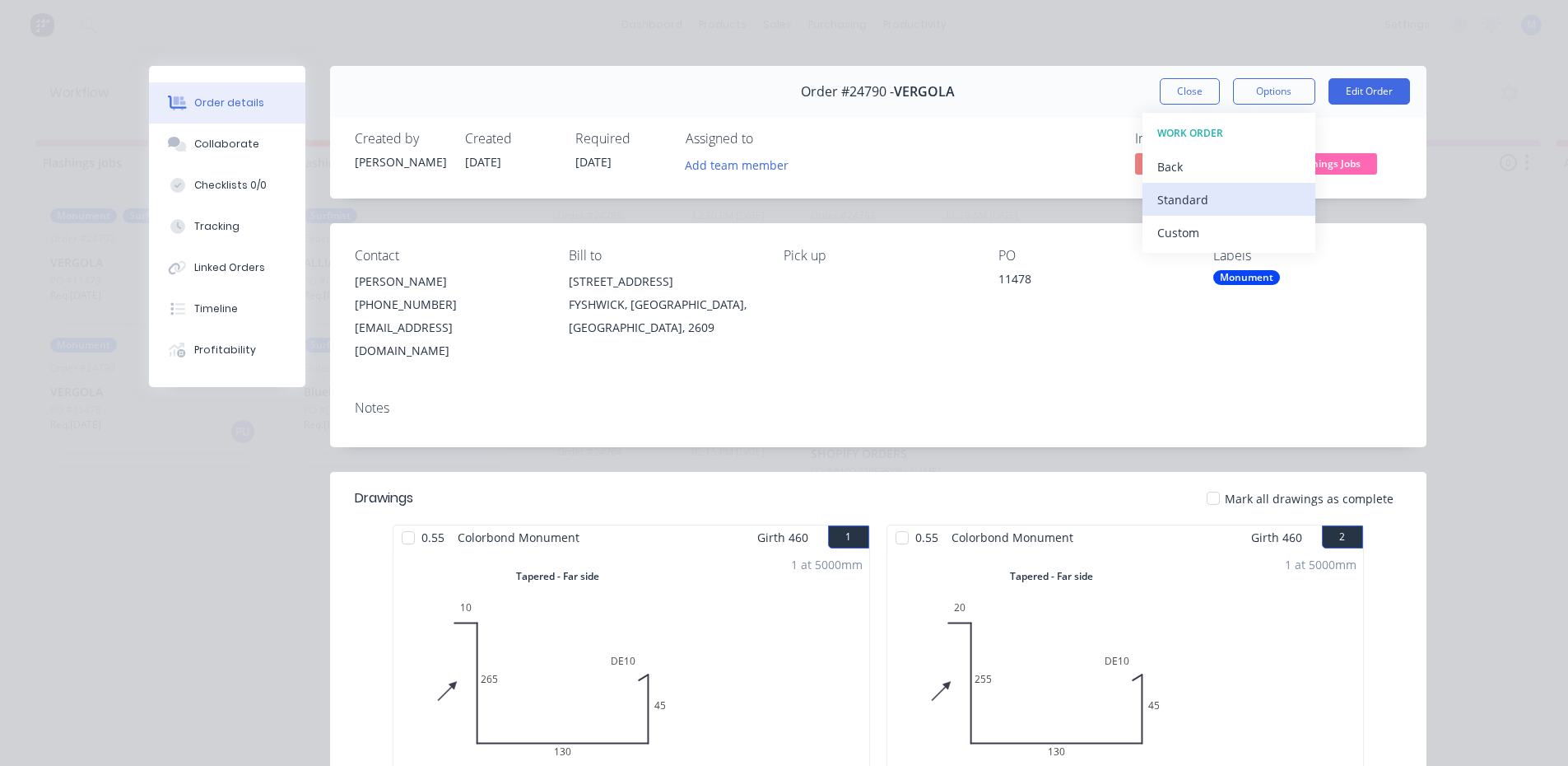
click at [1215, 196] on div "Standard" at bounding box center [1228, 199] width 143 height 24
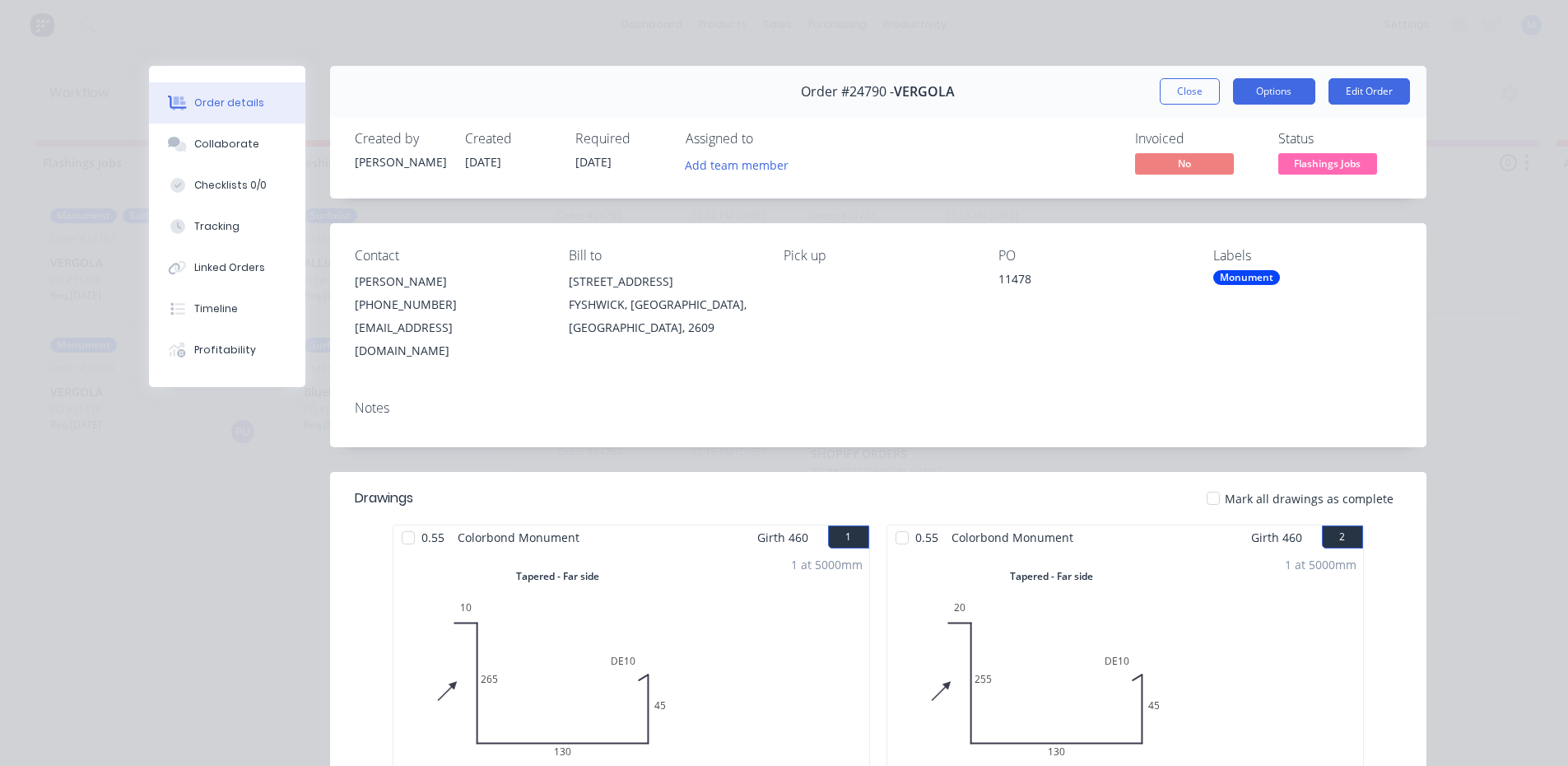
click at [1260, 92] on button "Options" at bounding box center [1274, 92] width 83 height 27
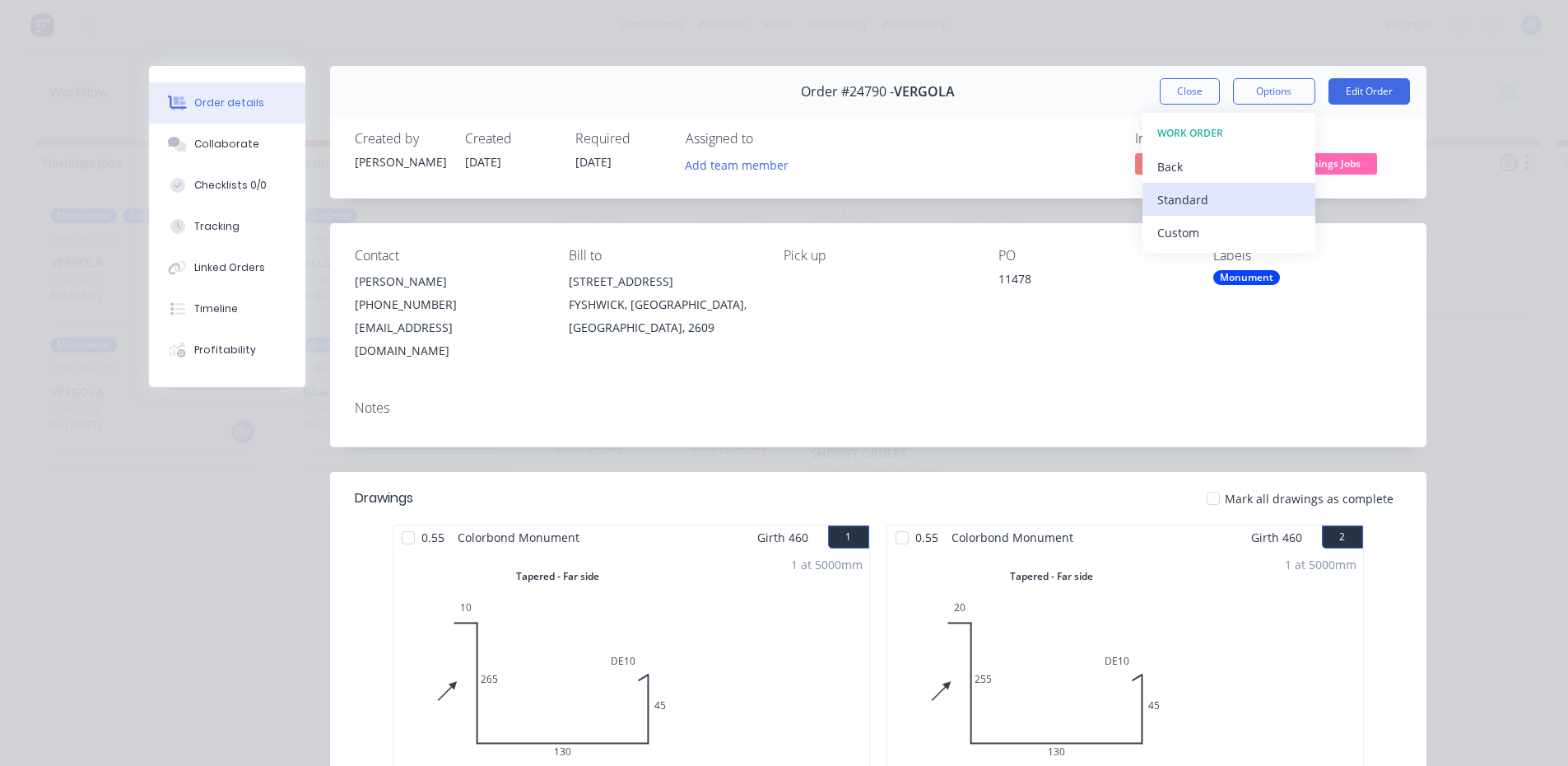
click at [1215, 195] on div "Standard" at bounding box center [1228, 199] width 143 height 24
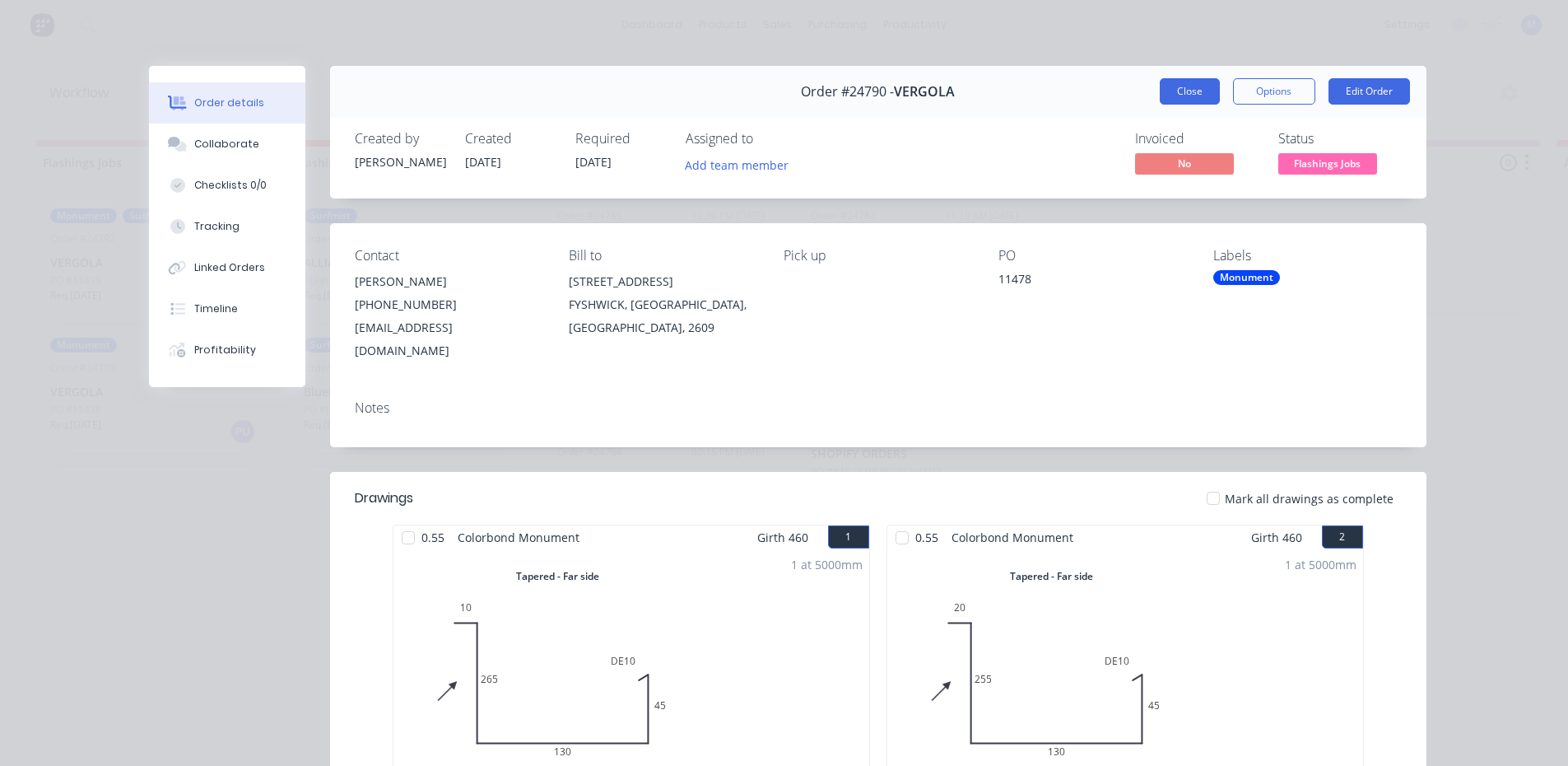
click at [1187, 87] on button "Close" at bounding box center [1190, 92] width 60 height 27
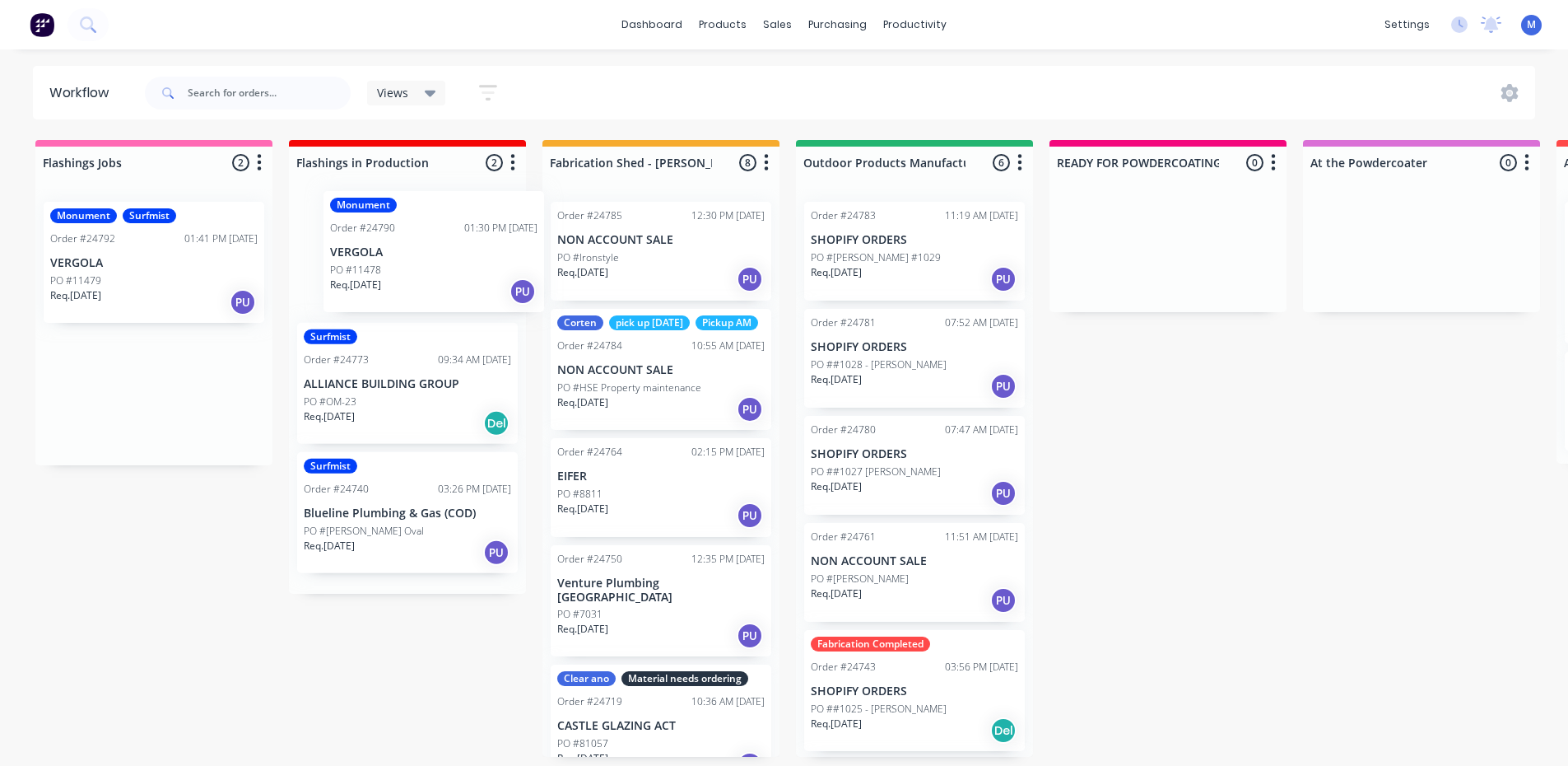
drag, startPoint x: 99, startPoint y: 415, endPoint x: 386, endPoint y: 272, distance: 320.7
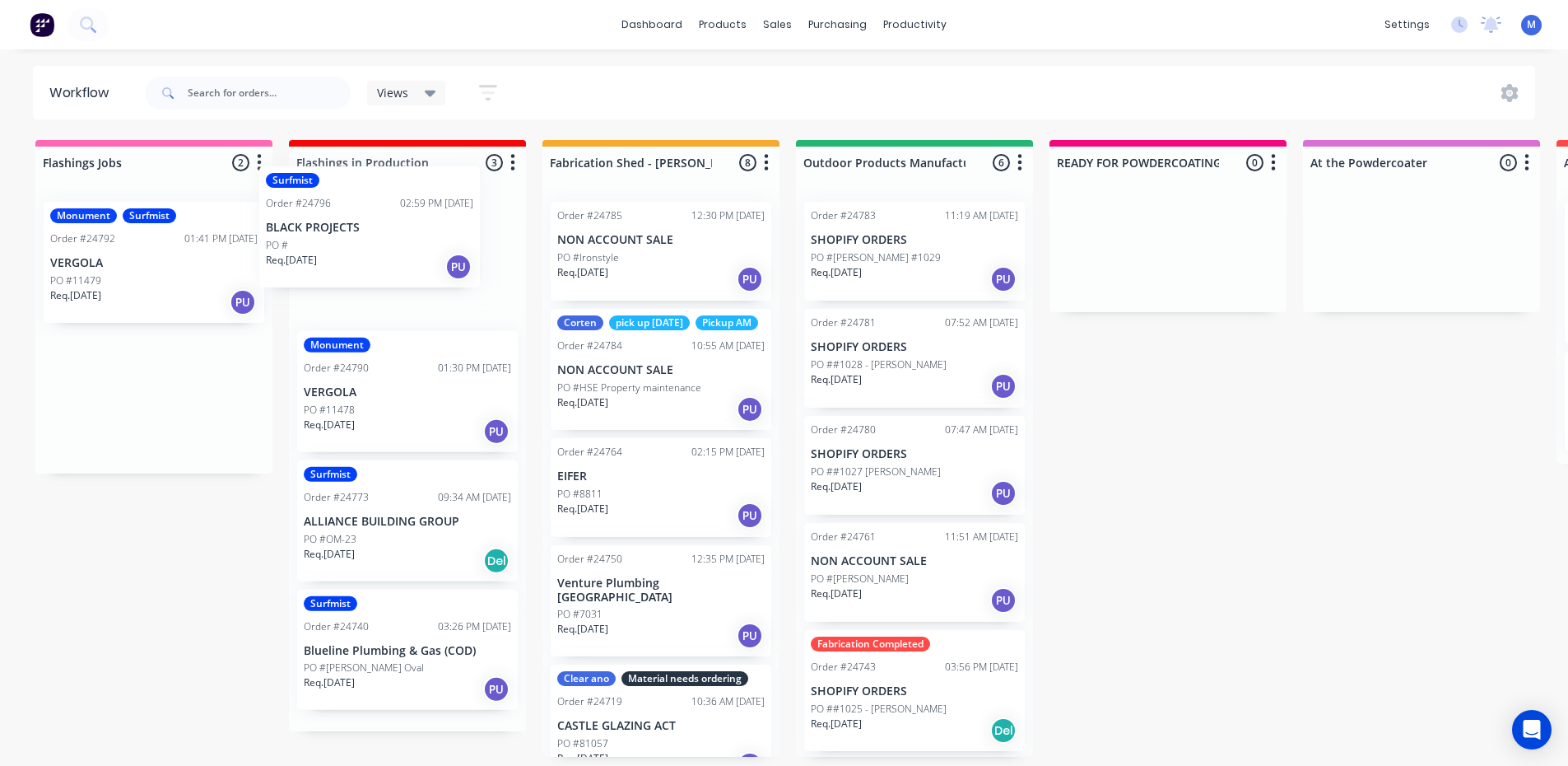
drag, startPoint x: 153, startPoint y: 293, endPoint x: 373, endPoint y: 258, distance: 222.8
click at [704, 423] on div "Req. [DATE] PU" at bounding box center [660, 409] width 207 height 28
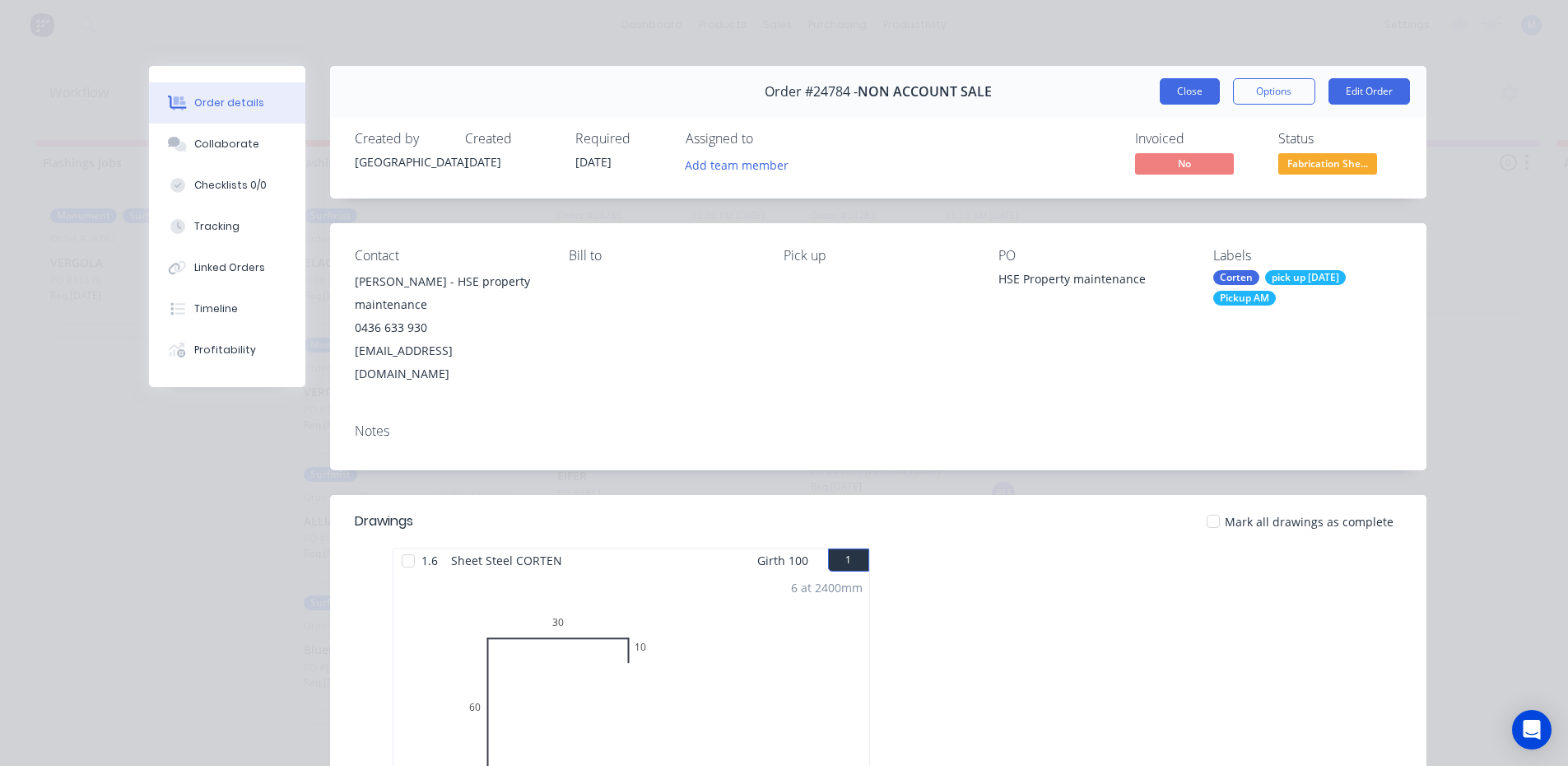
click at [1175, 89] on button "Close" at bounding box center [1190, 92] width 60 height 27
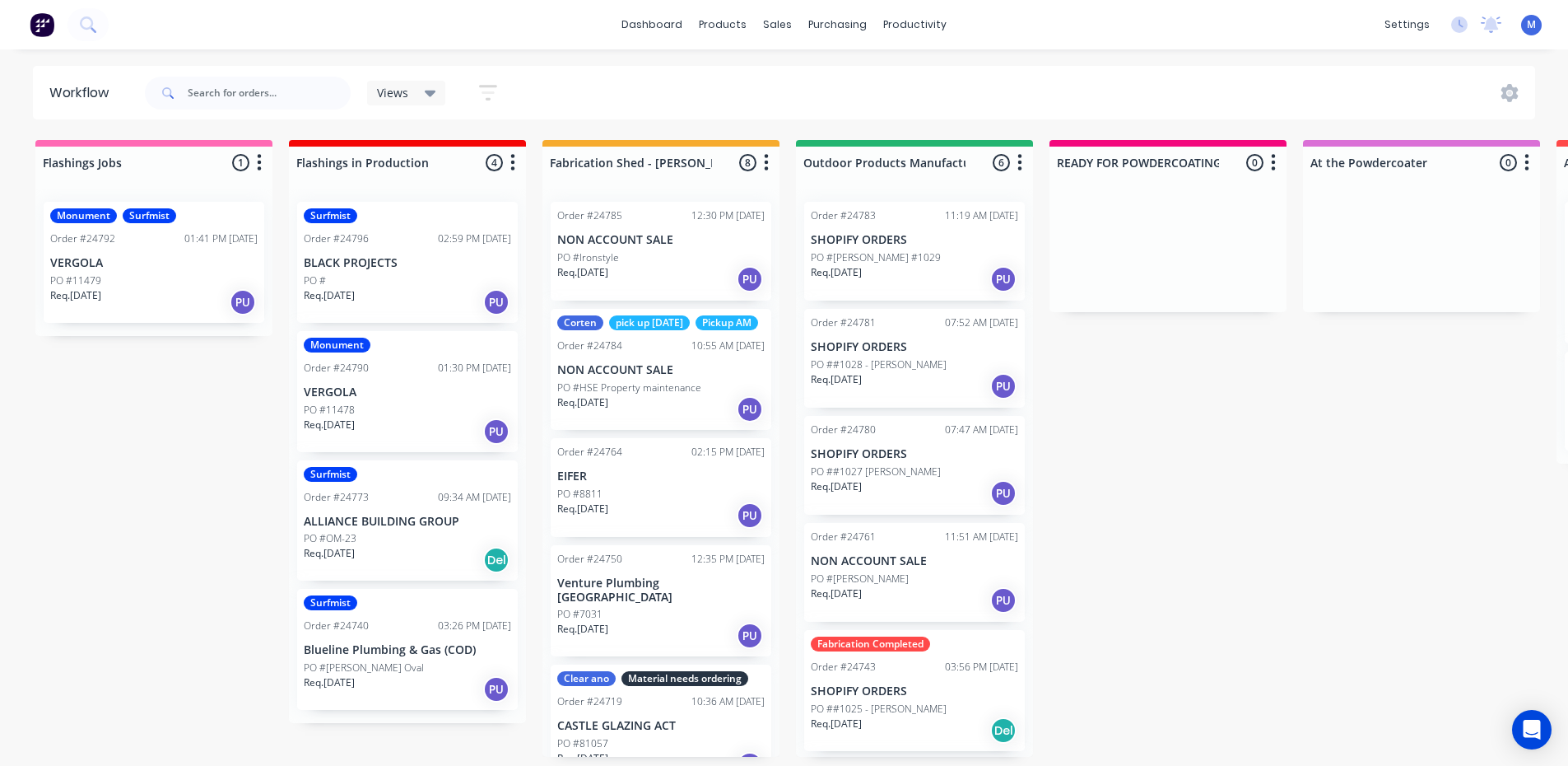
click at [634, 483] on p "EIFER" at bounding box center [660, 476] width 207 height 14
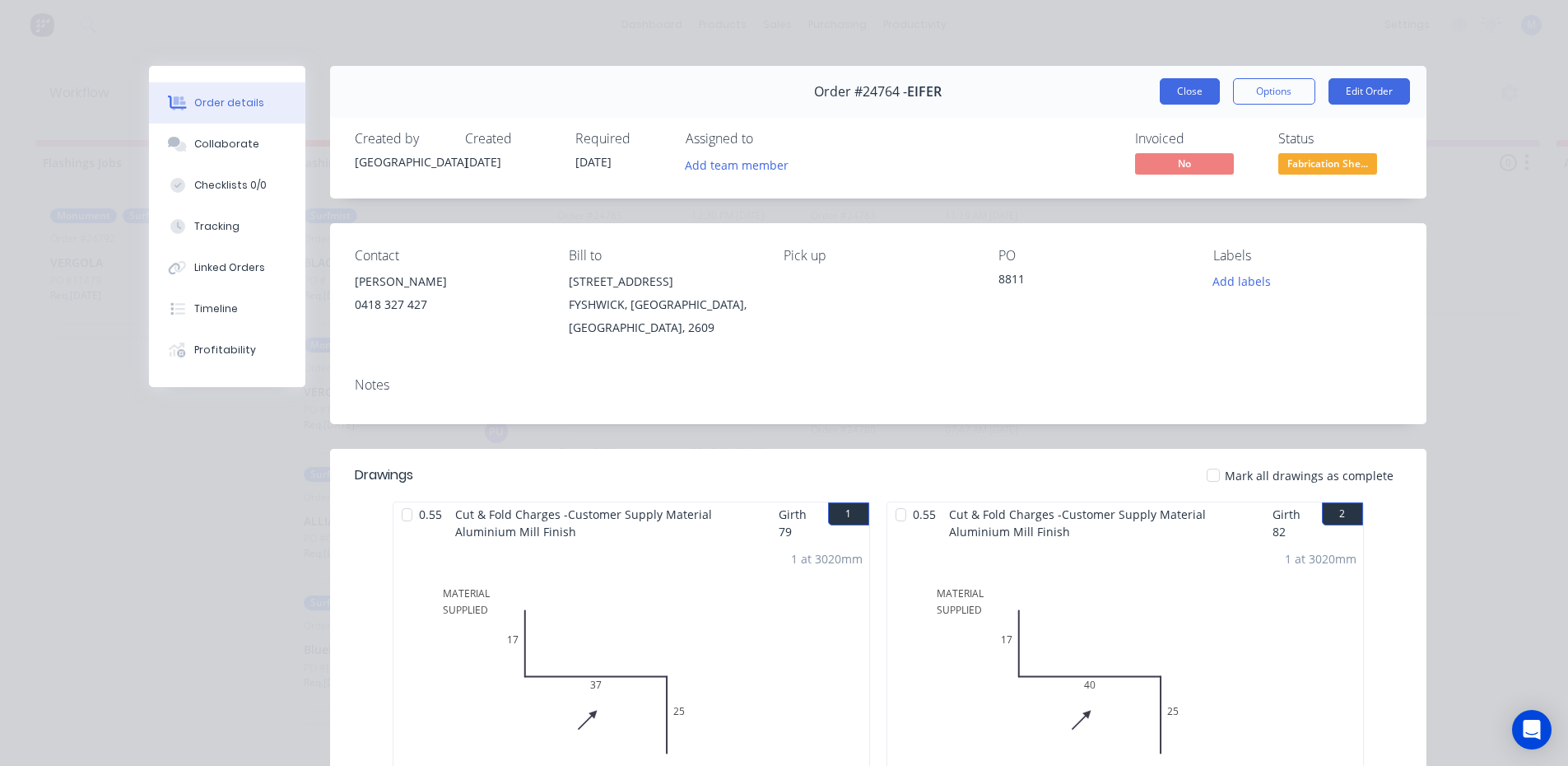
click at [1190, 93] on button "Close" at bounding box center [1190, 92] width 60 height 27
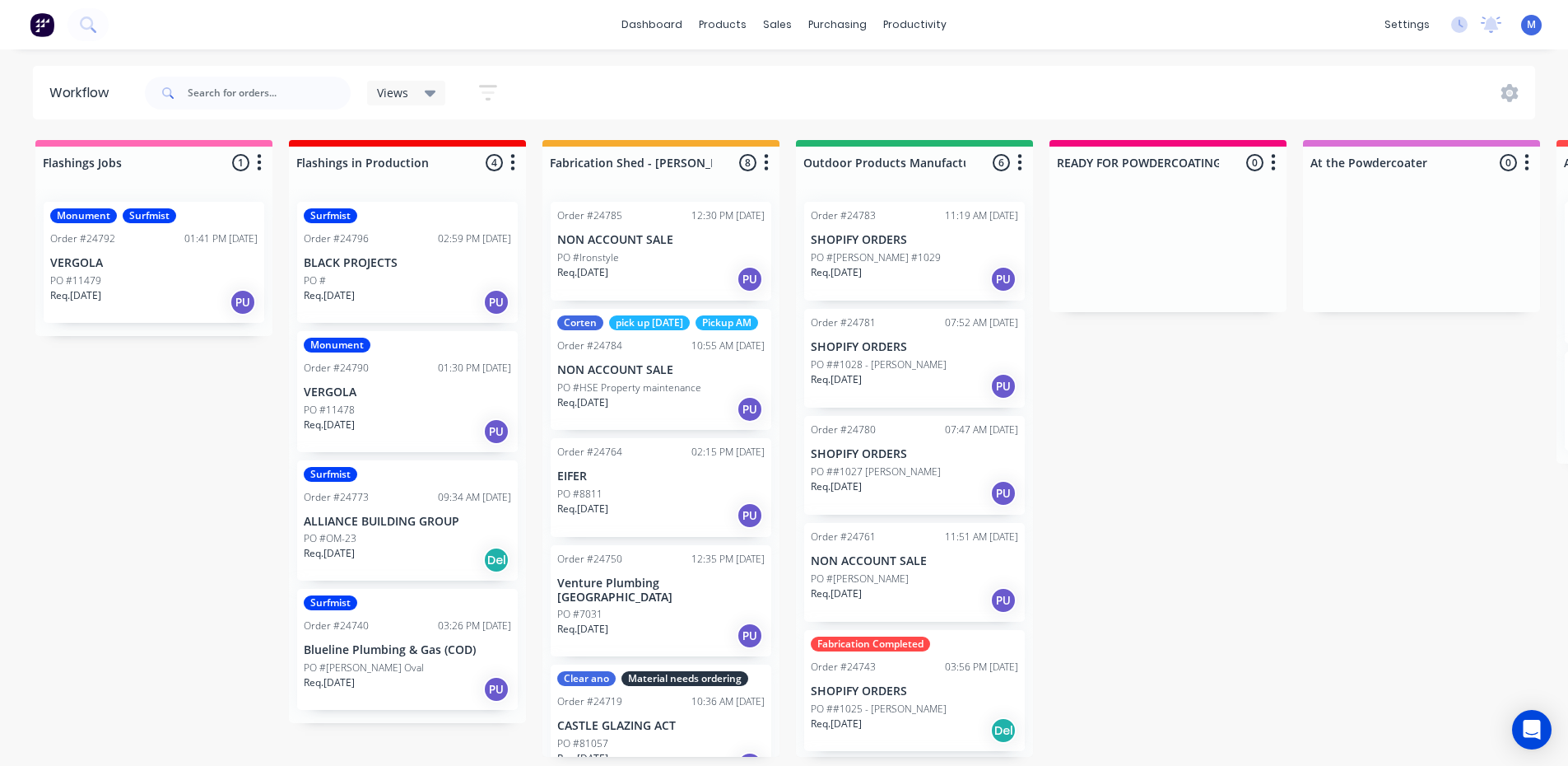
click at [413, 294] on div "Req. [DATE] PU" at bounding box center [407, 301] width 207 height 28
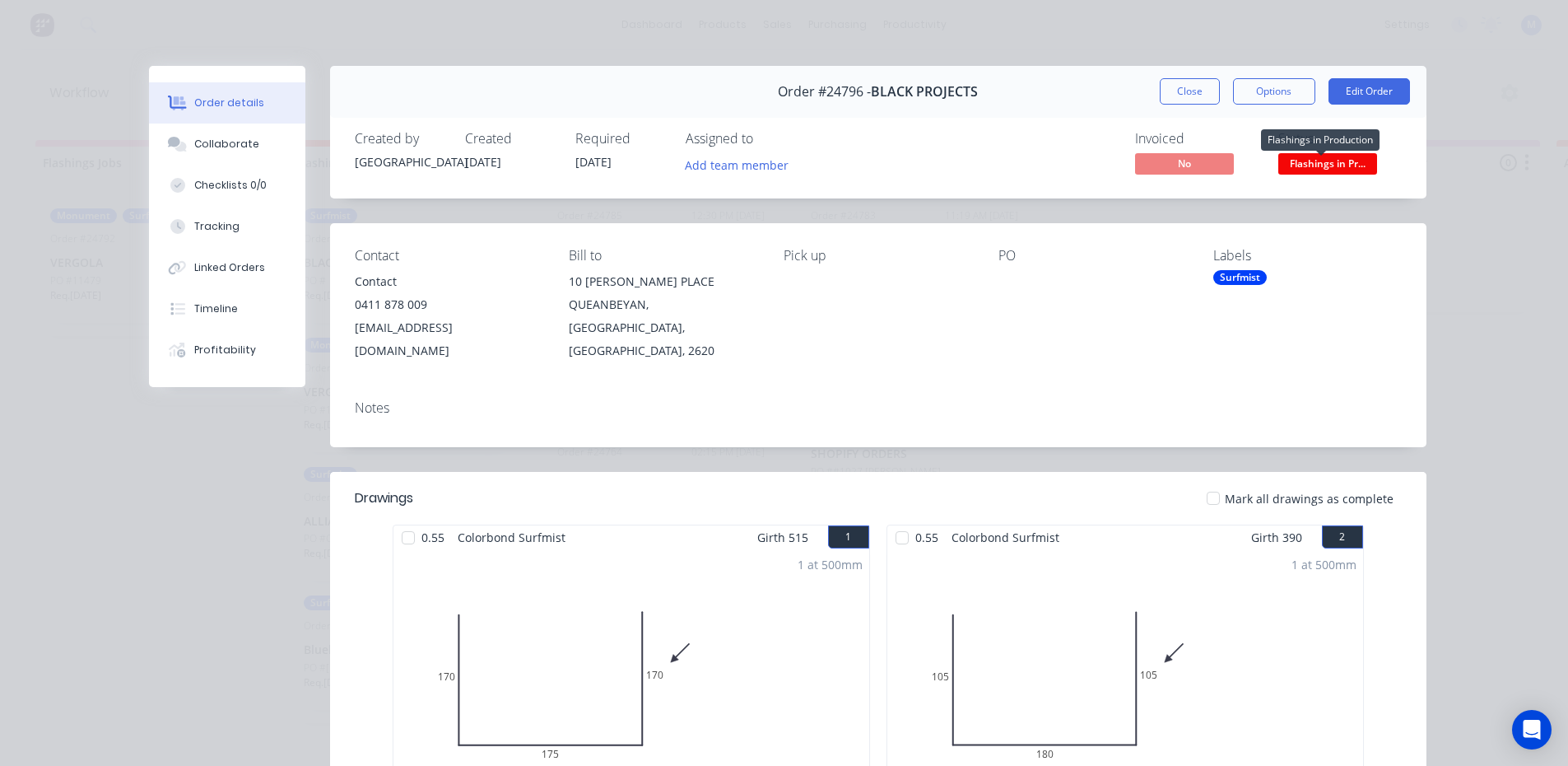
click at [1309, 167] on span "Flashings in Pr..." at bounding box center [1327, 163] width 99 height 20
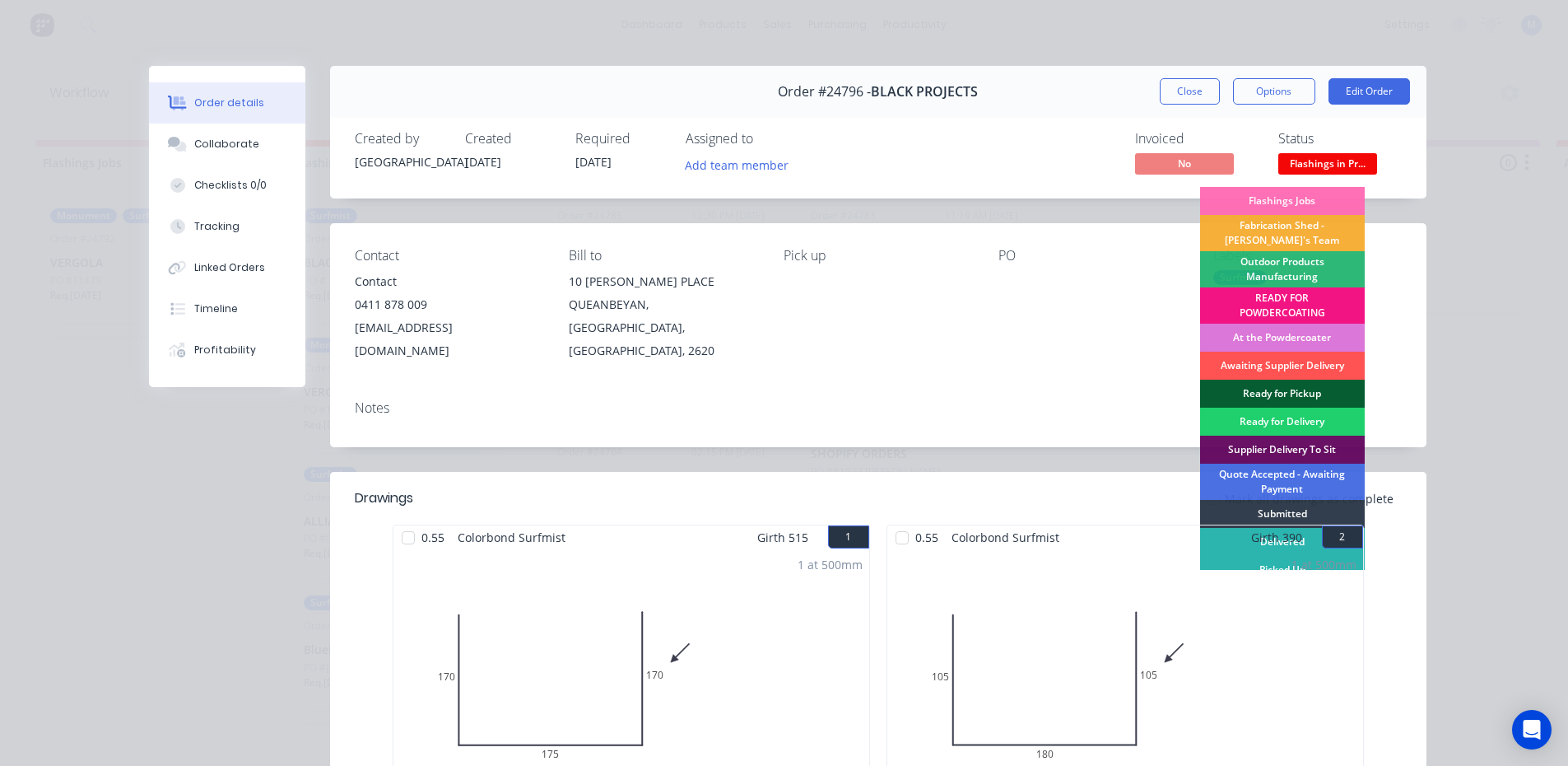
click at [1309, 384] on div "Ready for Pickup" at bounding box center [1282, 393] width 164 height 28
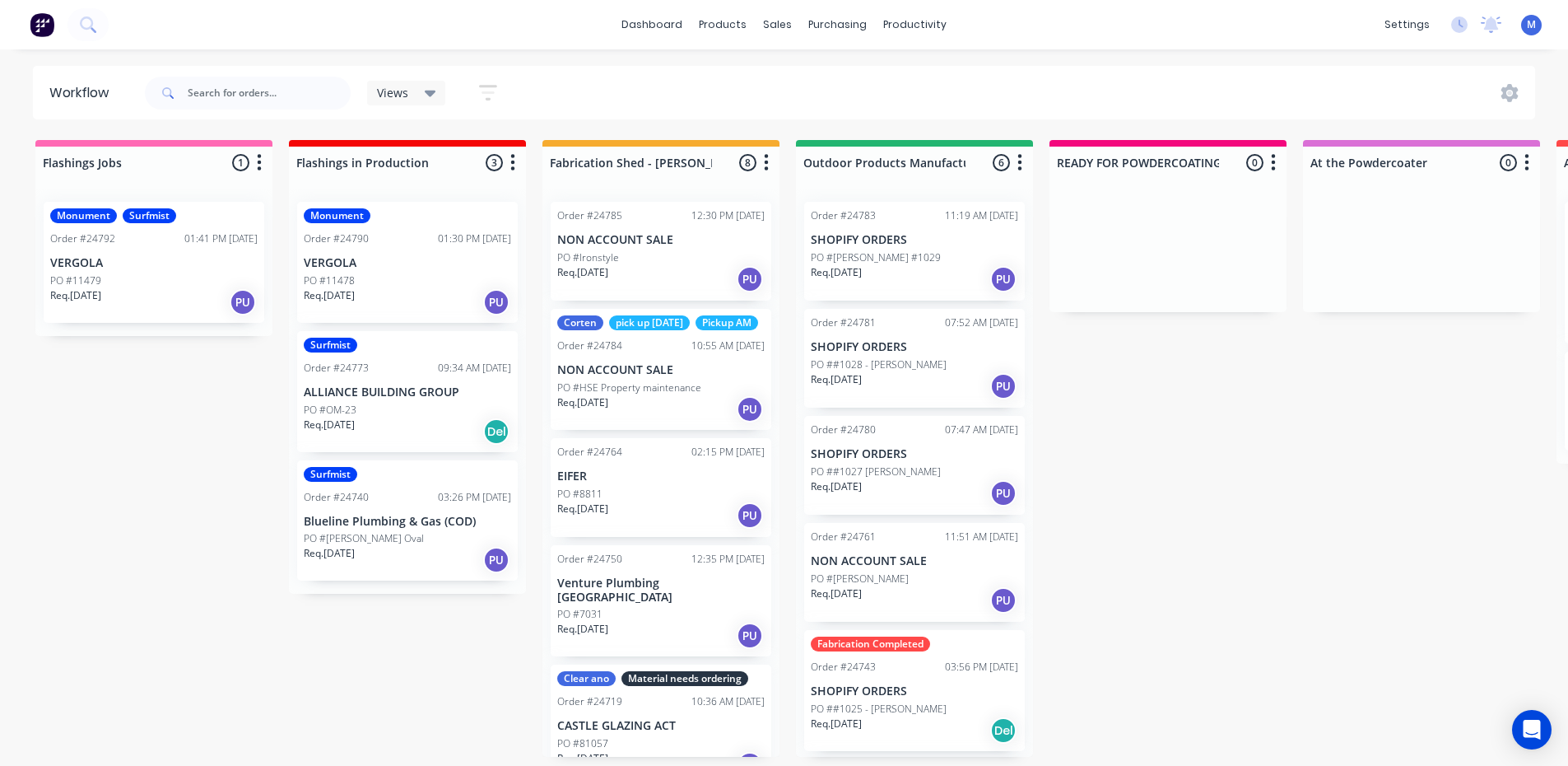
scroll to position [4, 0]
